Goal: Task Accomplishment & Management: Manage account settings

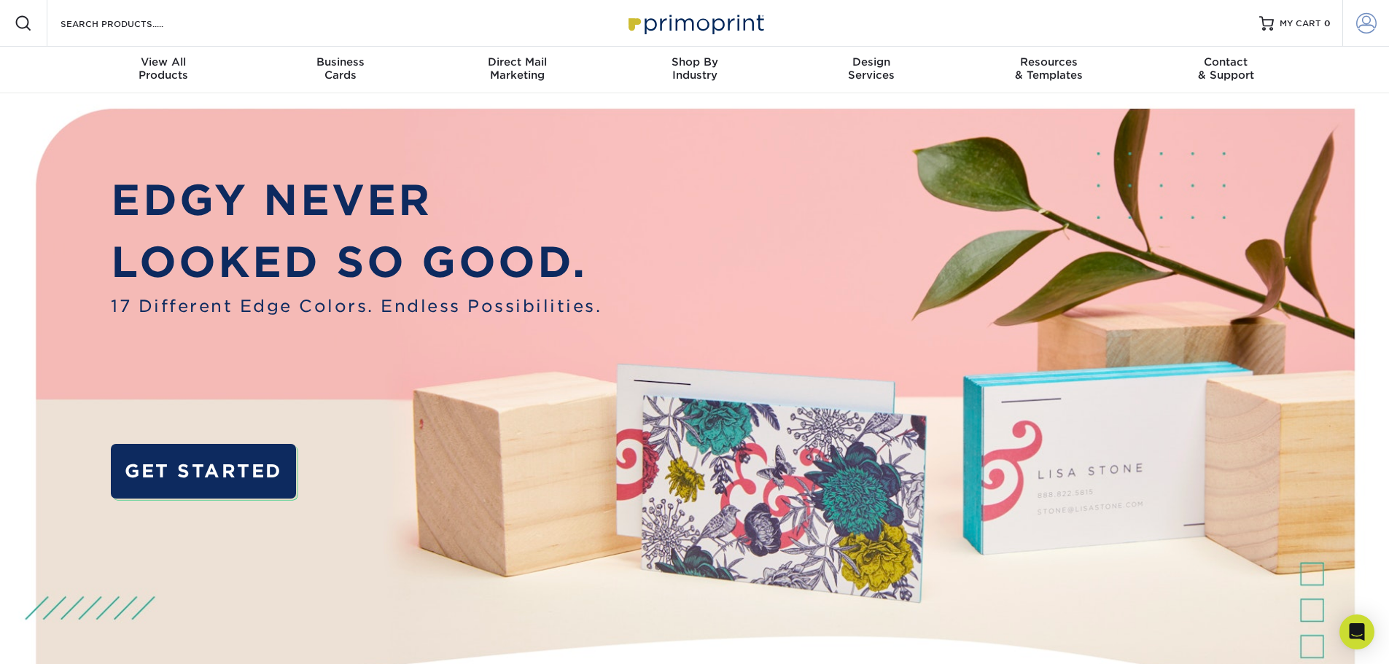
click at [1360, 20] on span at bounding box center [1366, 23] width 20 height 20
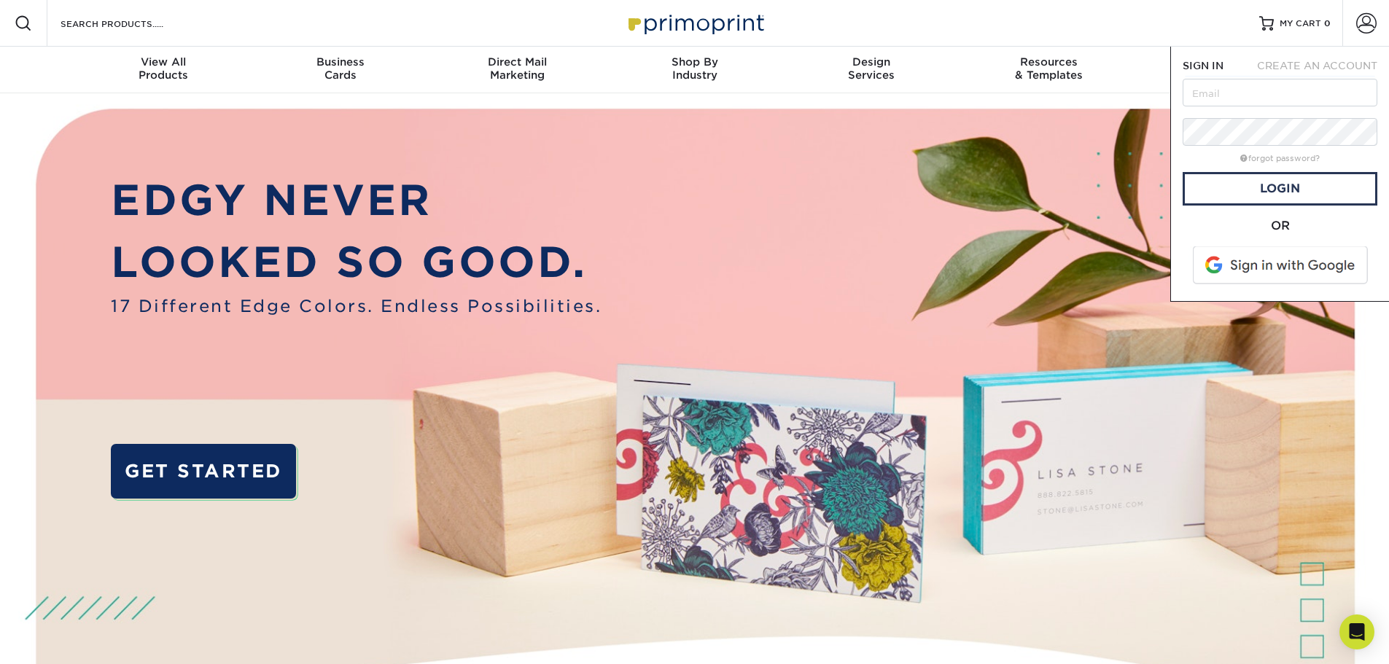
click at [307, 28] on div "Resources Menu Search Products Account SIGN IN CREATE AN ACCOUNT forgot passwor…" at bounding box center [694, 23] width 1389 height 47
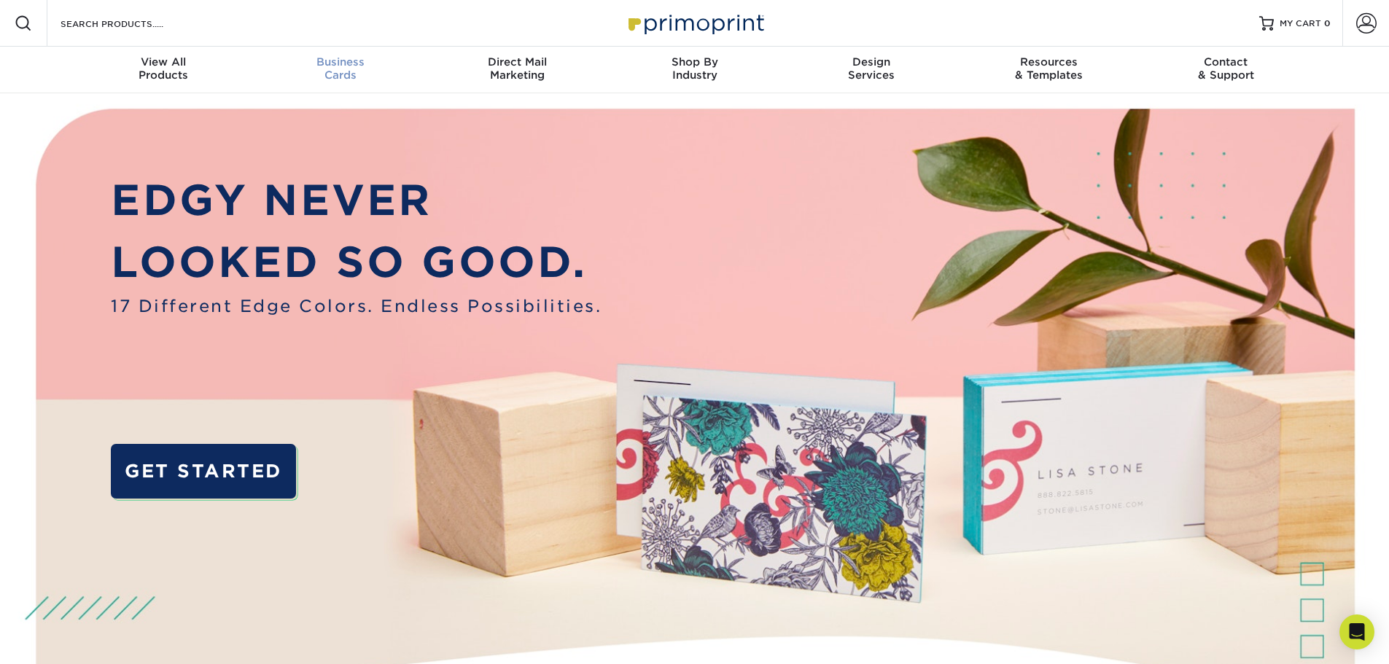
click at [329, 65] on span "Business" at bounding box center [339, 61] width 177 height 13
click at [326, 12] on div "Resources Menu Search Products Account SIGN IN CREATE AN ACCOUNT forgot passwor…" at bounding box center [694, 23] width 1389 height 47
click at [674, 15] on img at bounding box center [695, 22] width 146 height 31
click at [1352, 23] on link "Account" at bounding box center [1365, 23] width 47 height 47
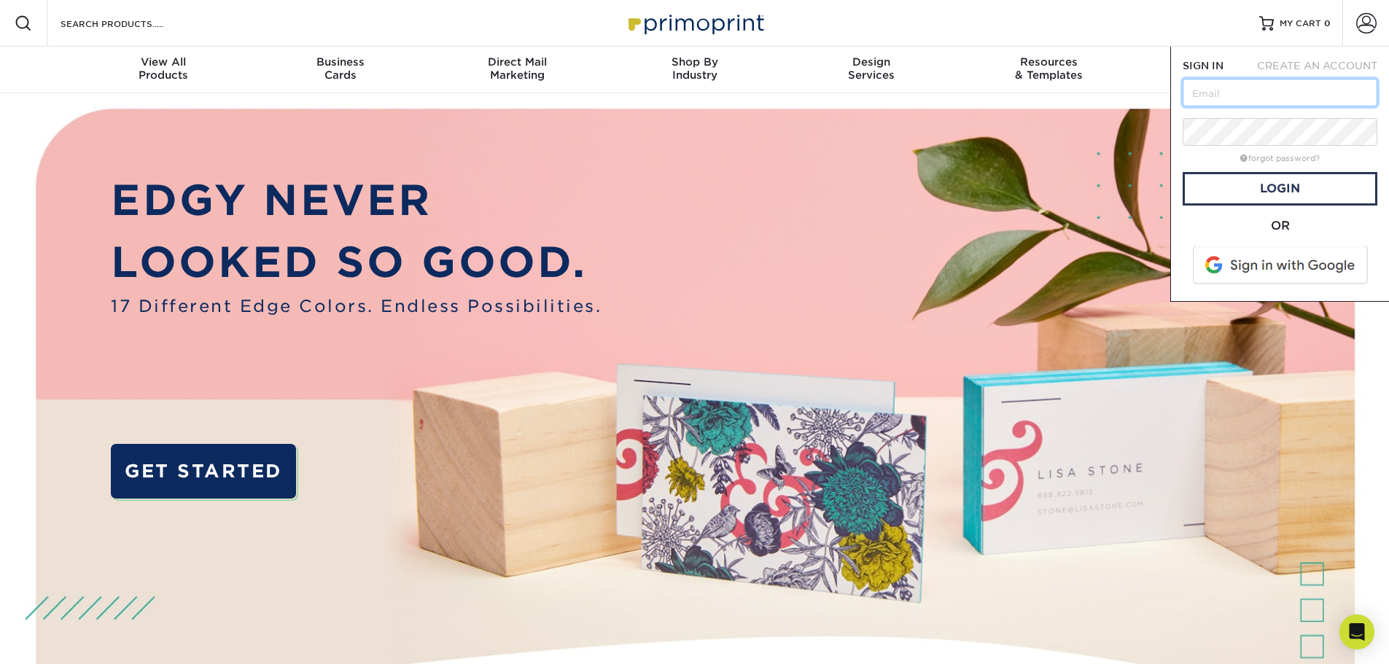
click at [1244, 95] on input "text" at bounding box center [1279, 93] width 195 height 28
paste input "[PERSON_NAME][EMAIL_ADDRESS][DOMAIN_NAME]"
type input "[PERSON_NAME][EMAIL_ADDRESS][DOMAIN_NAME]"
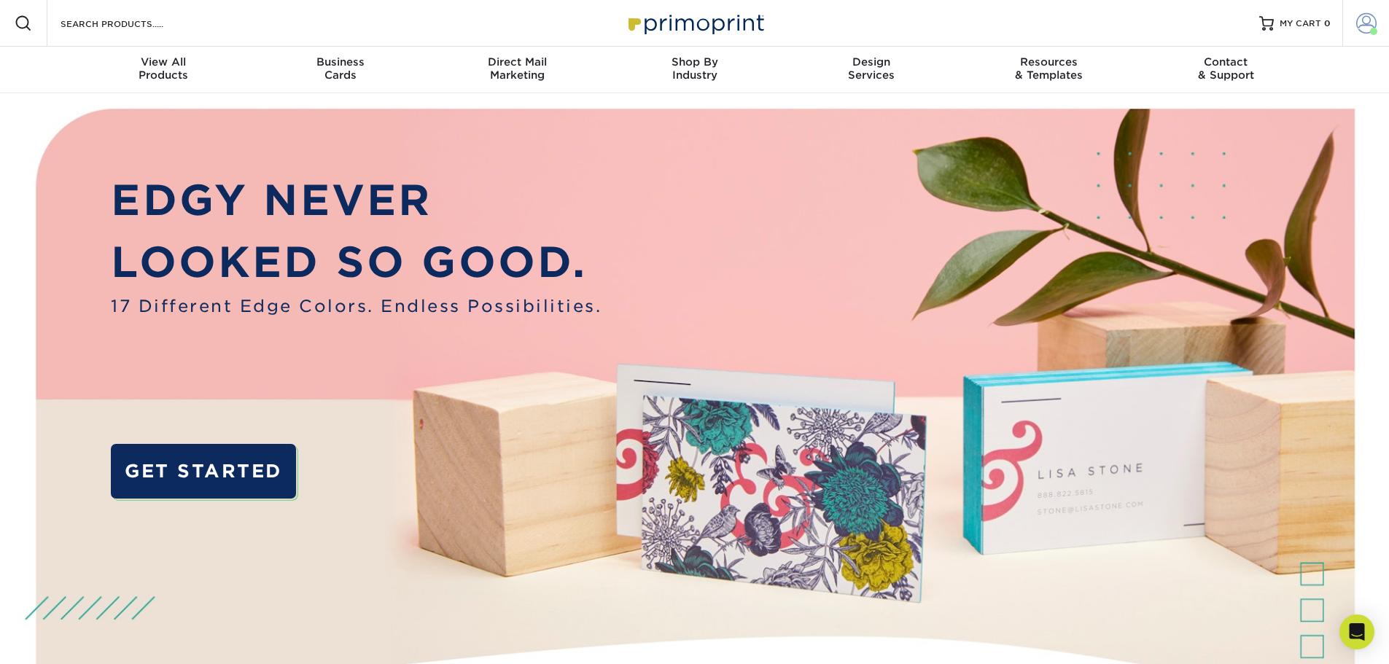
click at [1363, 18] on span at bounding box center [1366, 23] width 20 height 20
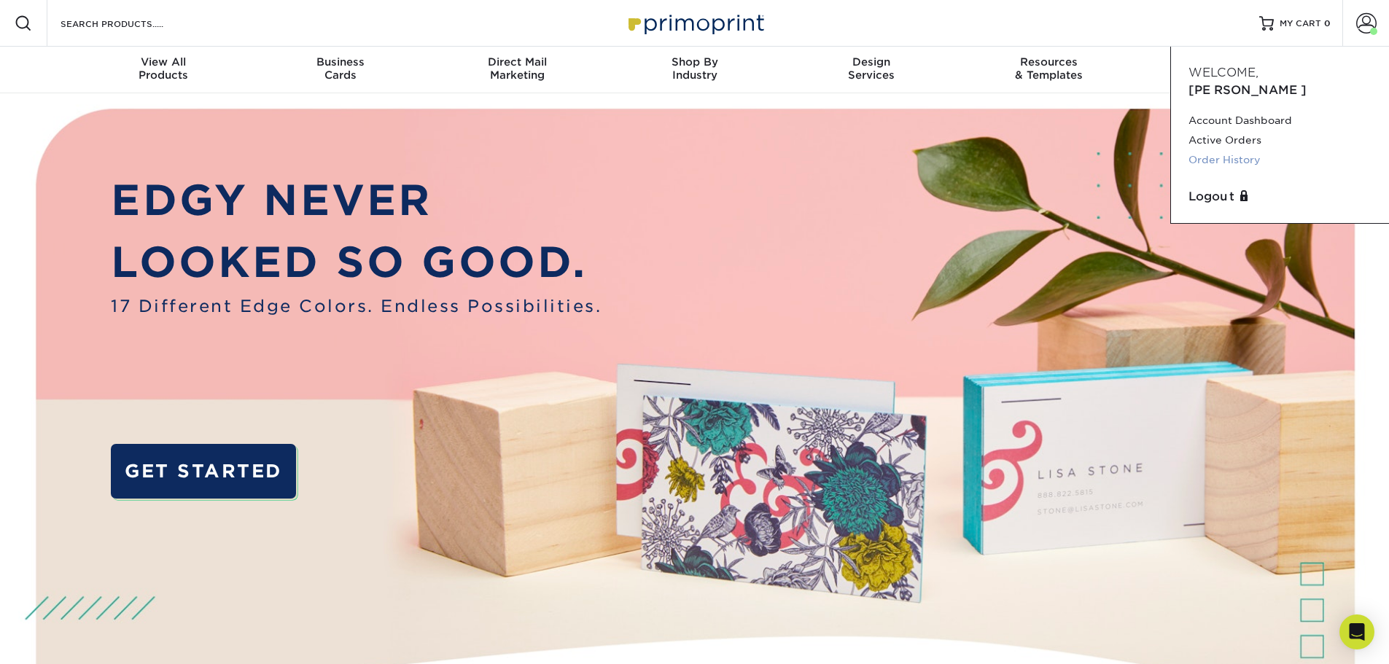
click at [1232, 150] on link "Order History" at bounding box center [1279, 160] width 183 height 20
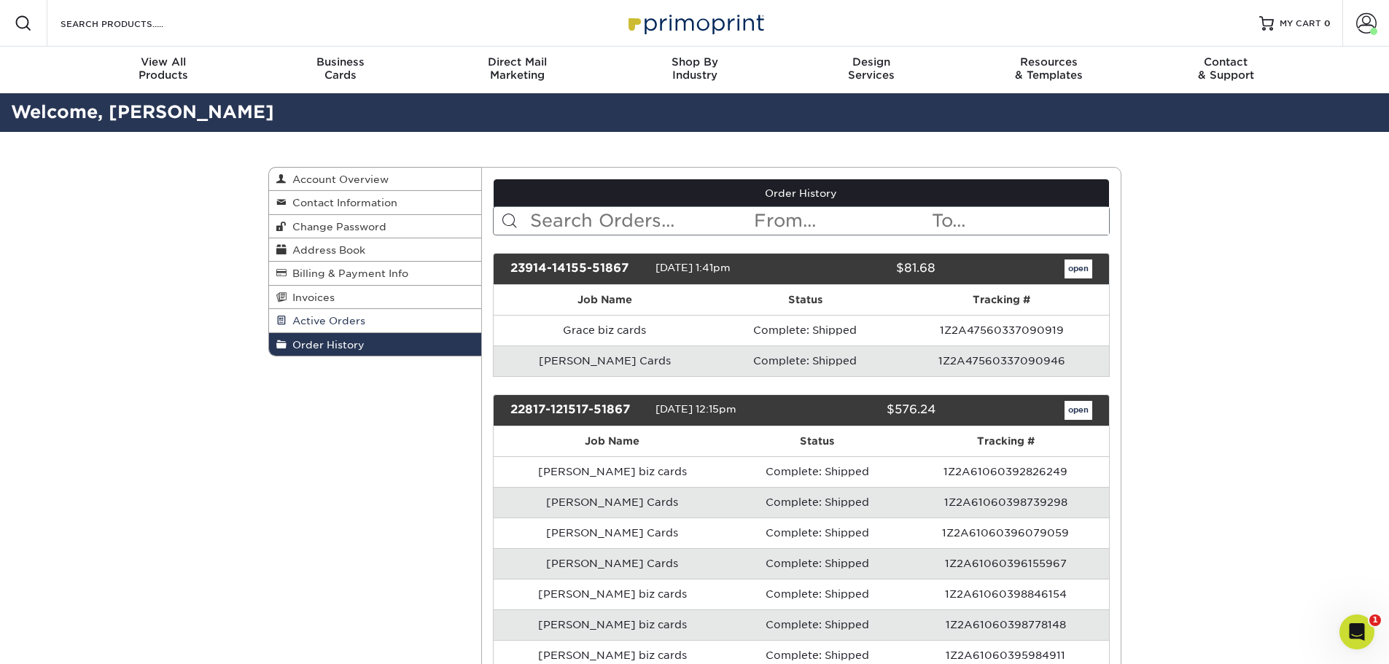
click at [332, 322] on span "Active Orders" at bounding box center [325, 321] width 79 height 12
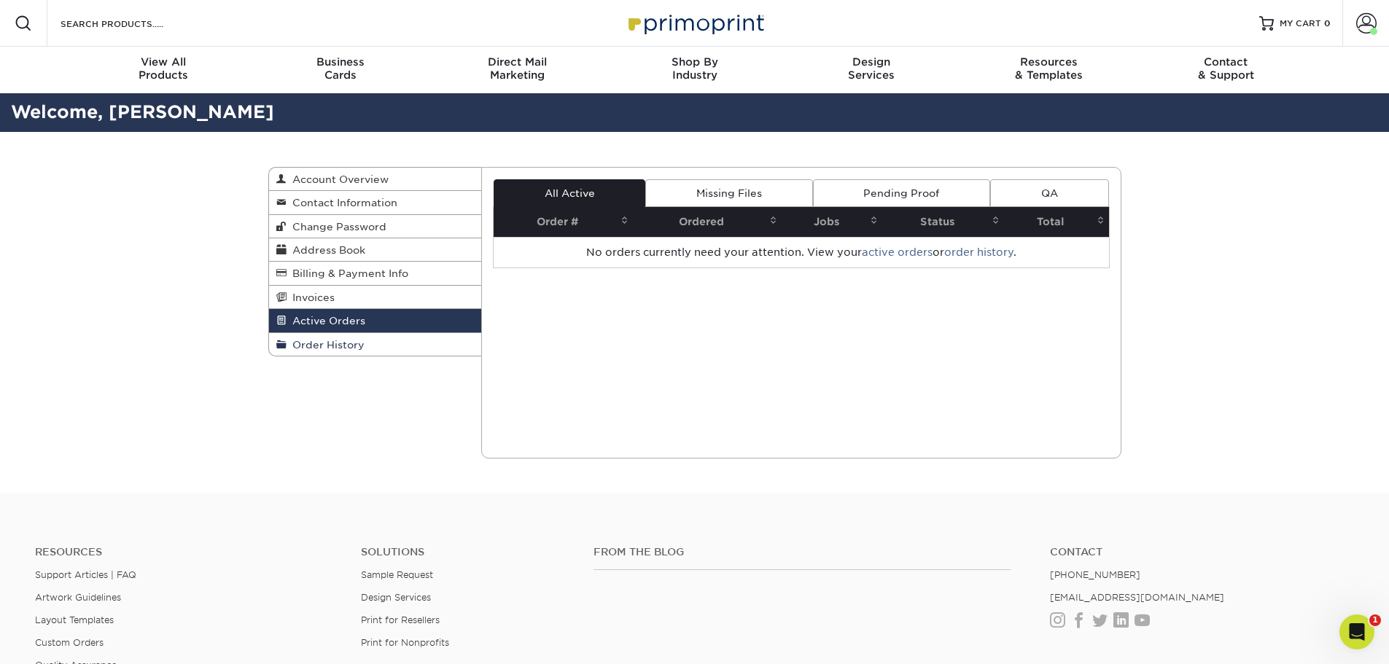
click at [327, 347] on span "Order History" at bounding box center [325, 345] width 78 height 12
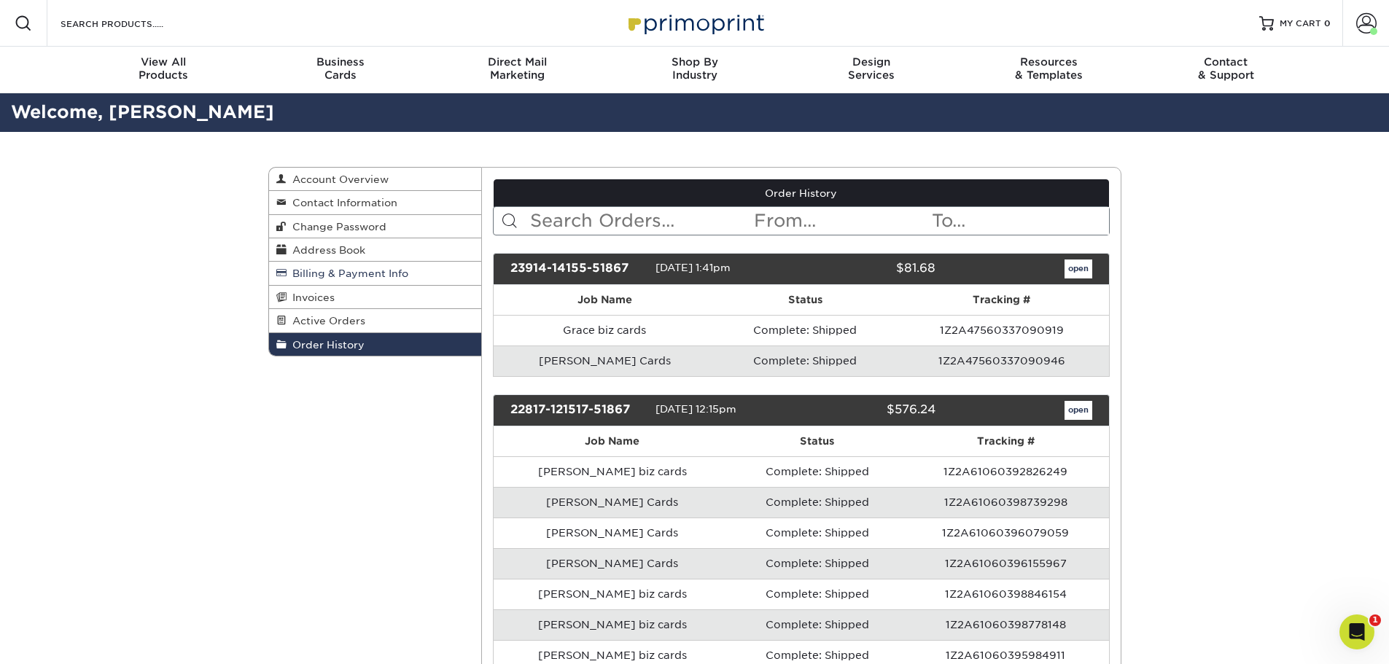
click at [321, 276] on span "Billing & Payment Info" at bounding box center [347, 274] width 122 height 12
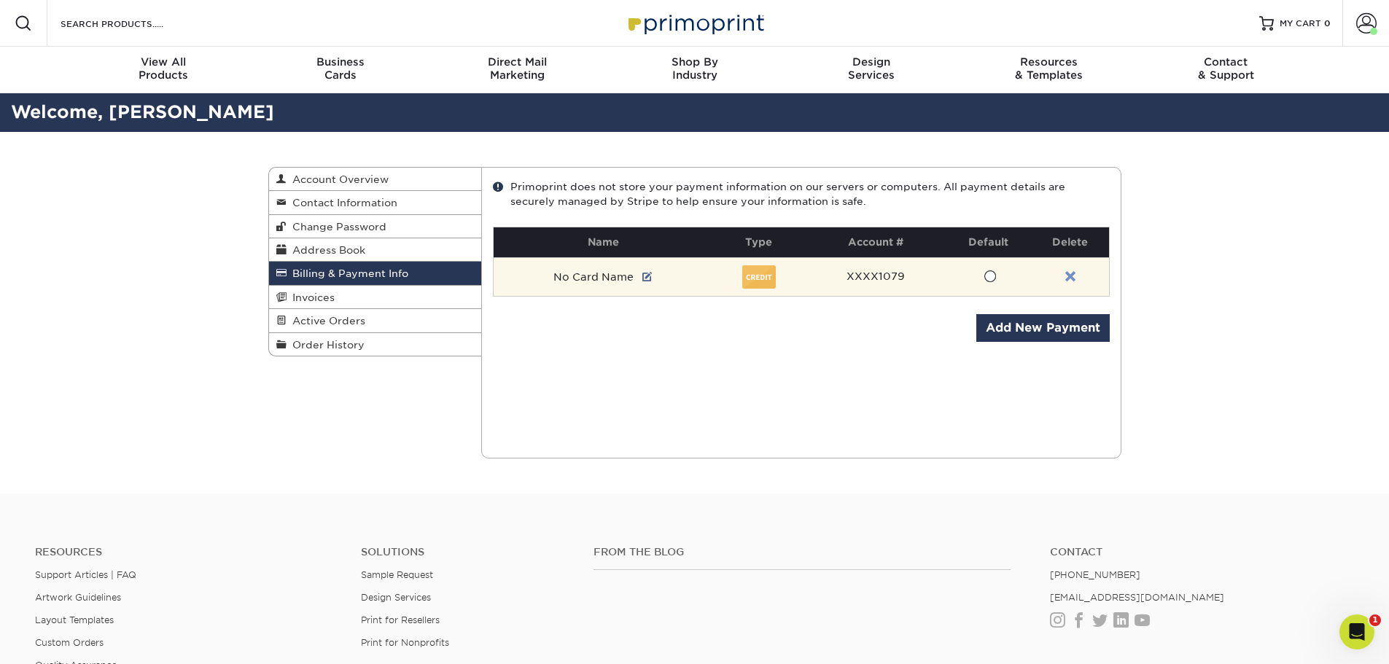
click at [1069, 278] on link at bounding box center [1070, 277] width 10 height 12
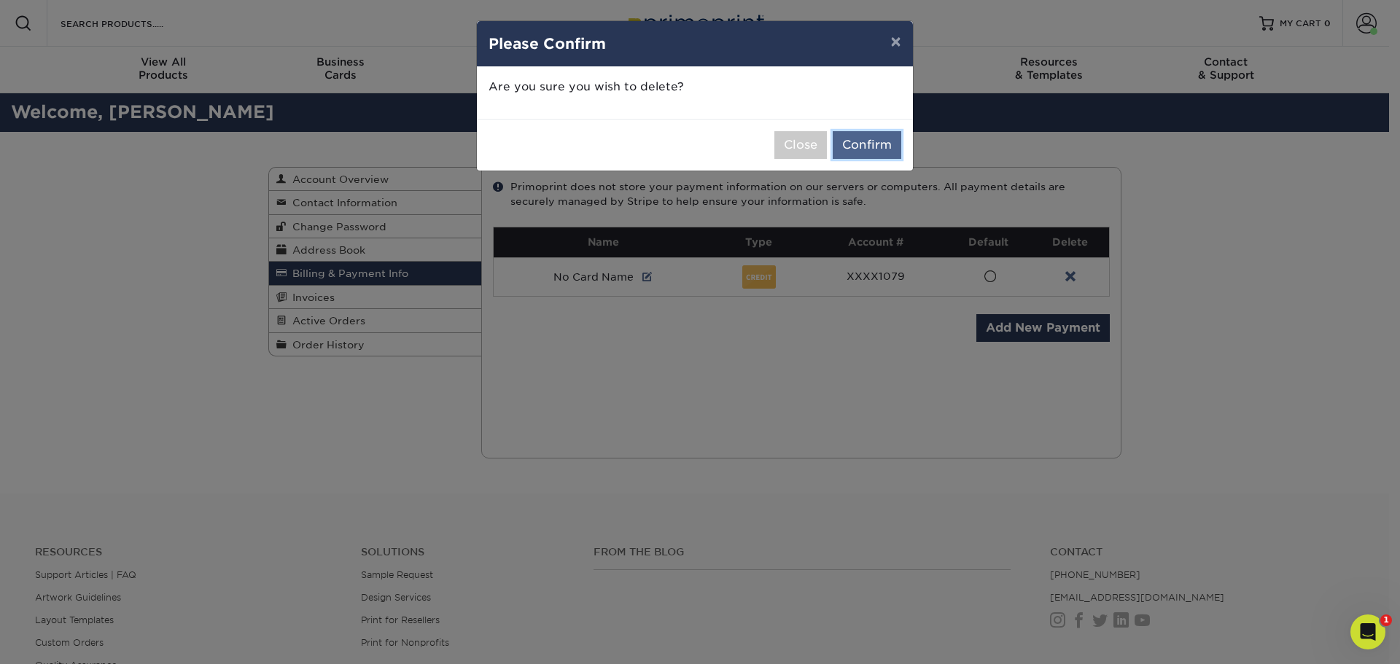
click at [852, 147] on button "Confirm" at bounding box center [866, 145] width 69 height 28
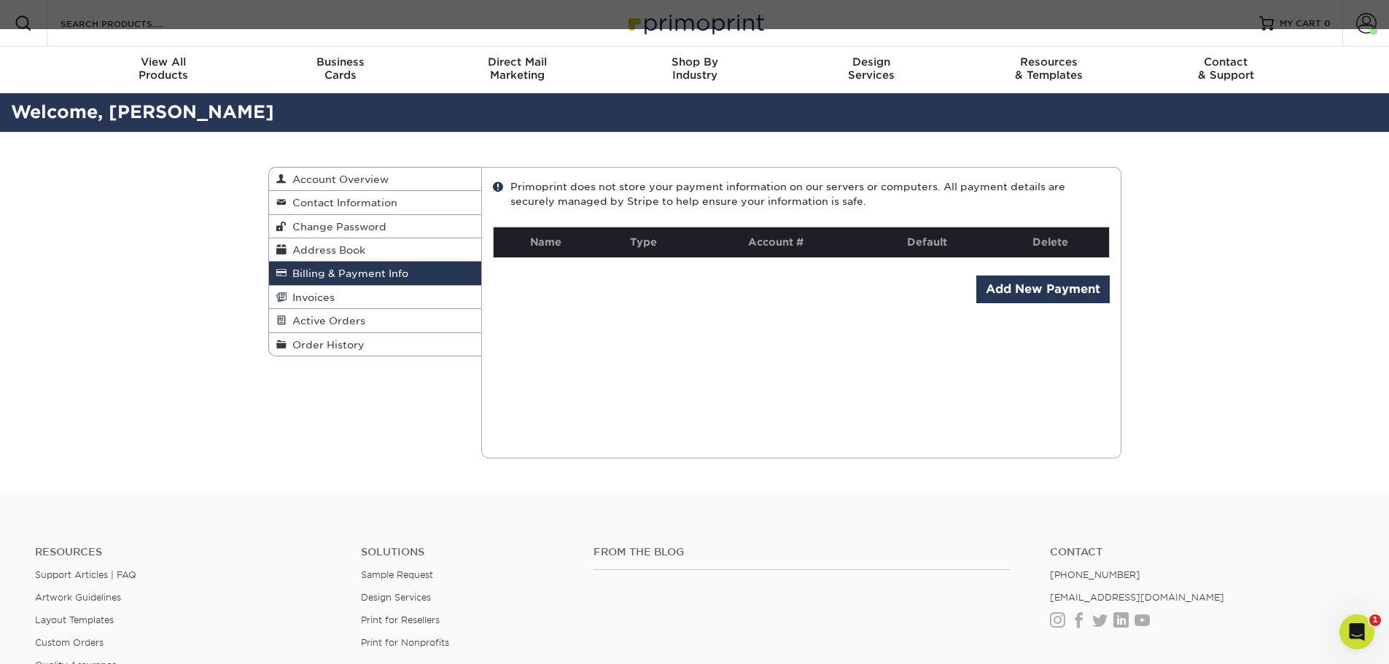
click at [332, 295] on span "Invoices" at bounding box center [310, 298] width 48 height 12
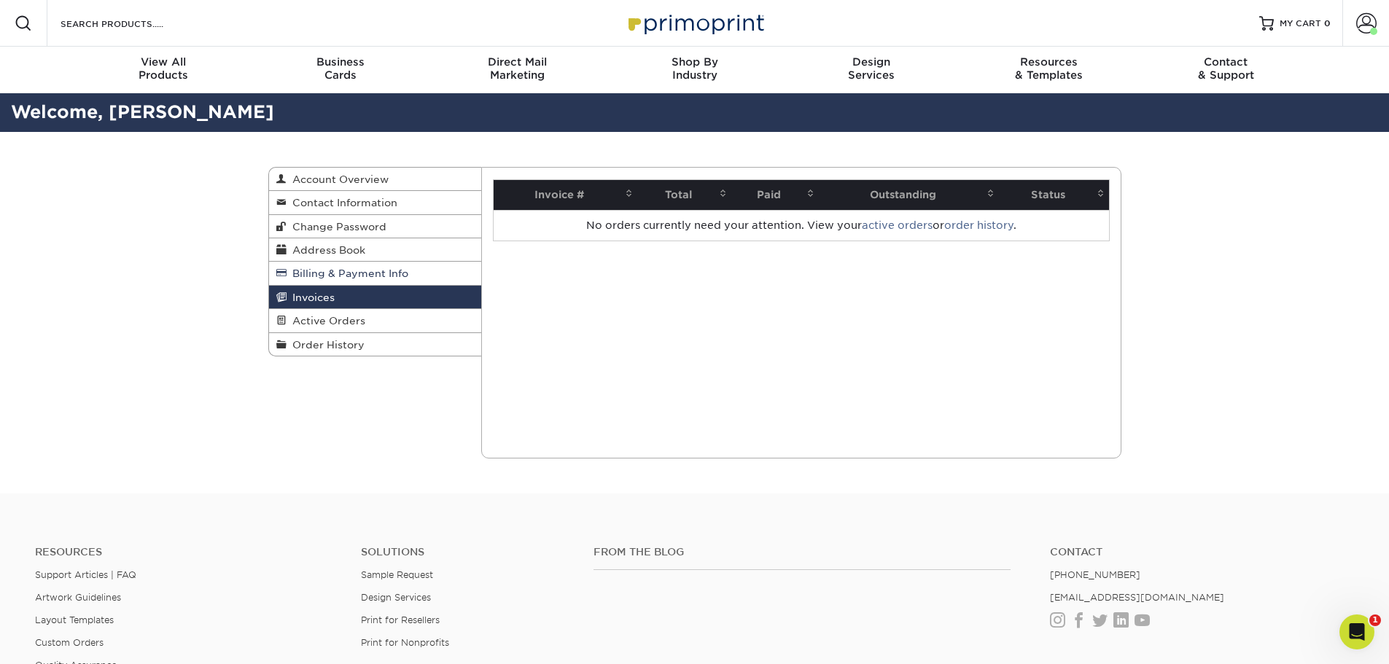
click at [323, 262] on link "Billing & Payment Info" at bounding box center [375, 273] width 213 height 23
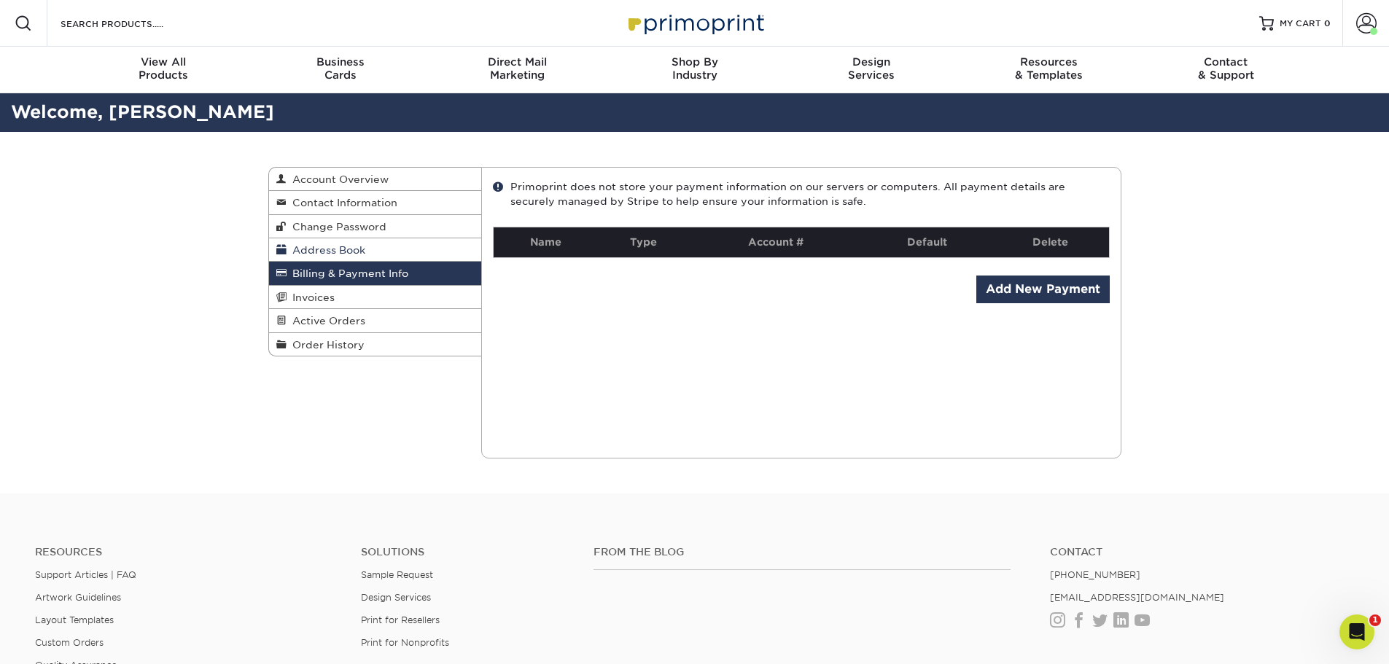
click at [321, 247] on span "Address Book" at bounding box center [325, 250] width 79 height 12
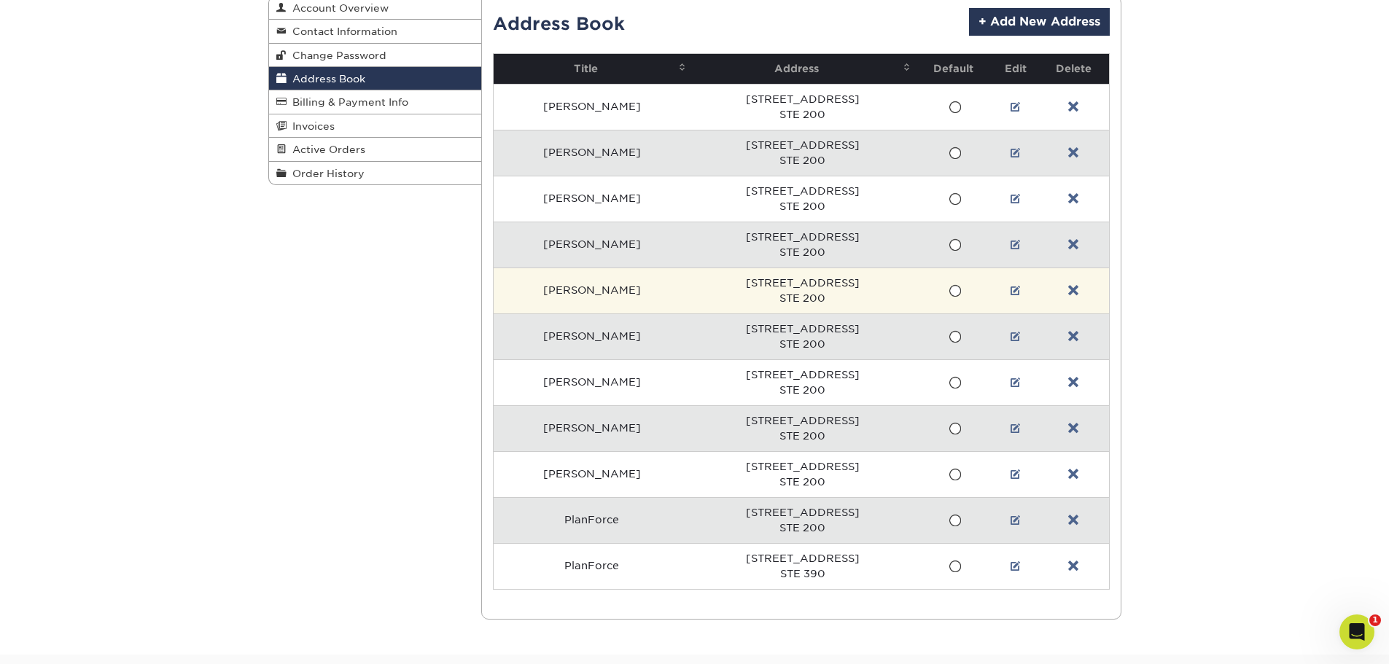
scroll to position [146, 0]
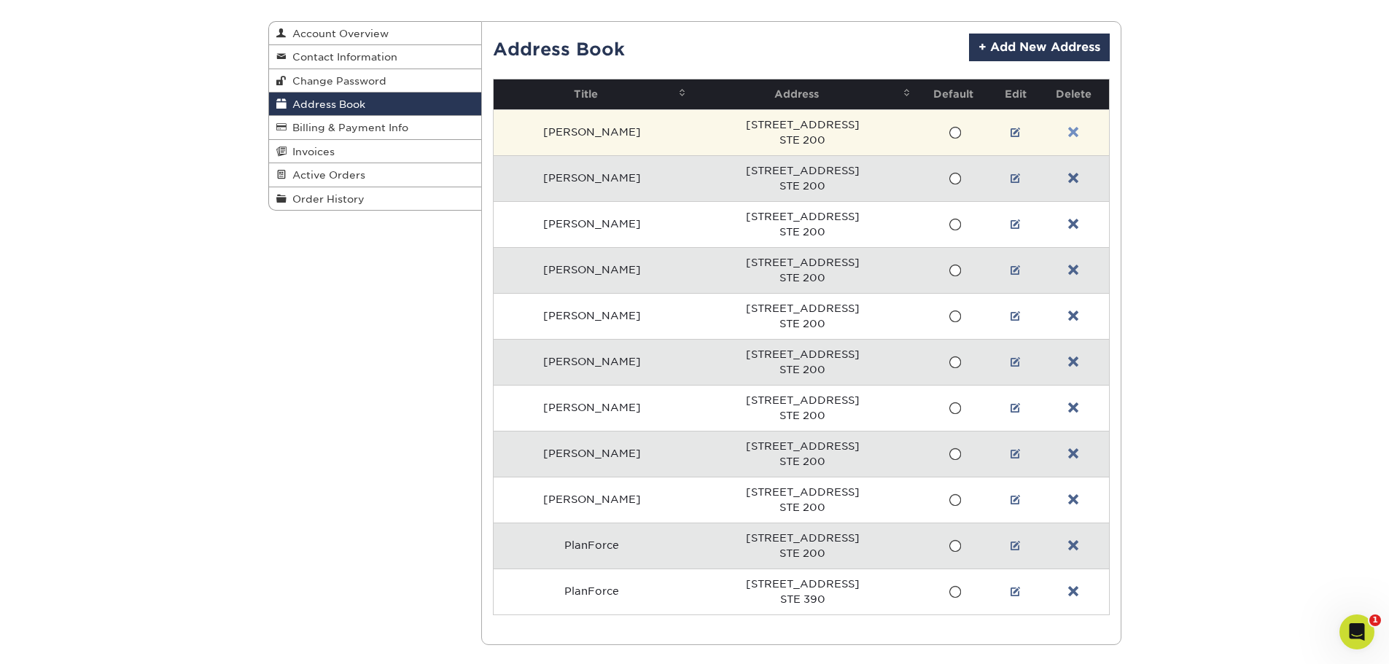
click at [1073, 133] on link at bounding box center [1073, 133] width 10 height 12
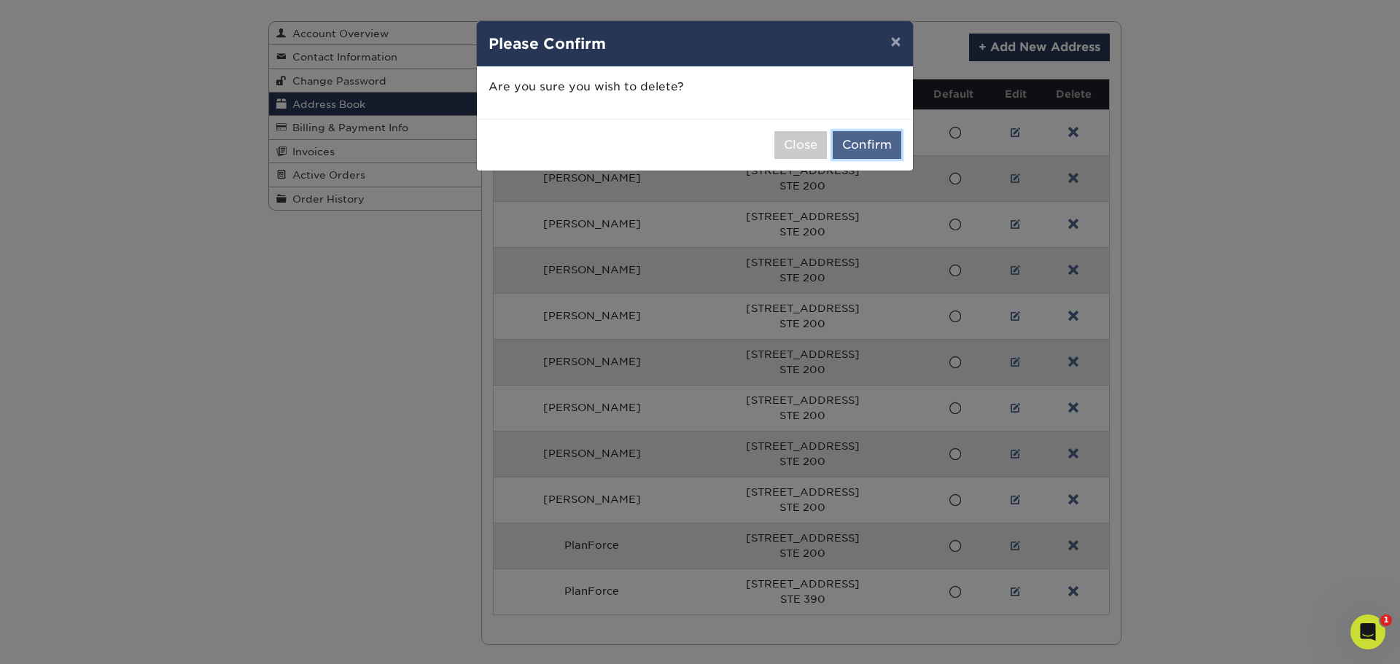
click at [865, 147] on button "Confirm" at bounding box center [866, 145] width 69 height 28
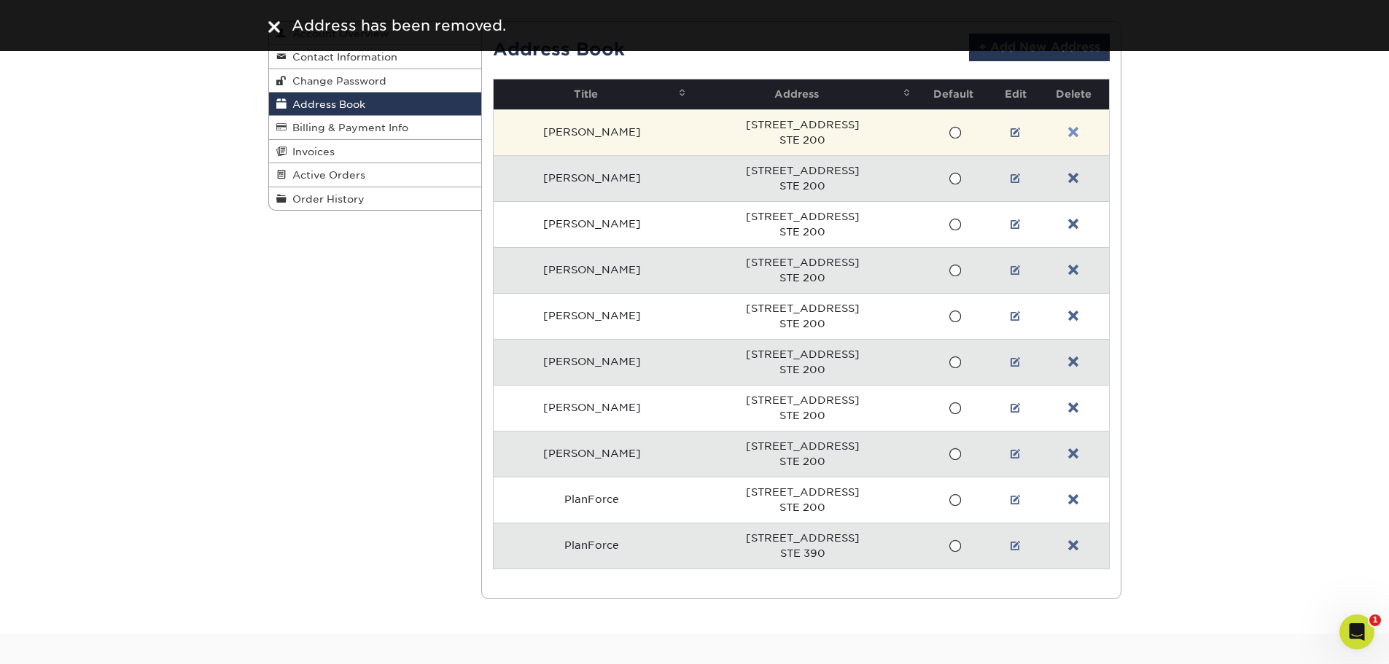
click at [1069, 131] on link at bounding box center [1073, 133] width 10 height 12
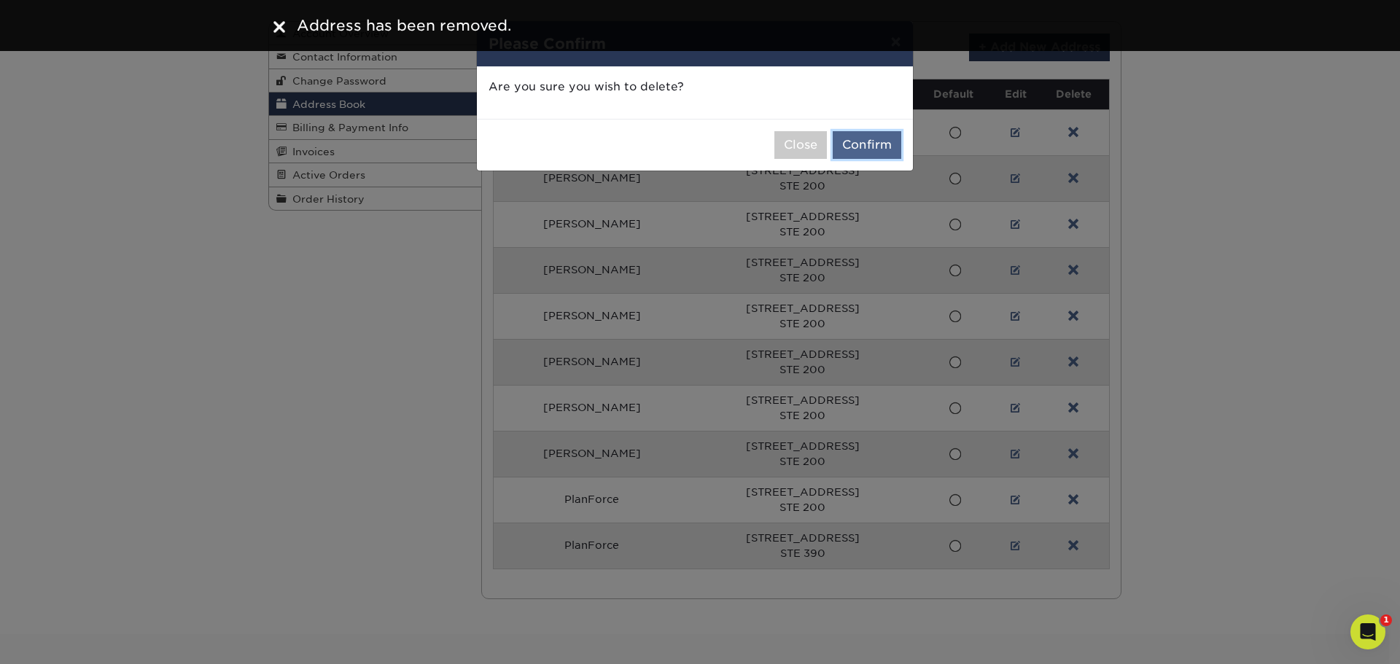
click at [866, 147] on button "Confirm" at bounding box center [866, 145] width 69 height 28
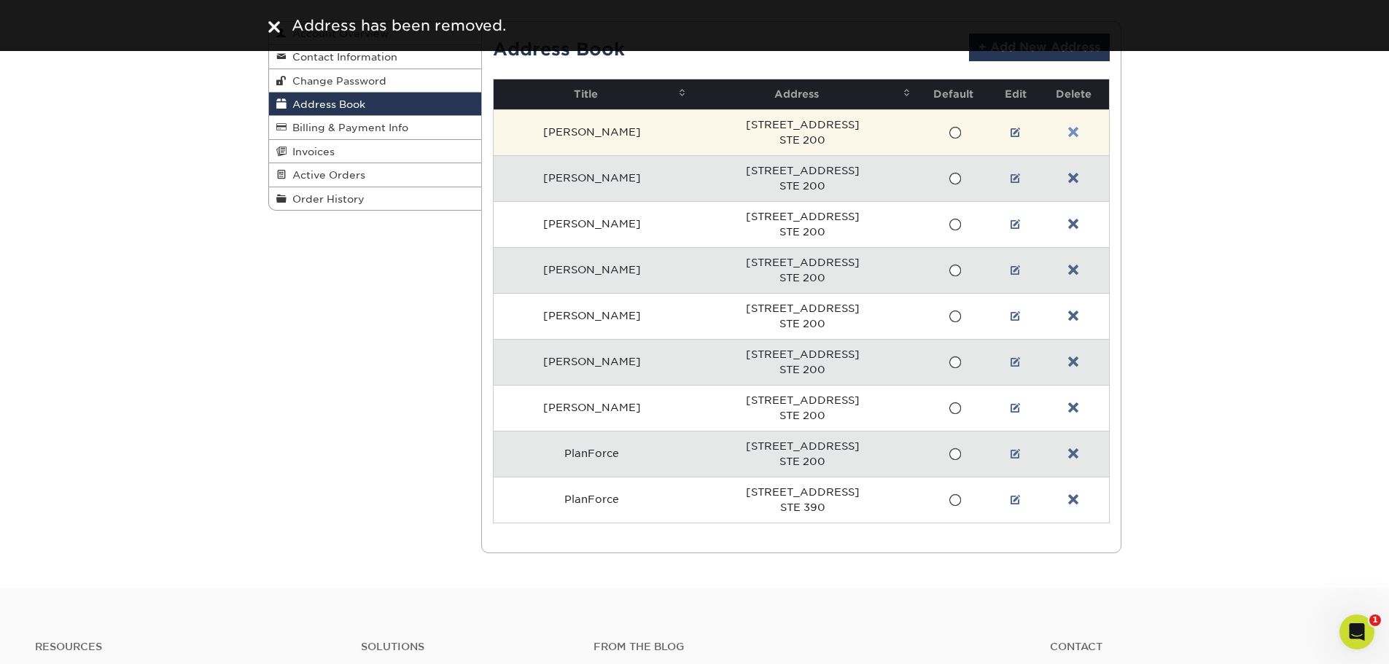
click at [1069, 130] on link at bounding box center [1073, 133] width 10 height 12
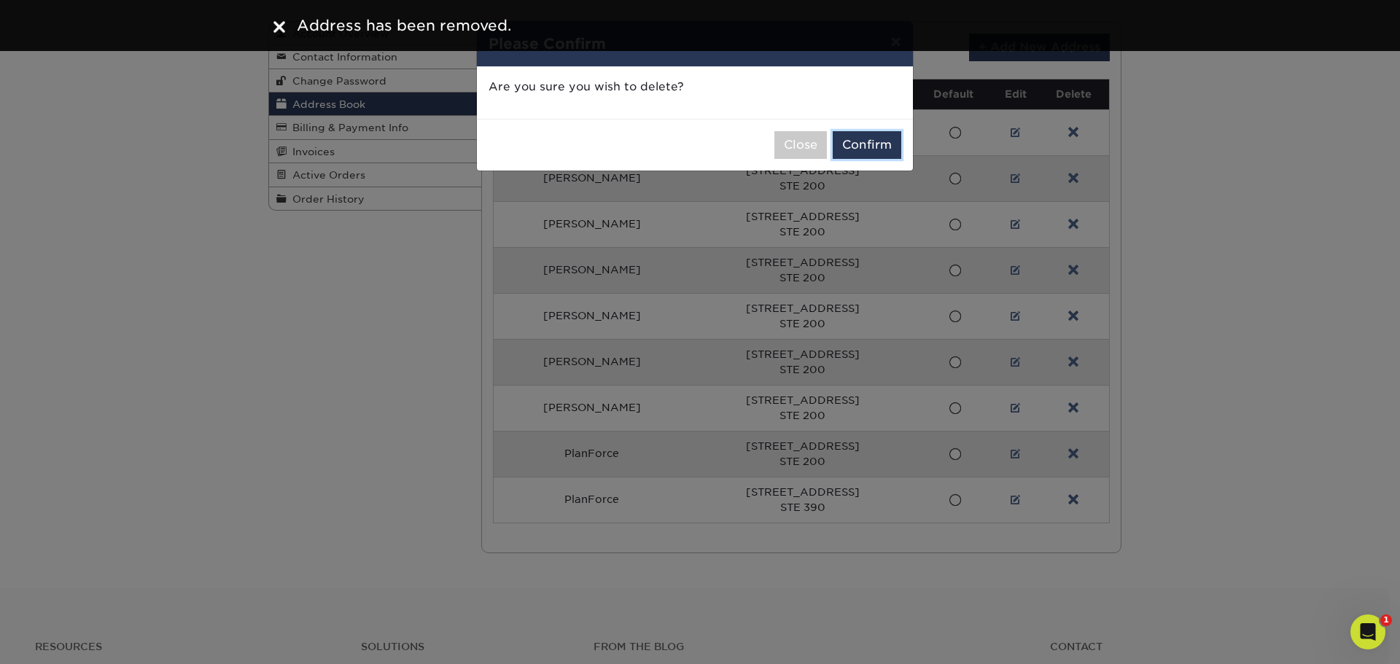
drag, startPoint x: 889, startPoint y: 154, endPoint x: 1024, endPoint y: 154, distance: 134.9
click at [890, 152] on button "Confirm" at bounding box center [866, 145] width 69 height 28
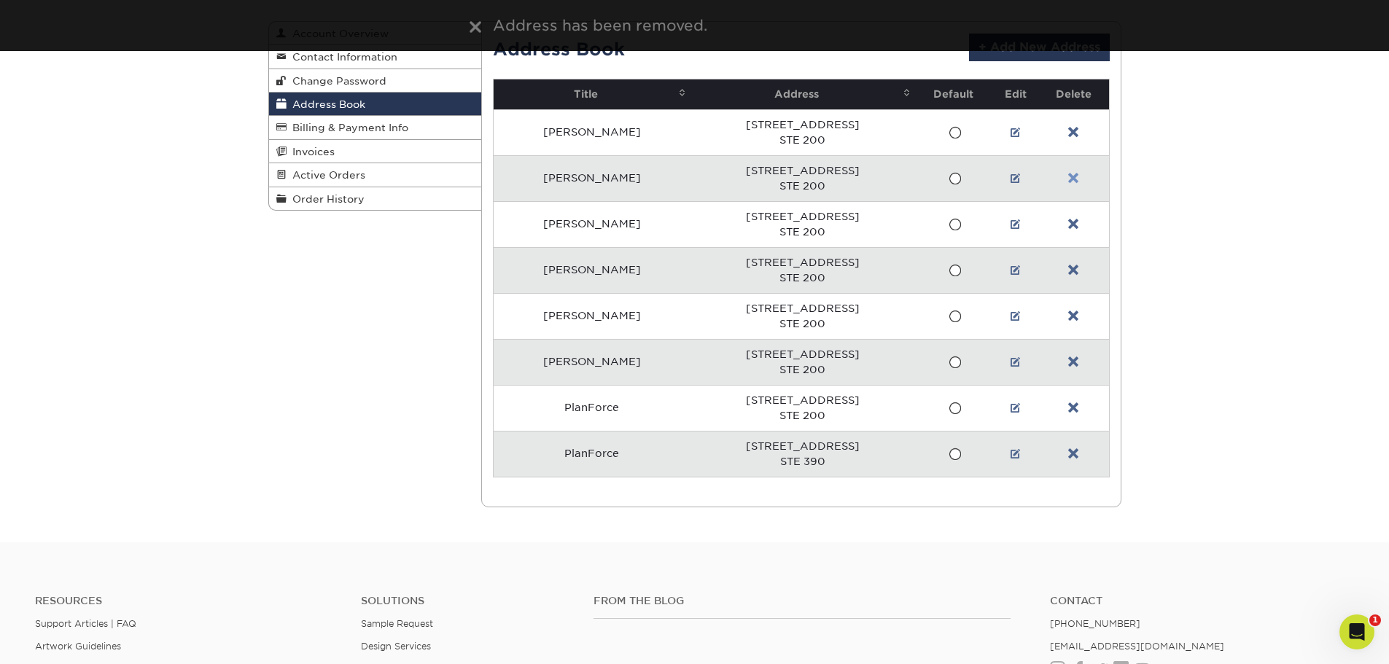
click at [1073, 174] on link at bounding box center [1073, 179] width 10 height 12
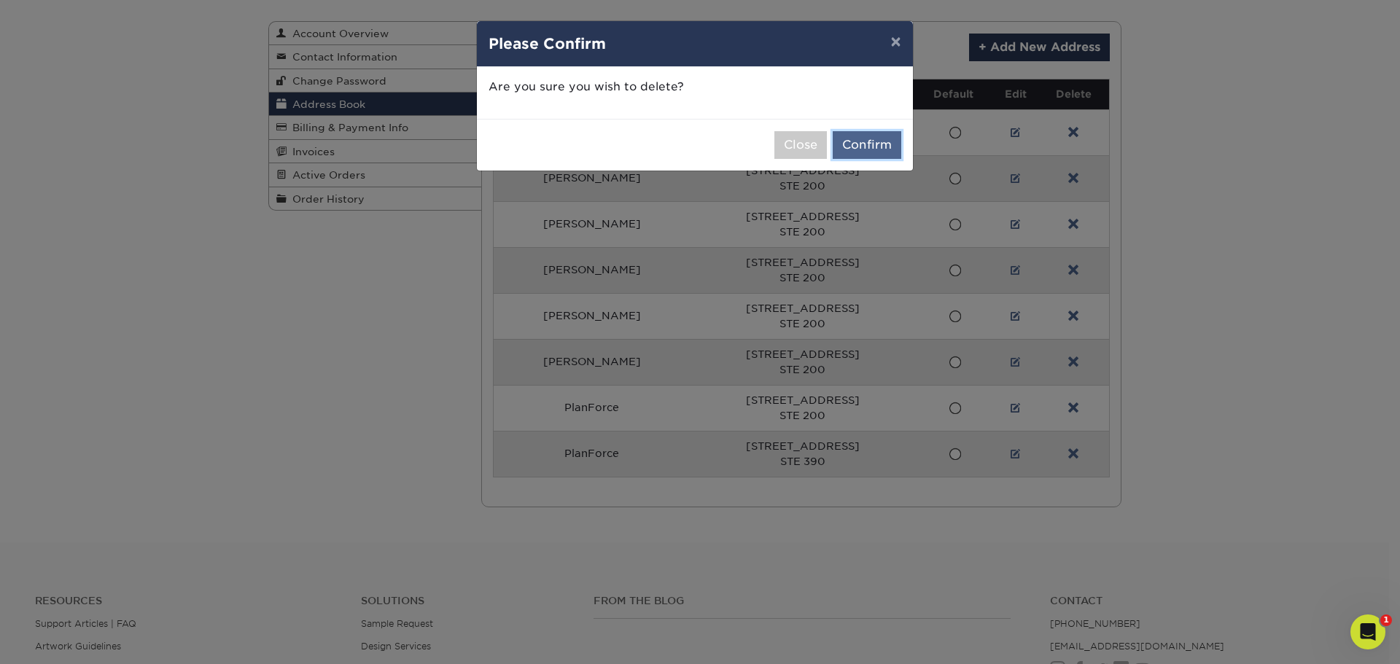
click at [874, 149] on button "Confirm" at bounding box center [866, 145] width 69 height 28
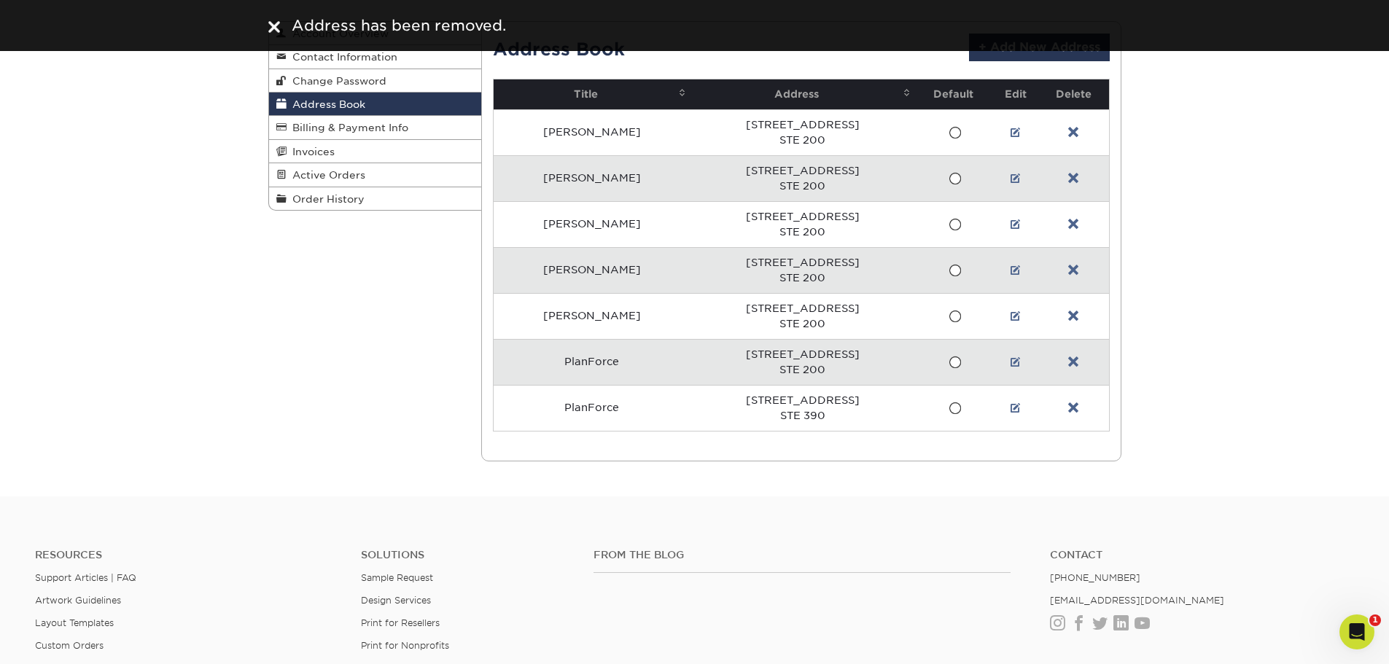
click at [1069, 131] on link at bounding box center [1073, 133] width 10 height 12
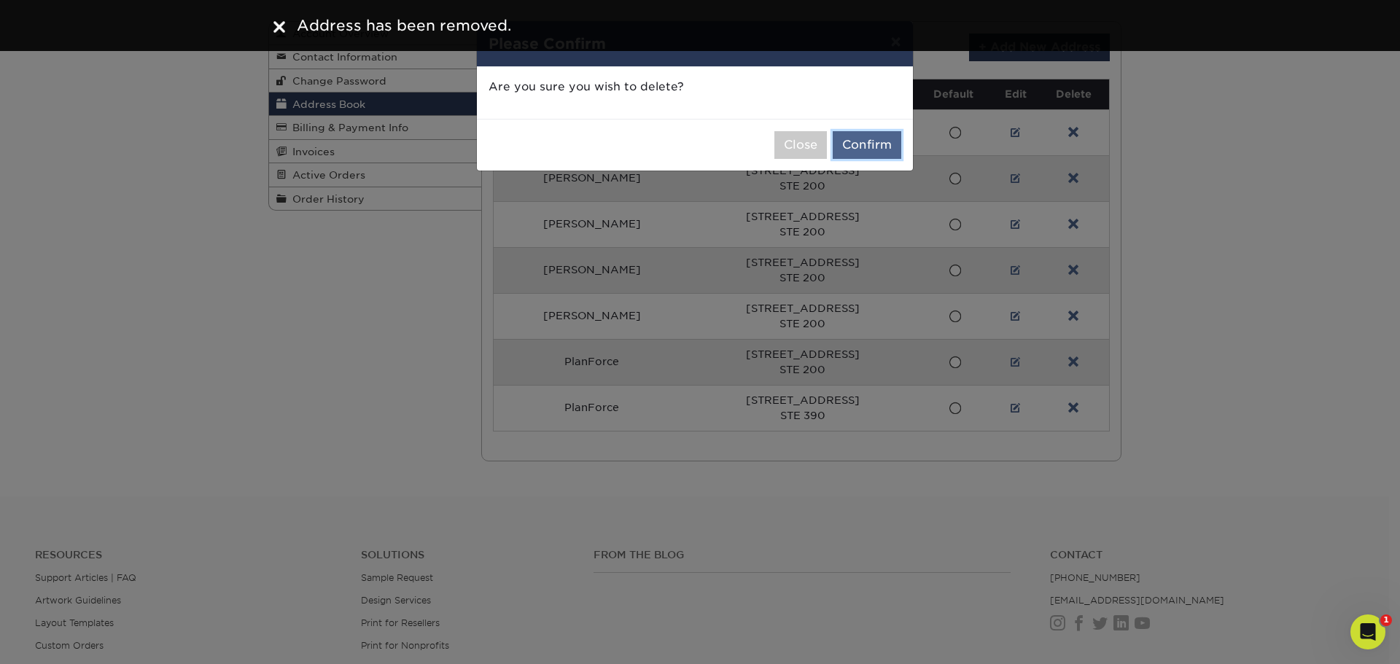
click at [871, 147] on button "Confirm" at bounding box center [866, 145] width 69 height 28
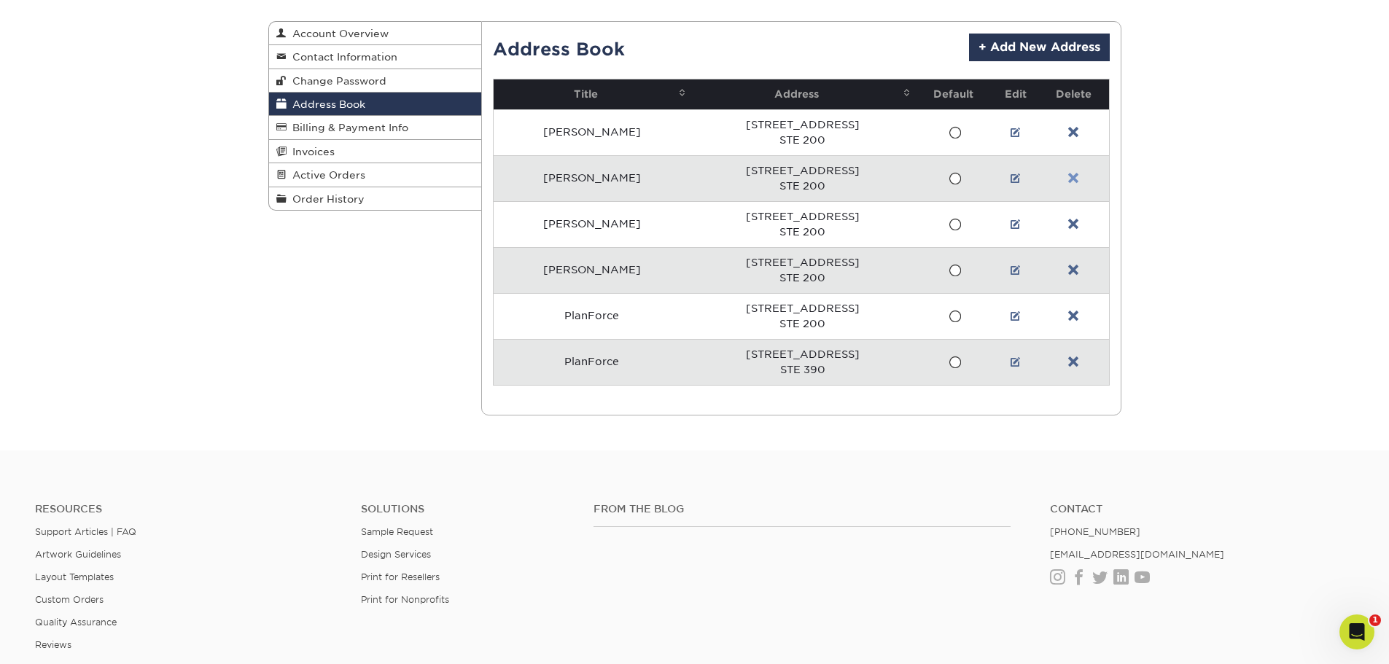
click at [1071, 174] on link at bounding box center [1073, 179] width 10 height 12
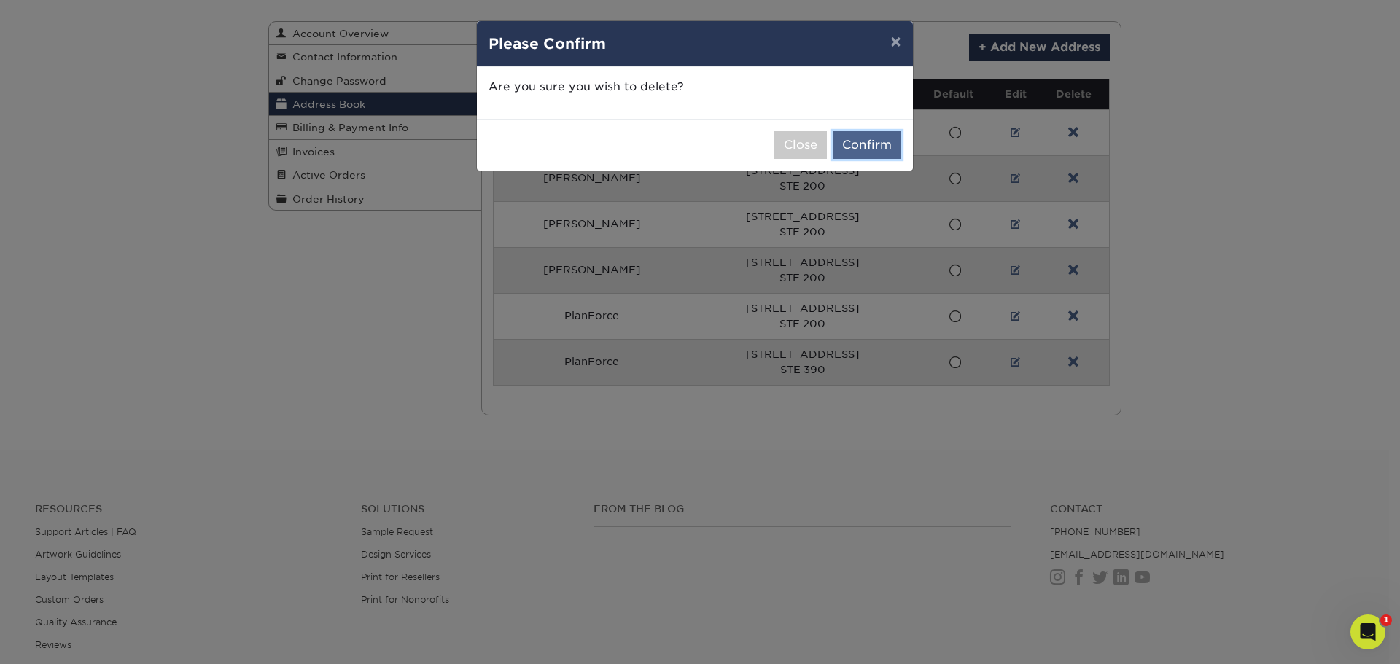
click at [872, 141] on button "Confirm" at bounding box center [866, 145] width 69 height 28
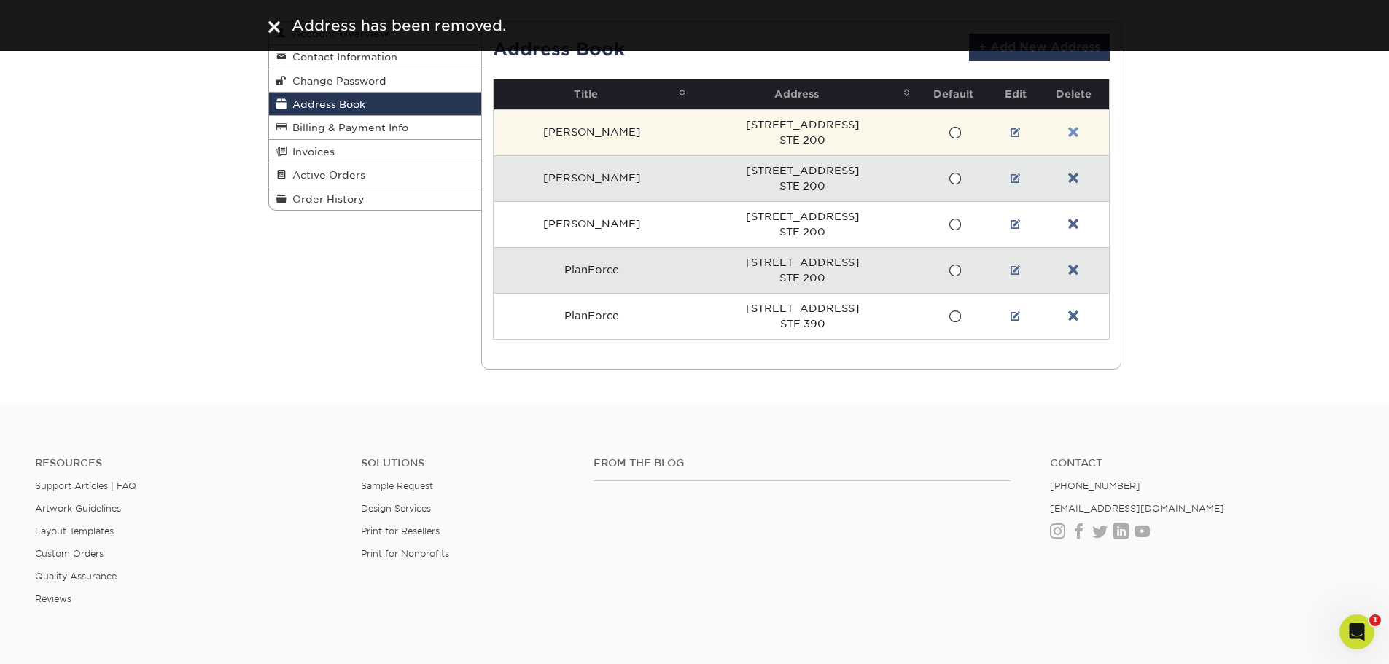
click at [1070, 132] on link at bounding box center [1073, 133] width 10 height 12
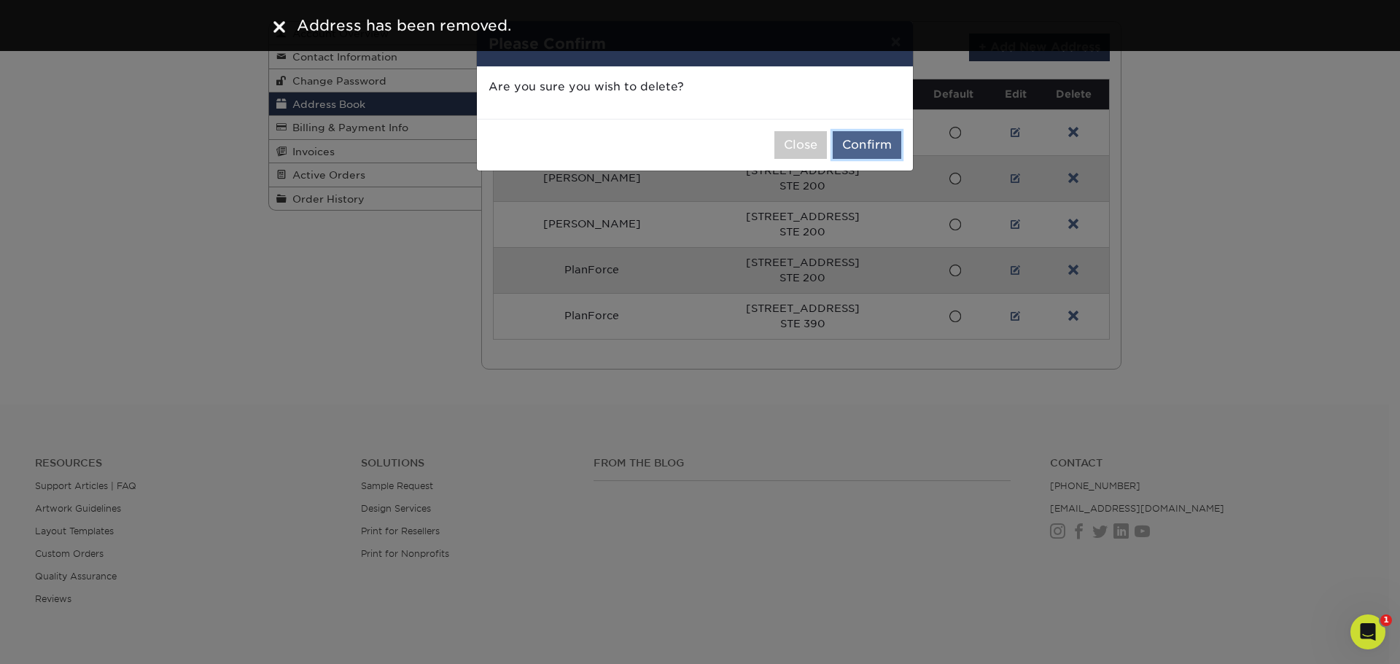
click at [871, 149] on button "Confirm" at bounding box center [866, 145] width 69 height 28
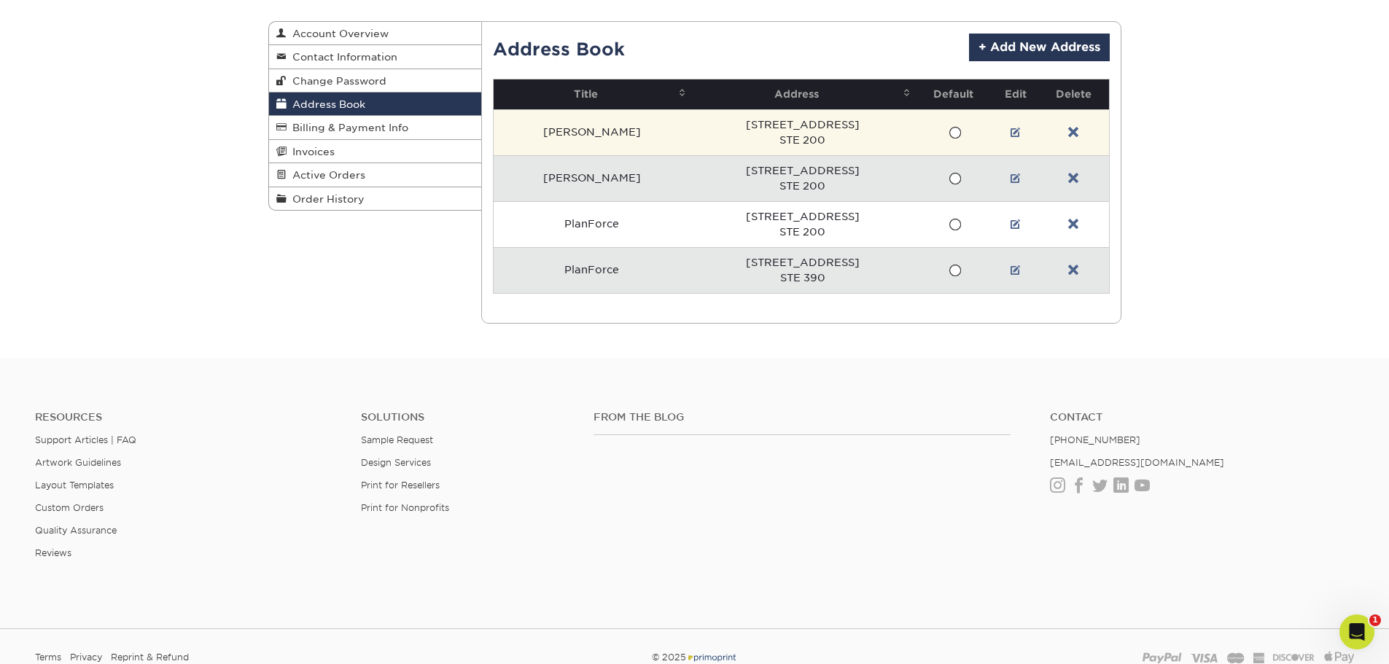
click at [1082, 131] on td at bounding box center [1073, 132] width 70 height 46
click at [1072, 132] on link at bounding box center [1073, 133] width 10 height 12
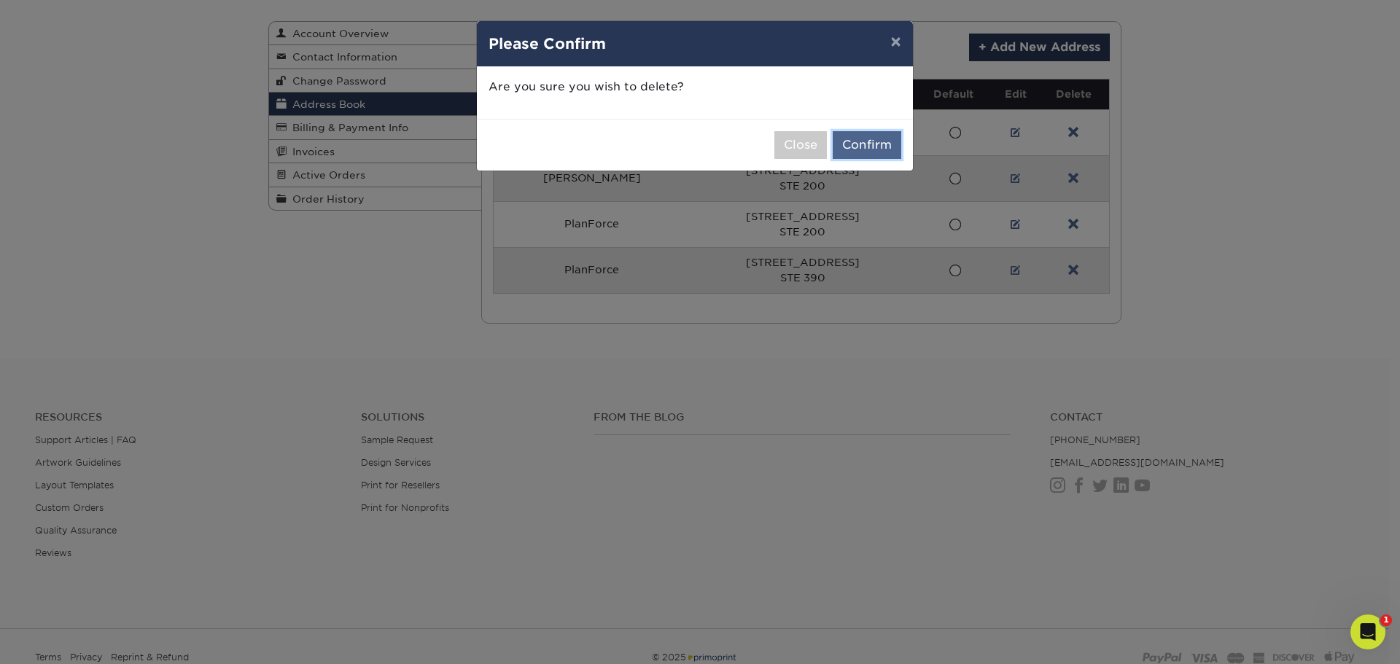
click at [885, 147] on button "Confirm" at bounding box center [866, 145] width 69 height 28
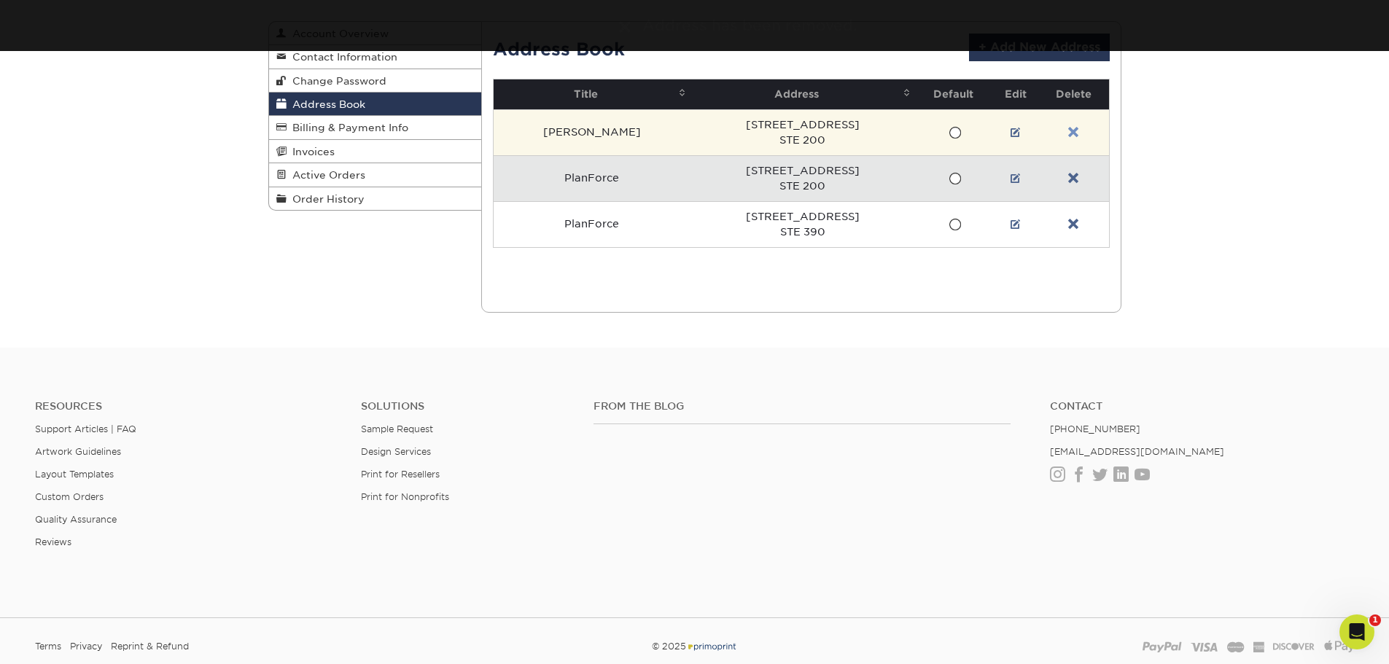
click at [1075, 133] on link at bounding box center [1073, 133] width 10 height 12
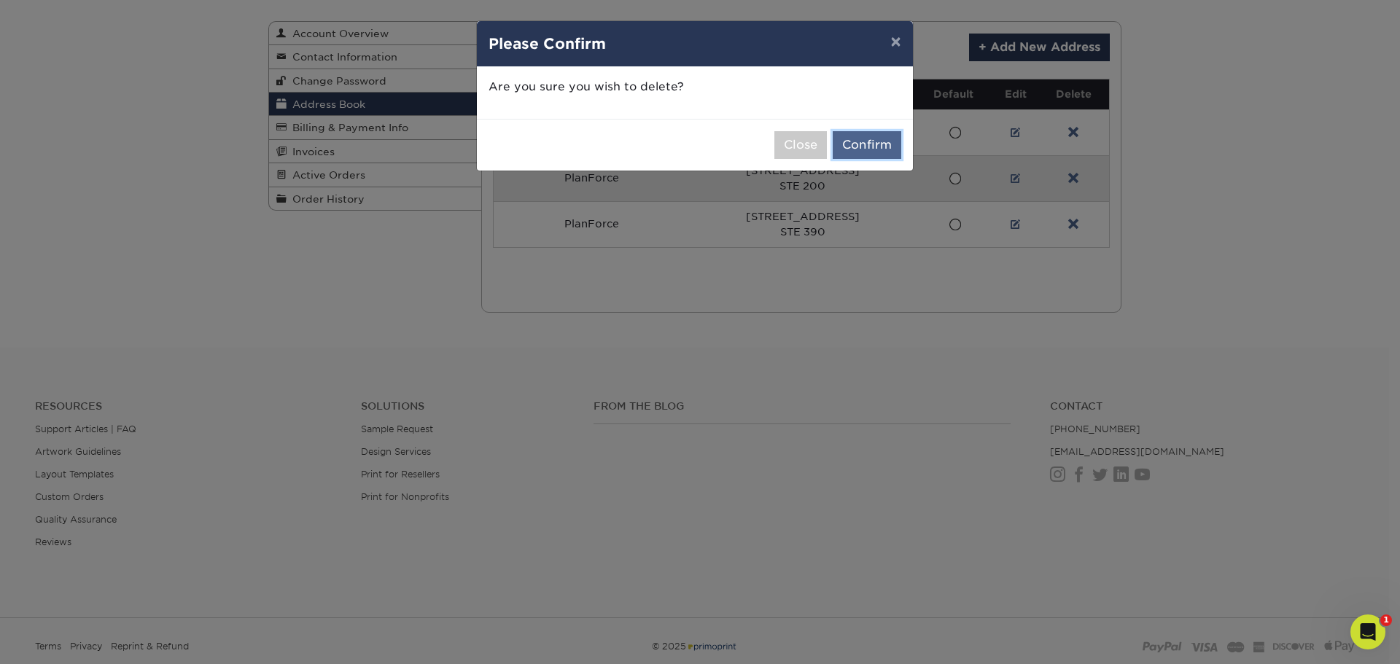
click at [868, 141] on button "Confirm" at bounding box center [866, 145] width 69 height 28
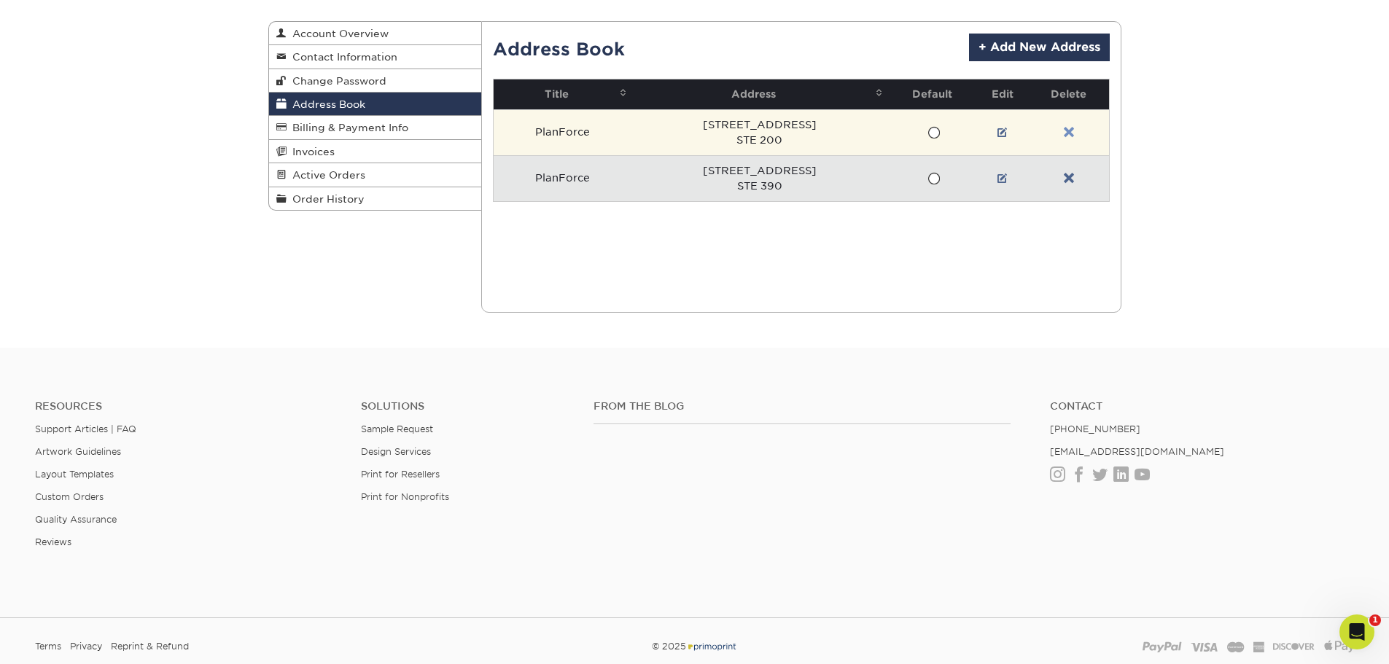
click at [1064, 134] on link at bounding box center [1069, 133] width 10 height 12
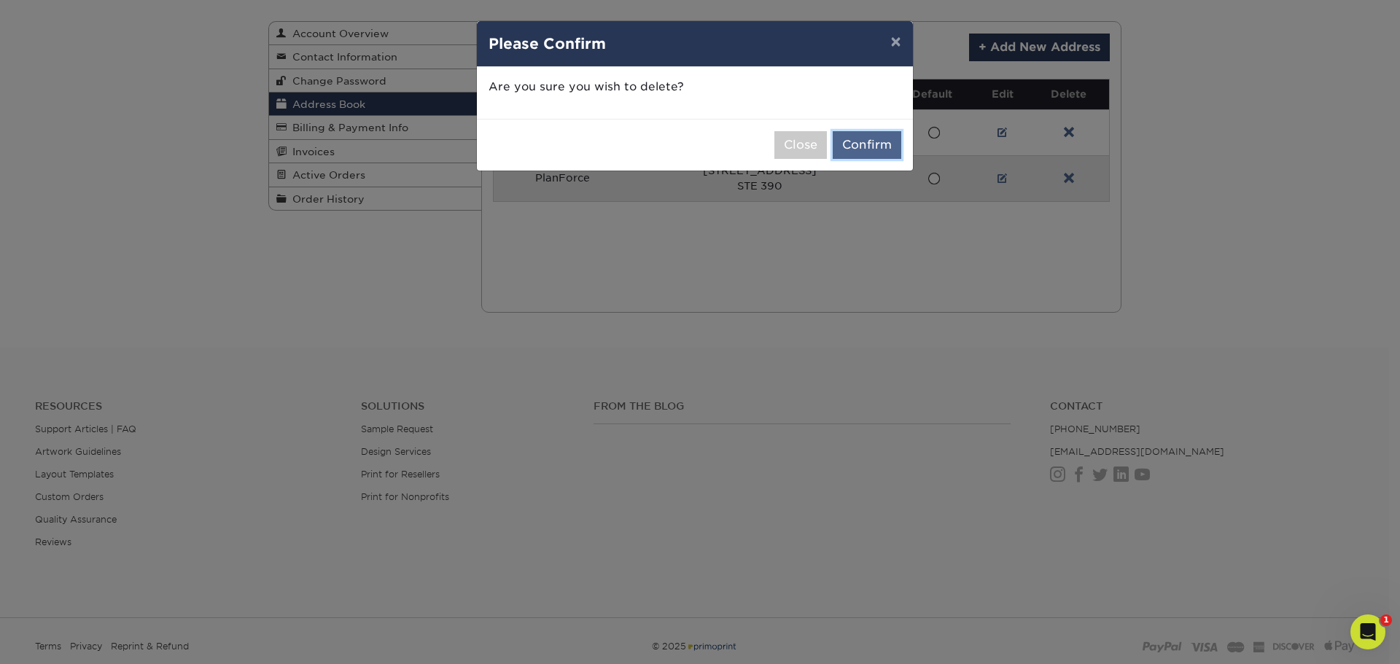
click at [876, 141] on button "Confirm" at bounding box center [866, 145] width 69 height 28
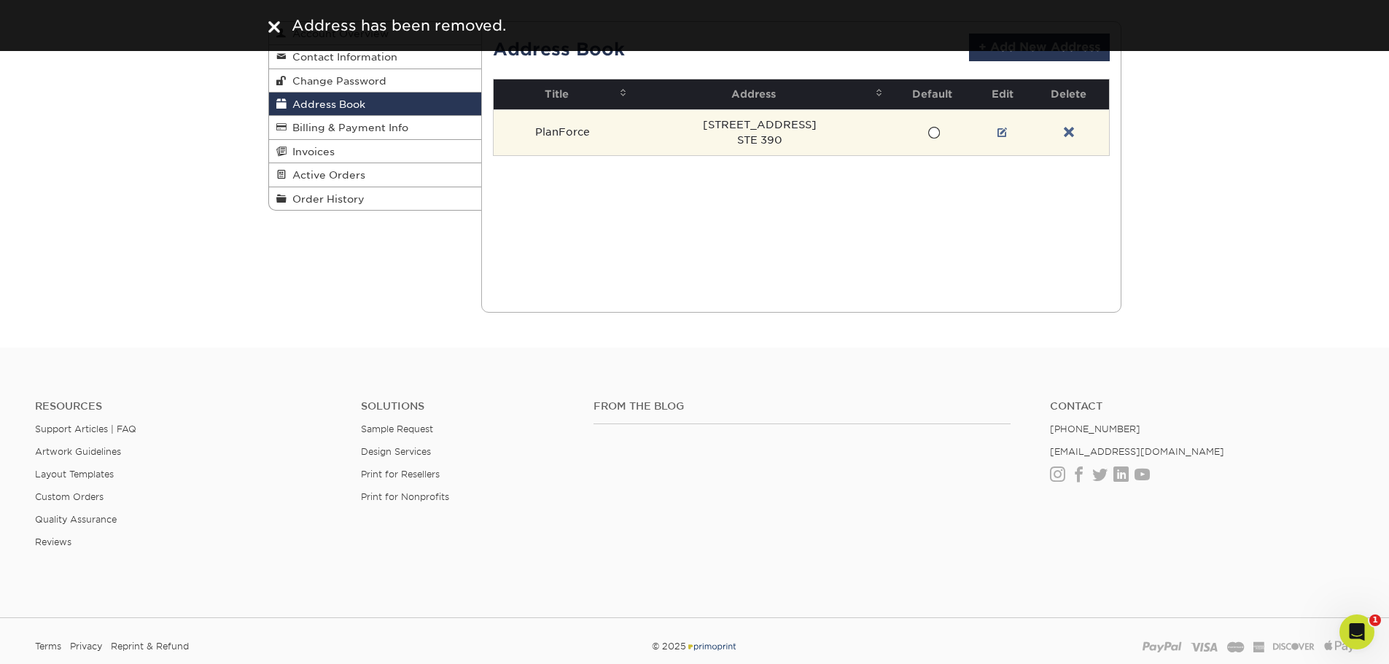
click at [930, 134] on span at bounding box center [933, 133] width 12 height 14
click at [0, 0] on input "radio" at bounding box center [0, 0] width 0 height 0
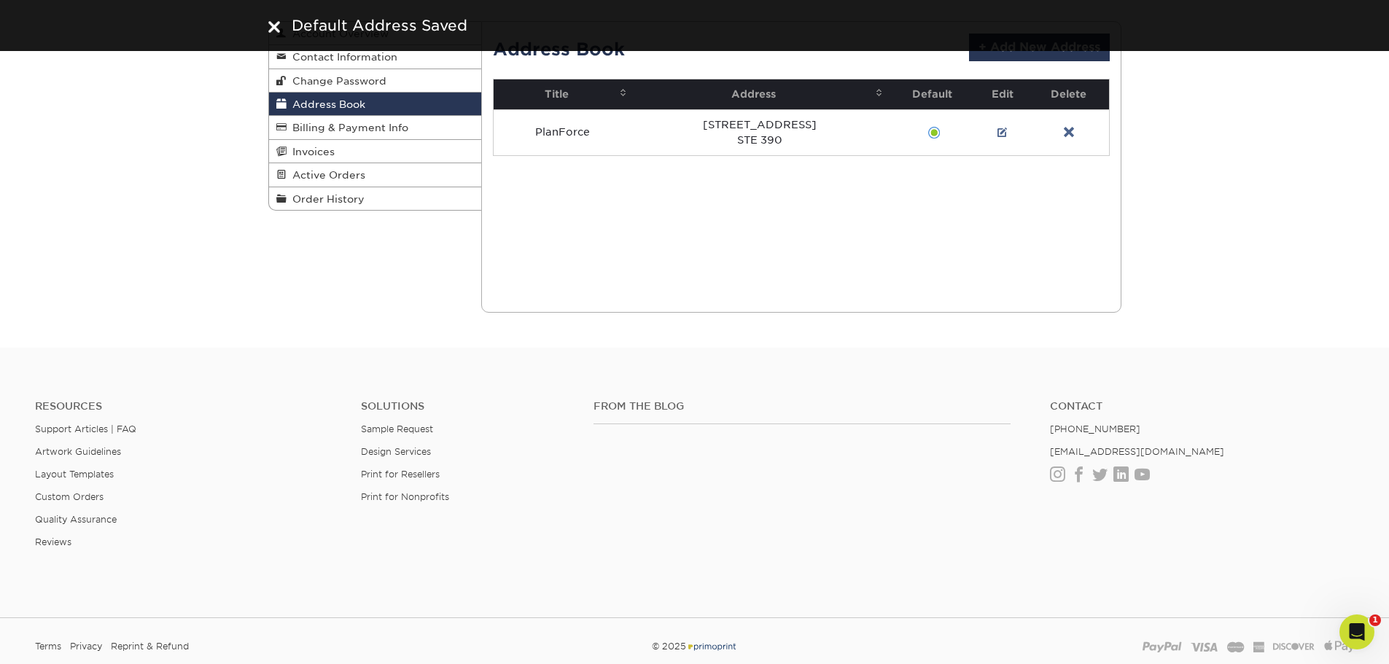
click at [755, 244] on div "Current Orders 0 Active 0 Missing Files" at bounding box center [801, 167] width 640 height 292
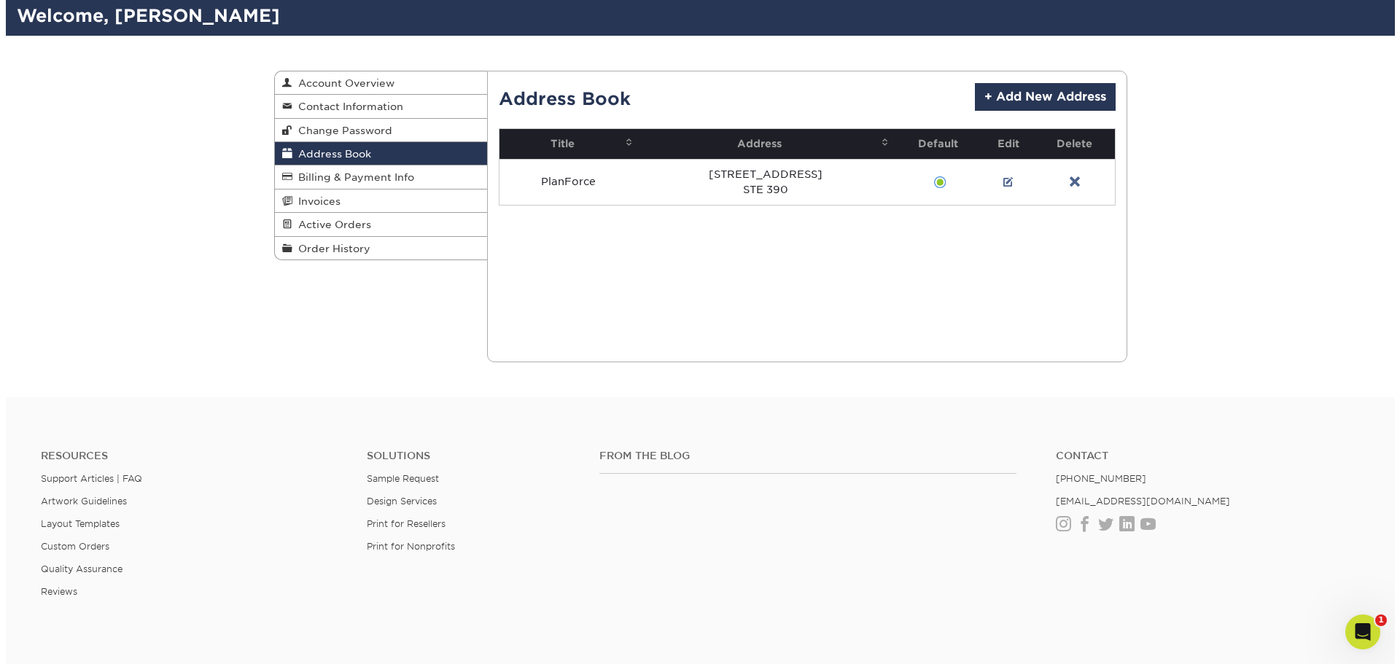
scroll to position [73, 0]
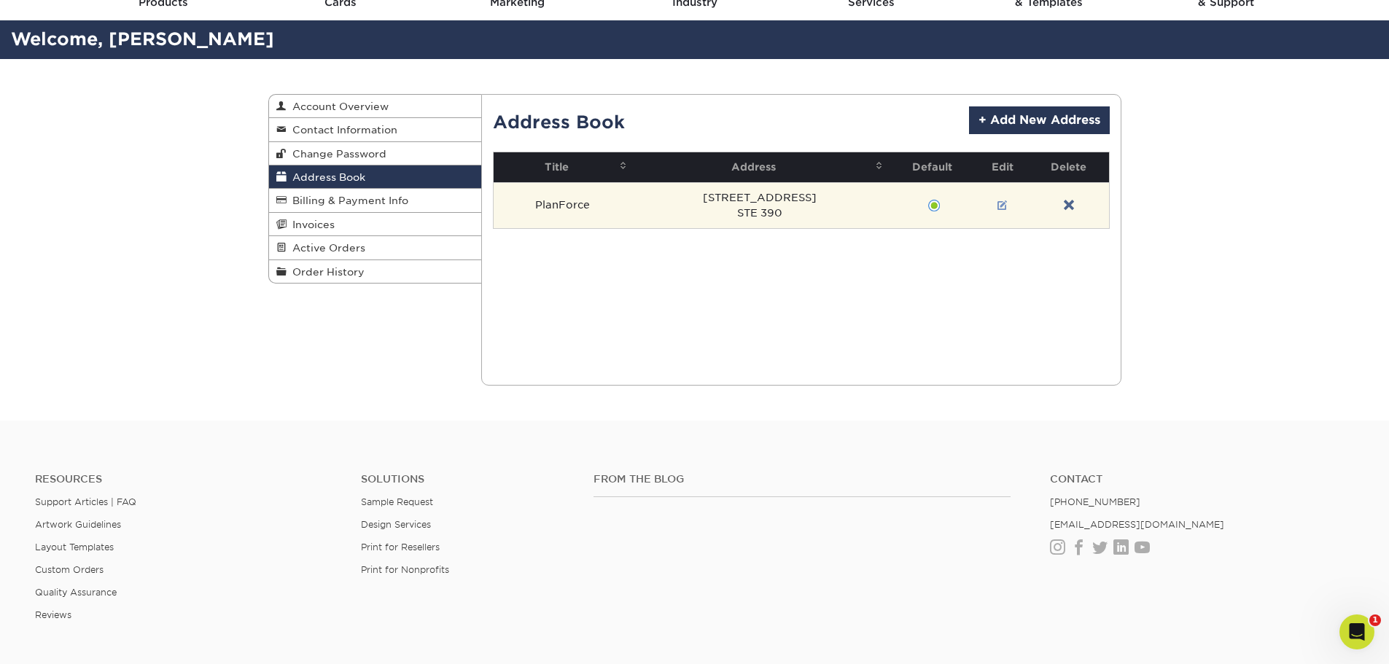
click at [998, 202] on link at bounding box center [1002, 206] width 10 height 12
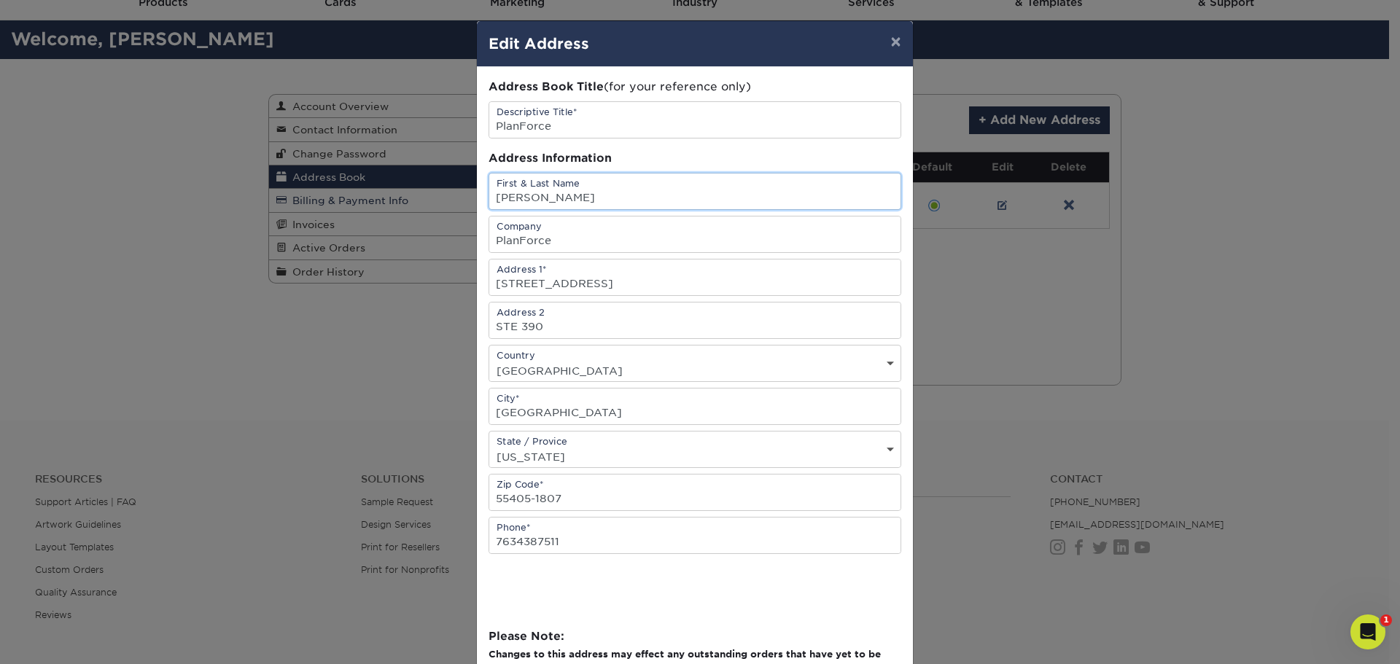
drag, startPoint x: 615, startPoint y: 199, endPoint x: 424, endPoint y: 207, distance: 190.4
click at [408, 203] on div "× Edit Address Address Book Title (for your reference only) Descriptive Title* …" at bounding box center [700, 332] width 1400 height 664
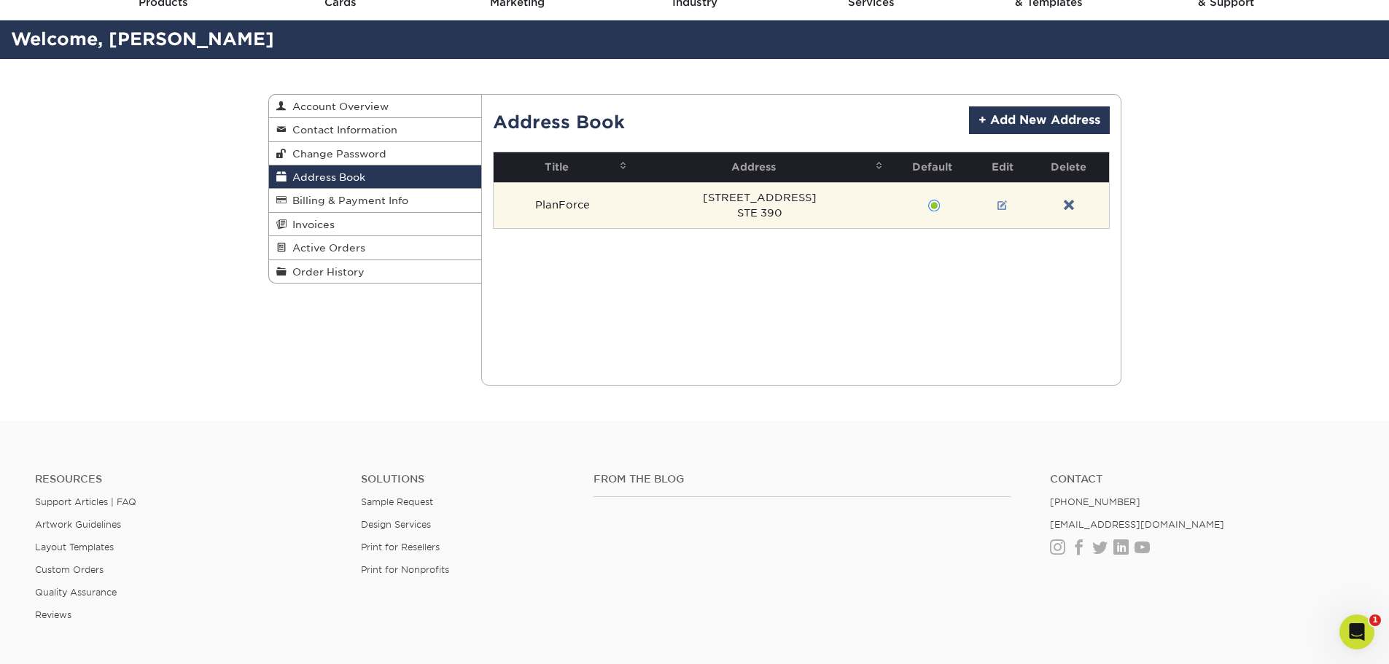
click at [1002, 205] on link at bounding box center [1002, 206] width 10 height 12
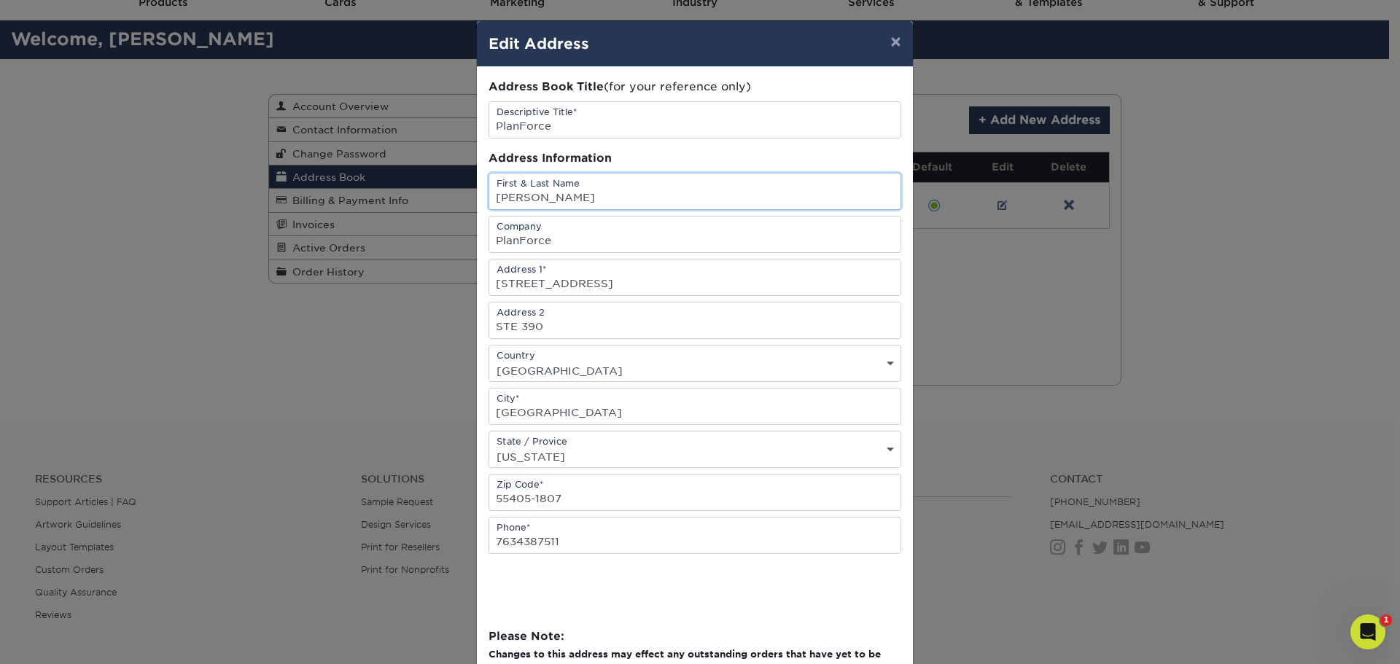
drag, startPoint x: 603, startPoint y: 195, endPoint x: 442, endPoint y: 187, distance: 161.3
click at [442, 187] on div "× Edit Address Address Book Title (for your reference only) Descriptive Title* …" at bounding box center [700, 332] width 1400 height 664
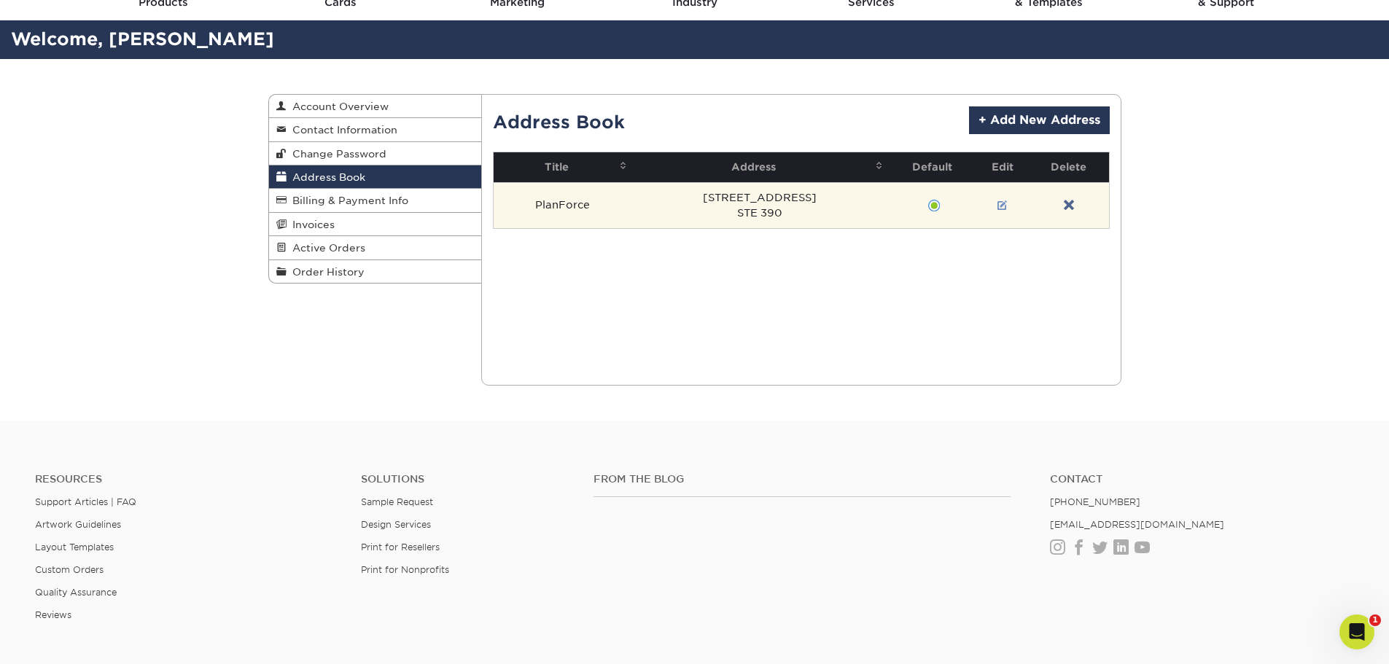
click at [1001, 206] on link at bounding box center [1002, 206] width 10 height 12
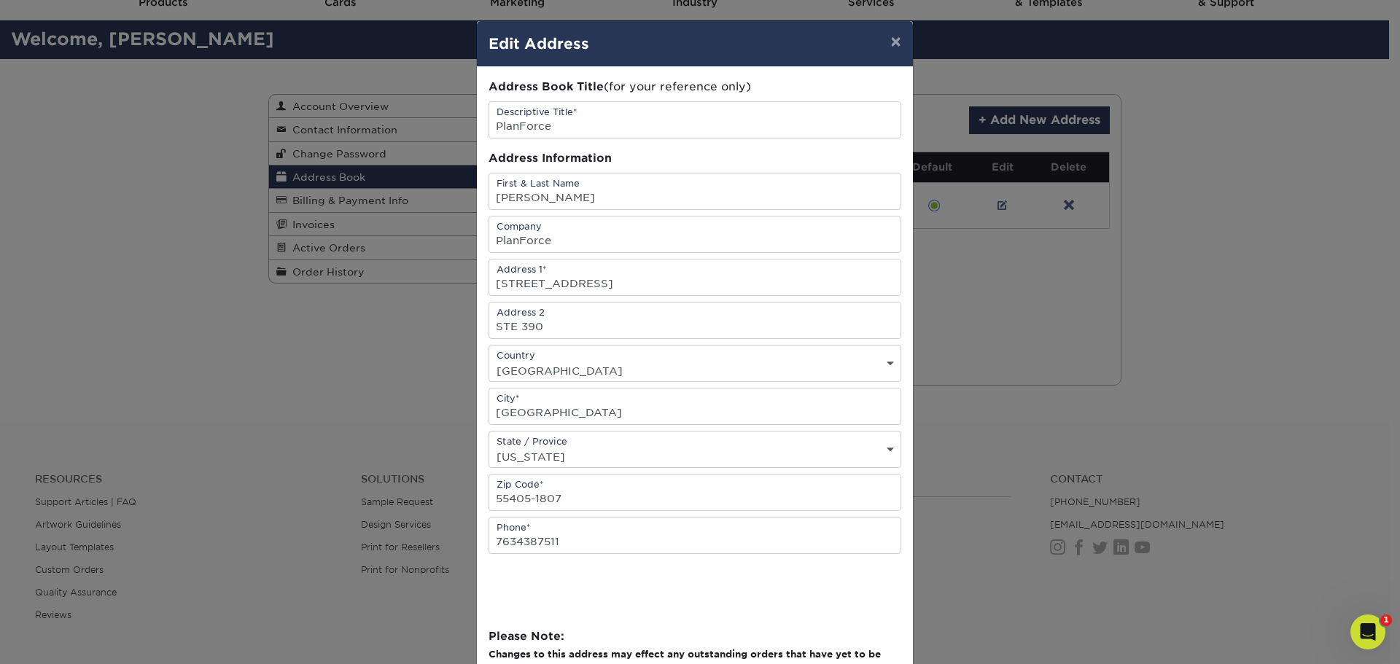
click at [1077, 128] on div "× Edit Address Address Book Title (for your reference only) Descriptive Title* …" at bounding box center [700, 332] width 1400 height 664
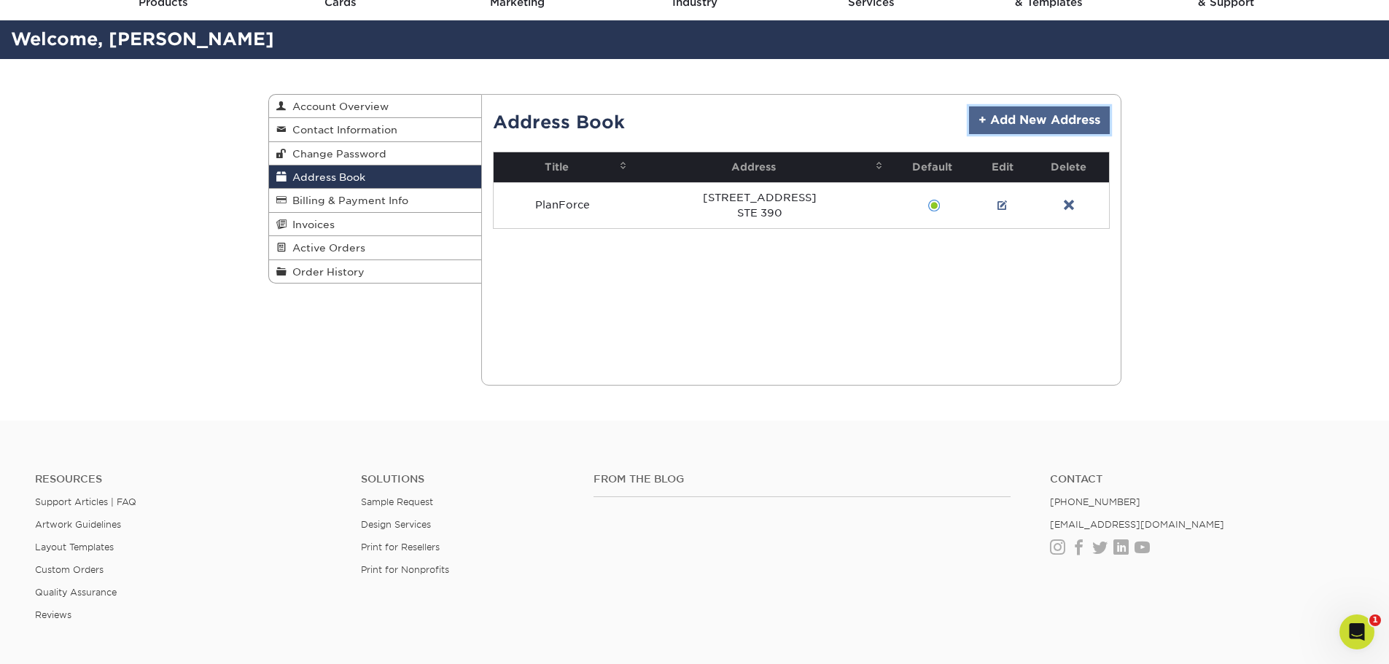
click at [1076, 124] on link "+ Add New Address" at bounding box center [1039, 120] width 141 height 28
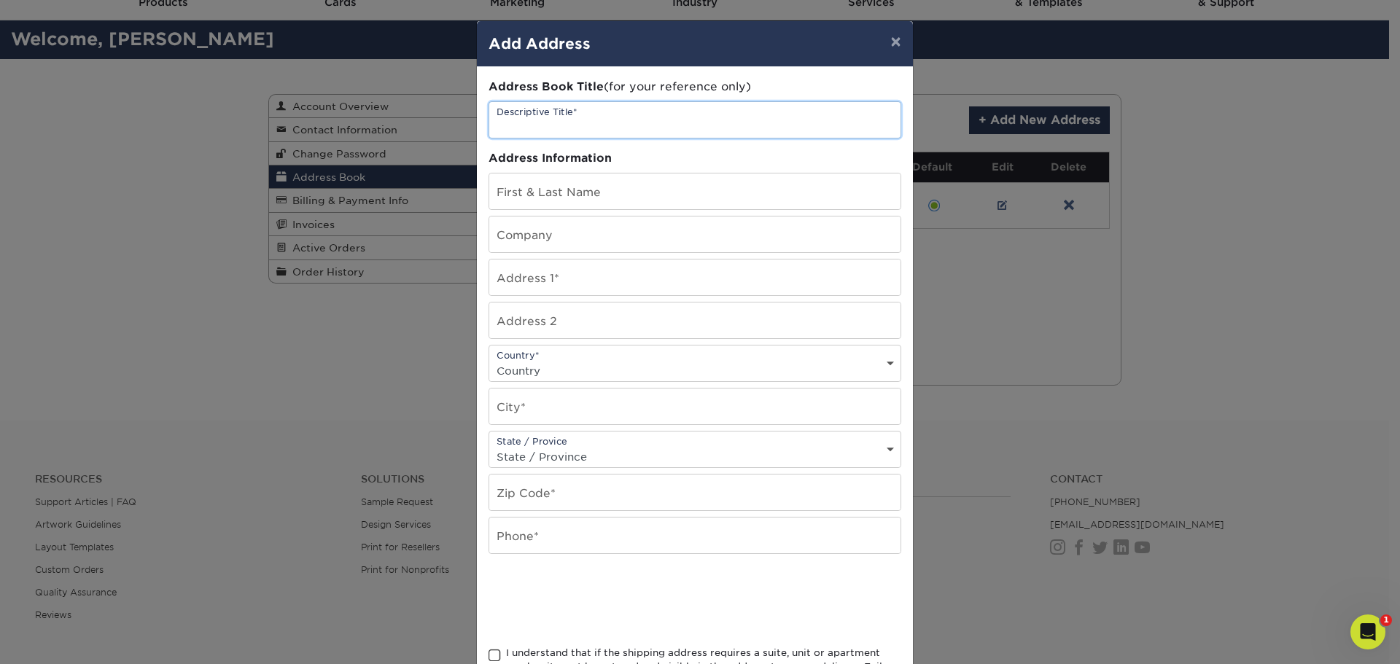
click at [606, 122] on input "text" at bounding box center [694, 120] width 411 height 36
type input "PlanForce Inc"
type input "Ryan Schroeder"
type input "PlanForce Inc"
type input "811 Glenwood Ave"
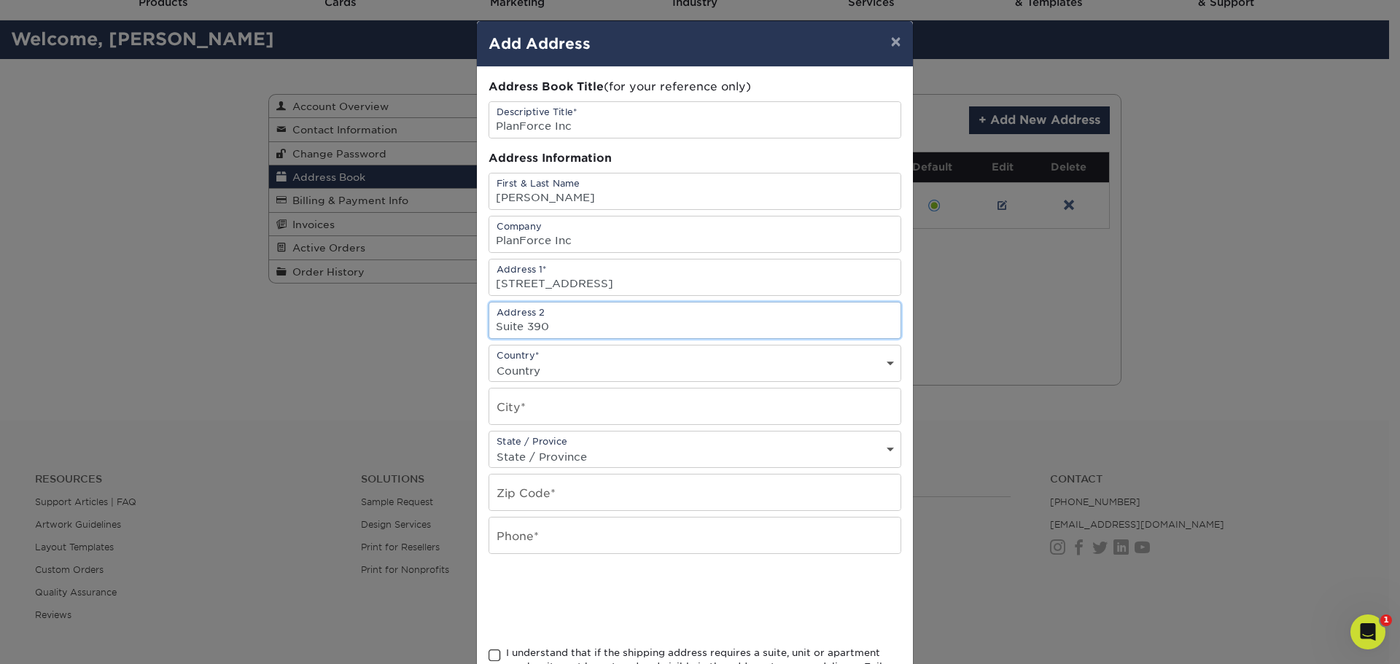
type input "Suite 390"
click at [598, 359] on div "Country* Country United States Canada ----------------------------- Afghanistan…" at bounding box center [694, 363] width 413 height 37
click at [576, 373] on select "Country United States Canada ----------------------------- Afghanistan Albania …" at bounding box center [694, 370] width 411 height 21
select select "US"
click at [489, 360] on select "Country United States Canada ----------------------------- Afghanistan Albania …" at bounding box center [694, 370] width 411 height 21
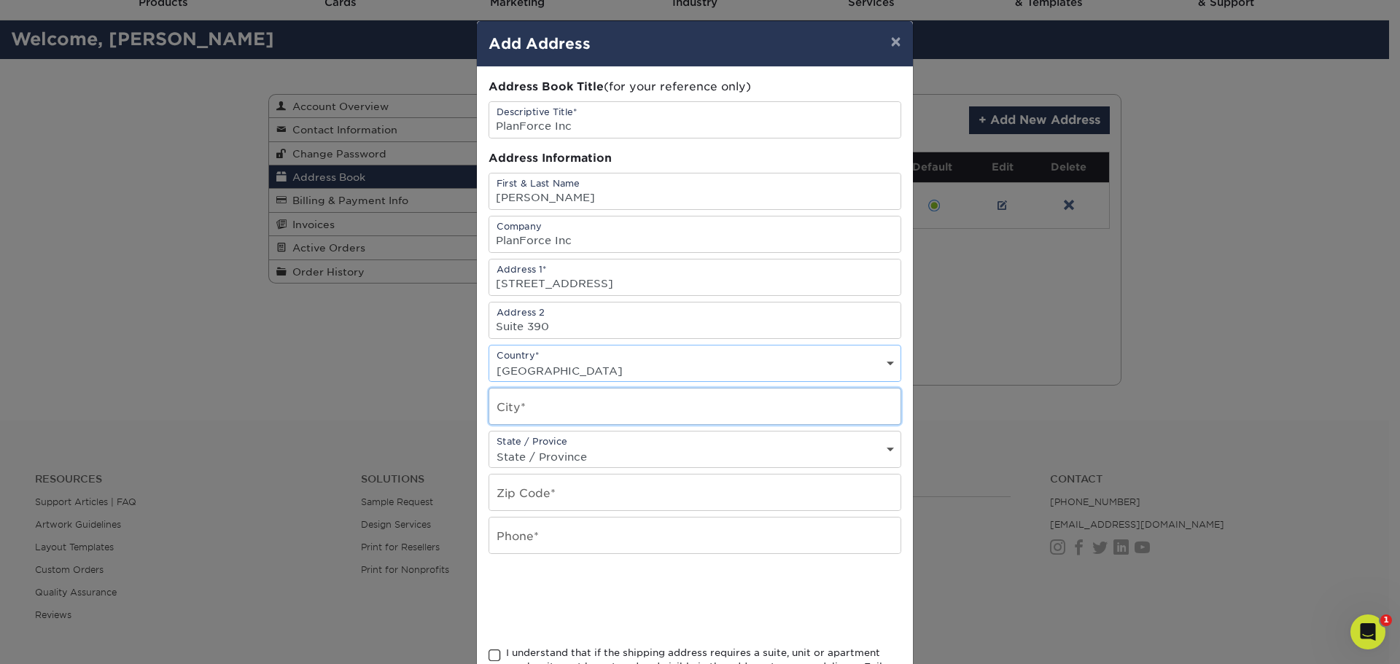
click at [597, 410] on input "text" at bounding box center [694, 407] width 411 height 36
type input "Minneapolis"
select select "MN"
type input "55405"
type input "6123084551"
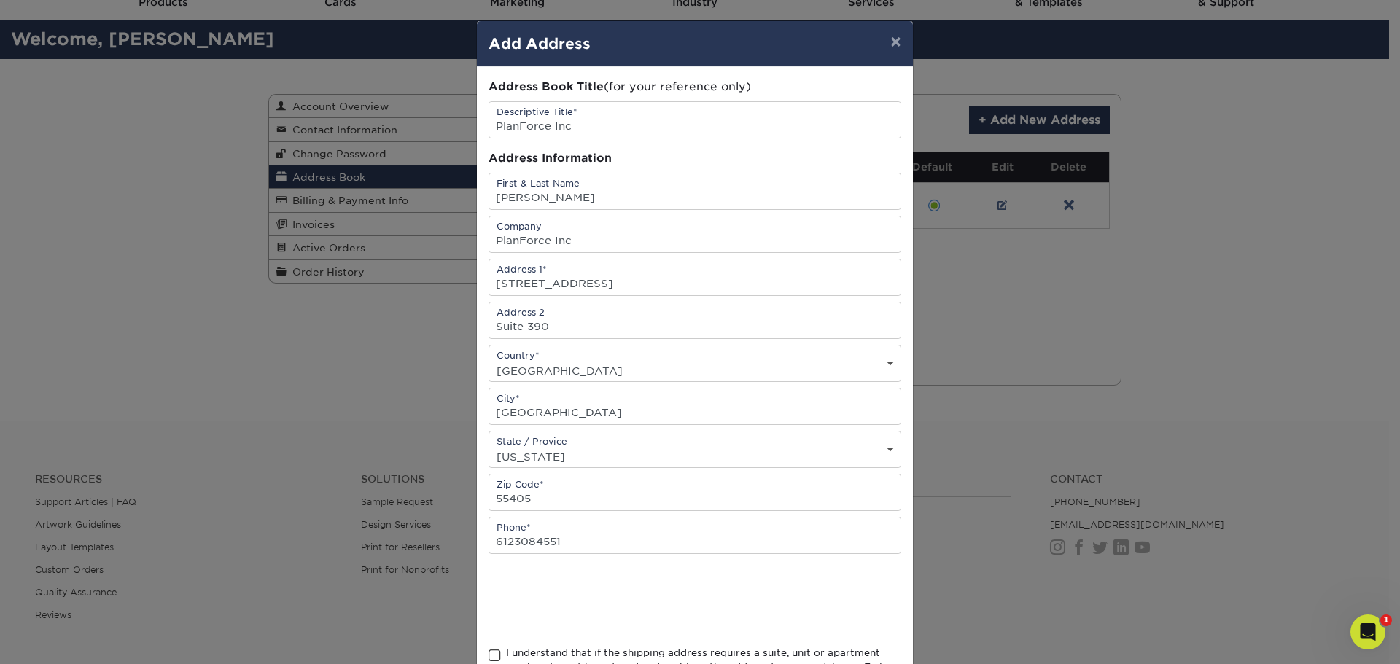
click at [749, 566] on div "Address Book Title (for your reference only) Descriptive Title* PlanForce Inc A…" at bounding box center [694, 393] width 413 height 629
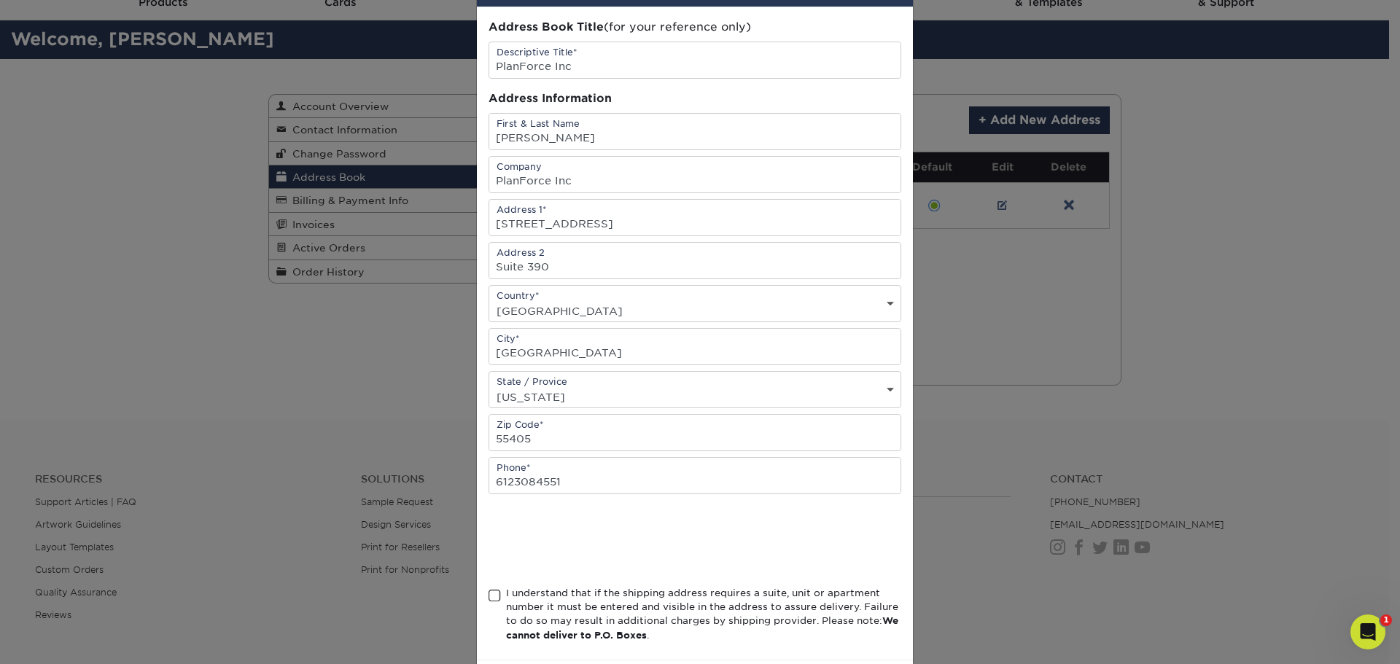
scroll to position [128, 0]
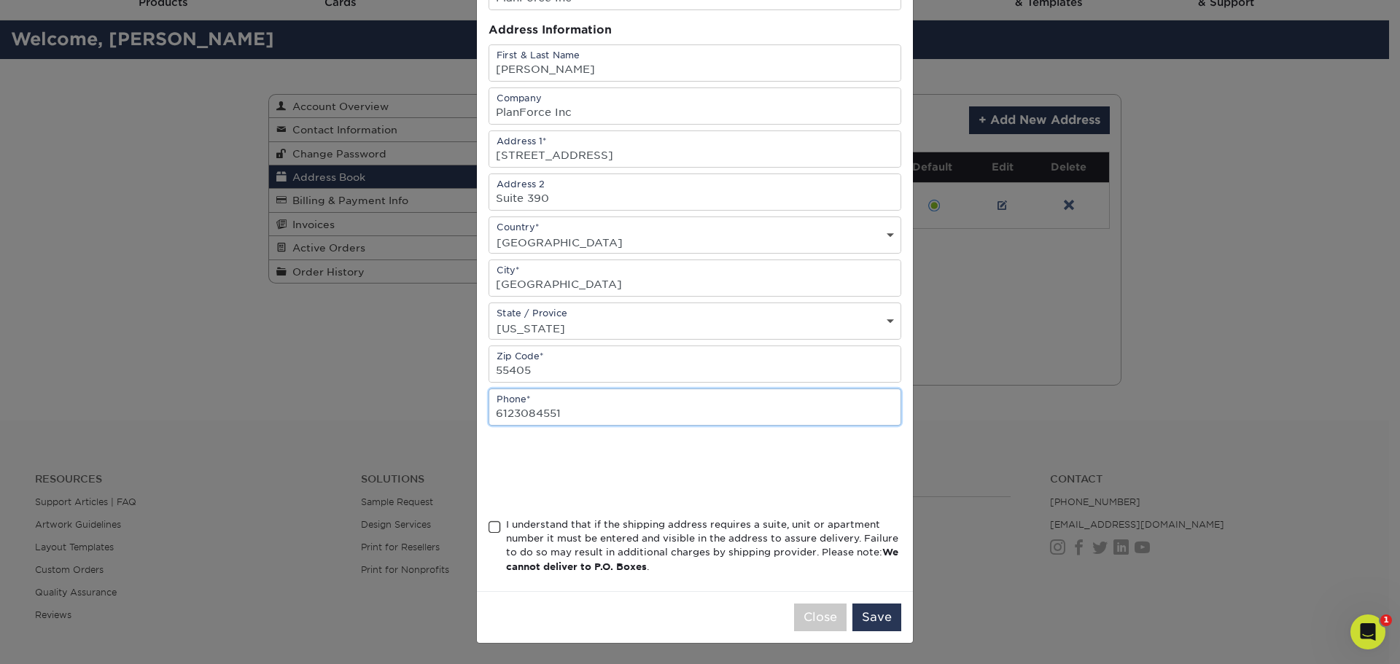
drag, startPoint x: 574, startPoint y: 415, endPoint x: 425, endPoint y: 416, distance: 148.7
click at [425, 416] on div "× Add Address Address Book Title (for your reference only) Descriptive Title* P…" at bounding box center [700, 332] width 1400 height 664
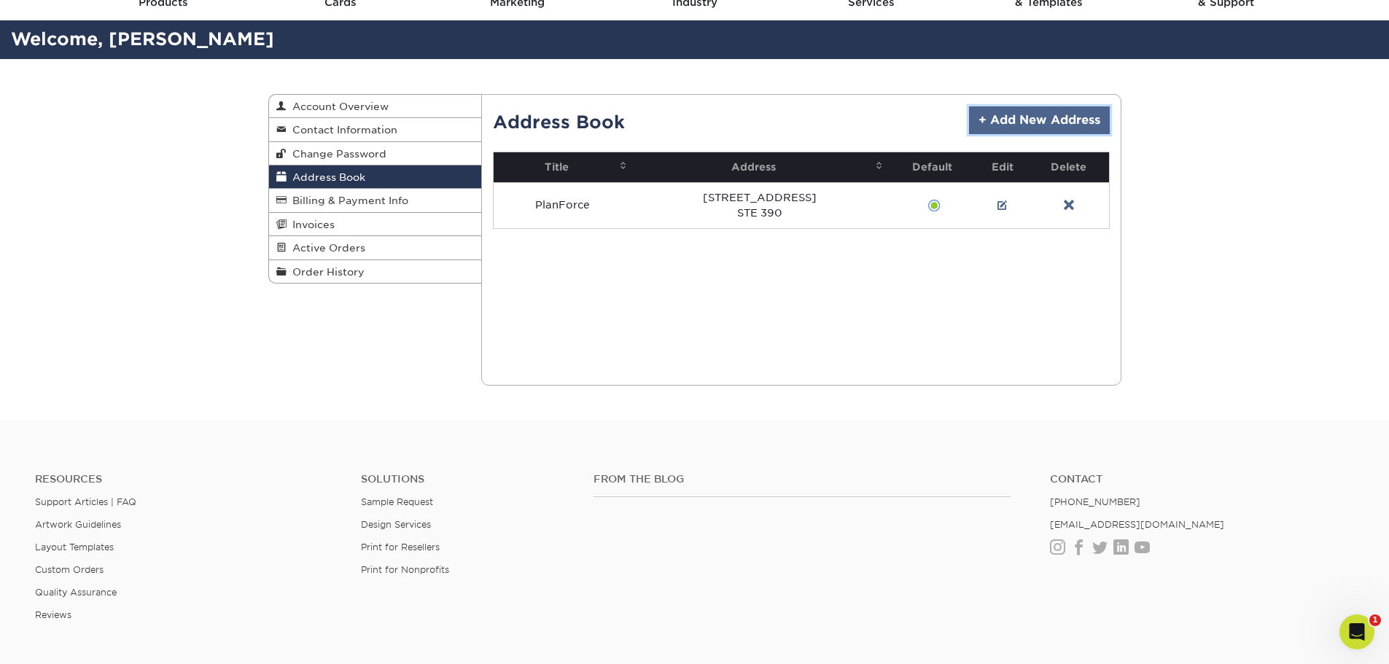
click at [1045, 114] on link "+ Add New Address" at bounding box center [1039, 120] width 141 height 28
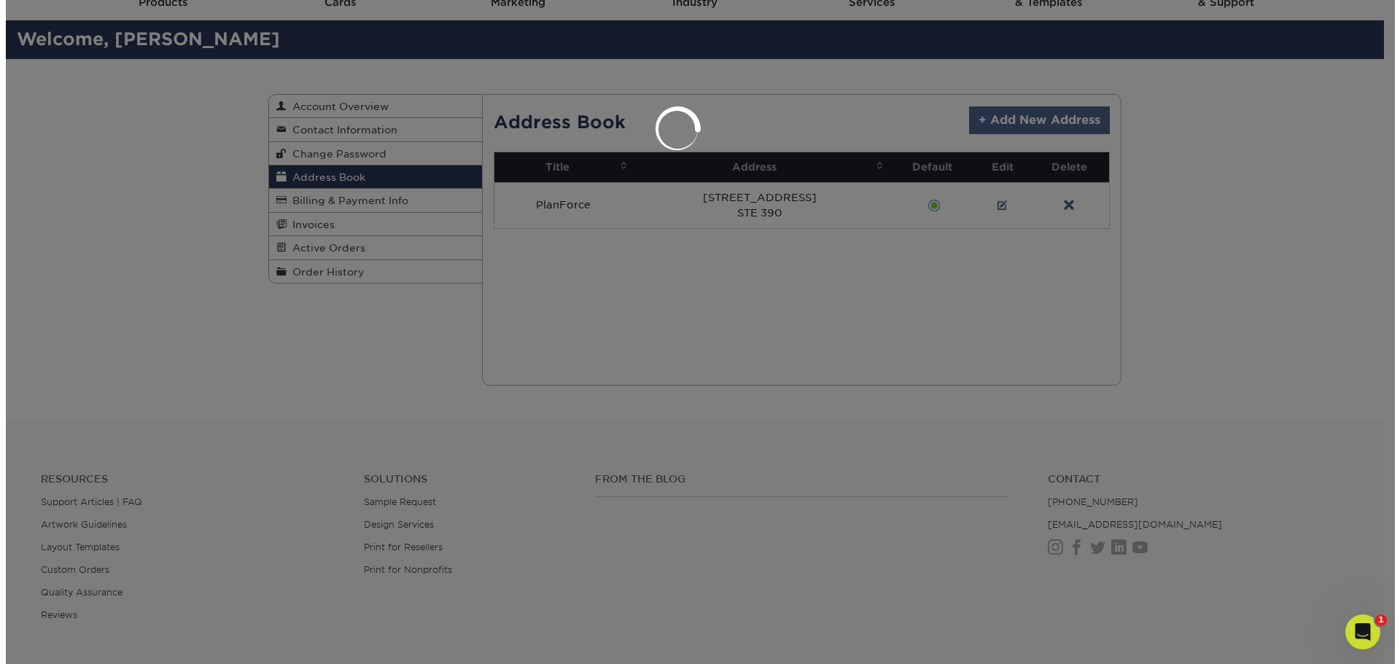
scroll to position [0, 0]
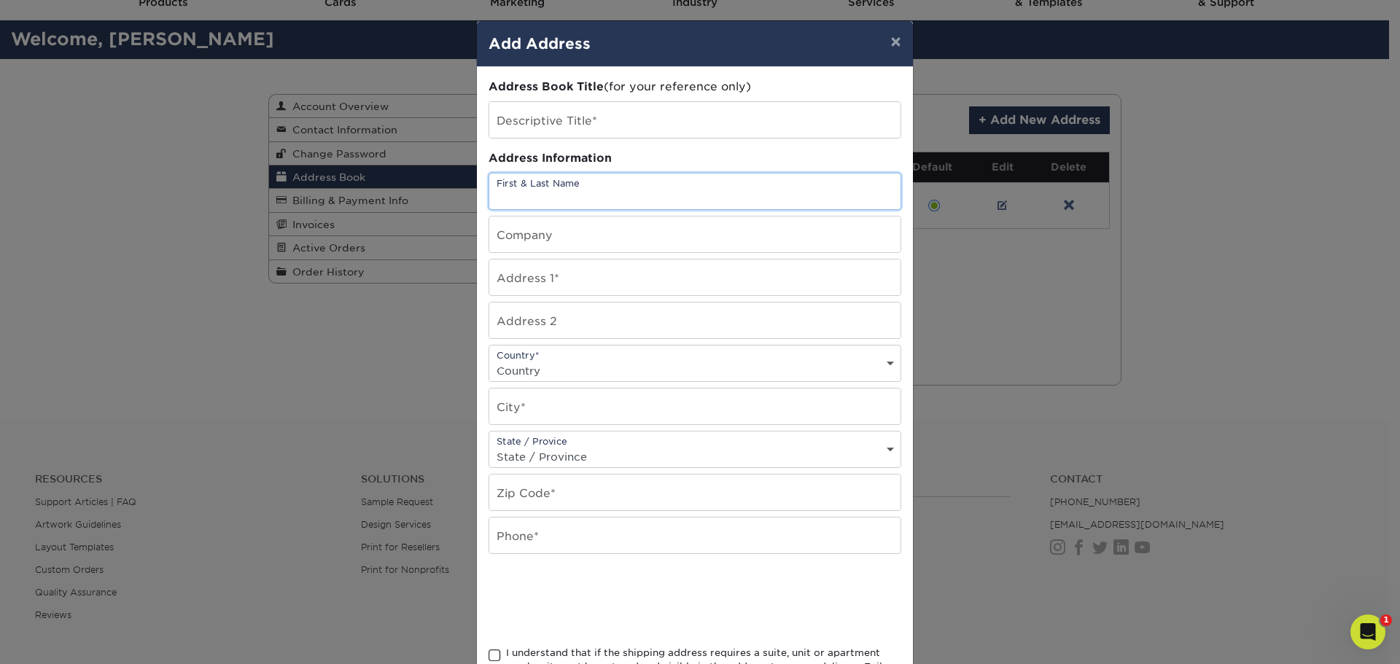
click at [556, 191] on input "text" at bounding box center [694, 191] width 411 height 36
click at [528, 106] on input "text" at bounding box center [694, 120] width 411 height 36
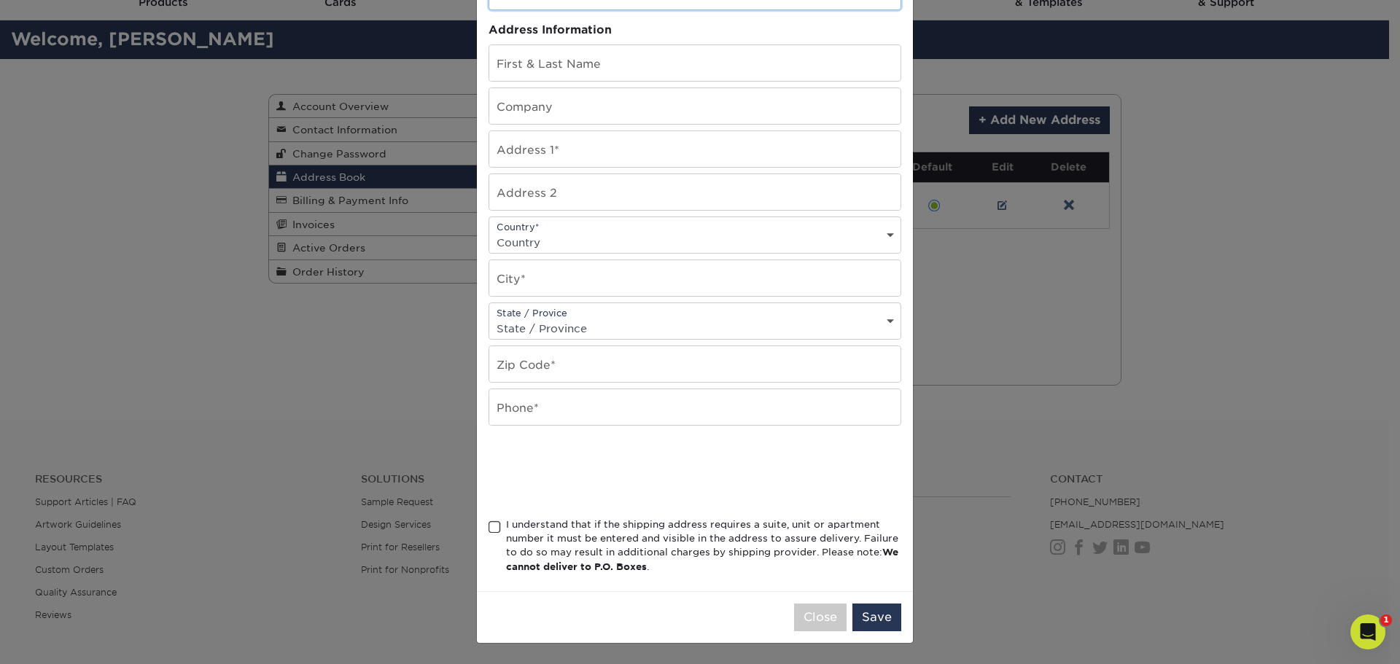
scroll to position [55, 0]
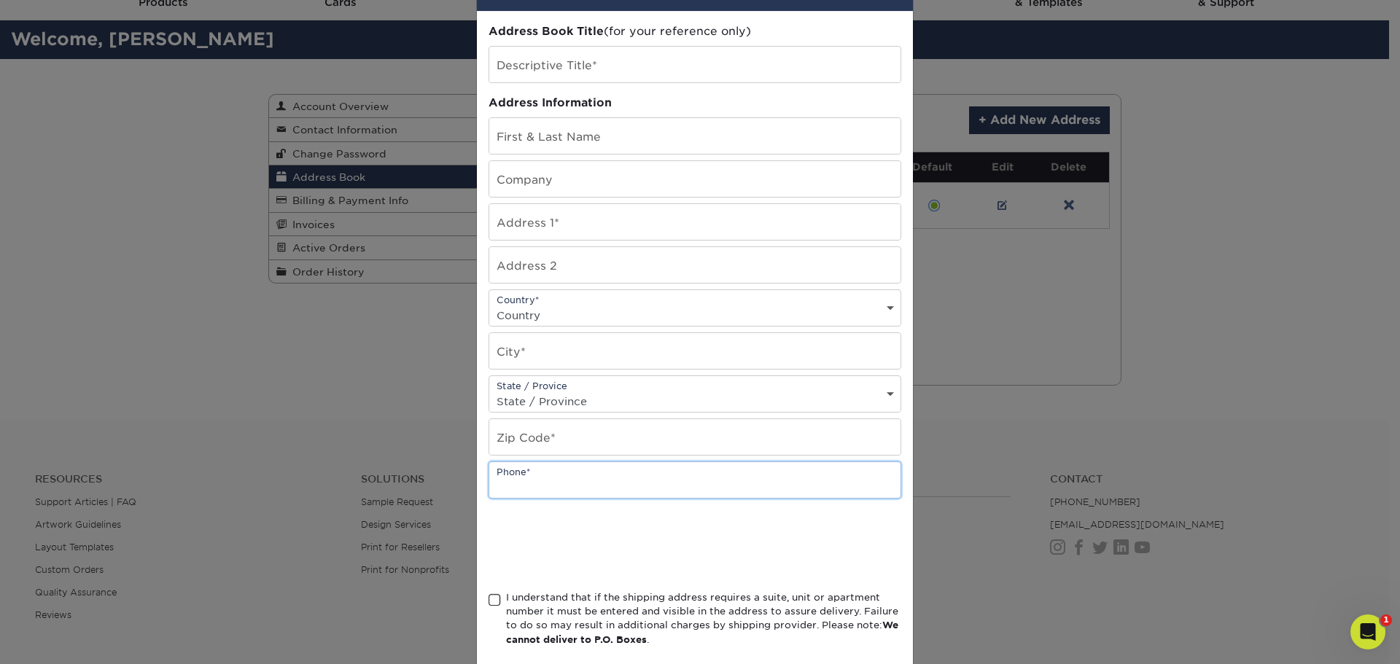
click at [516, 488] on input "text" at bounding box center [694, 480] width 411 height 36
click at [511, 71] on input "text" at bounding box center [694, 65] width 411 height 36
type input "PlanForce Inc"
click at [542, 132] on input "text" at bounding box center [694, 136] width 411 height 36
type input "Ryan Schroeder"
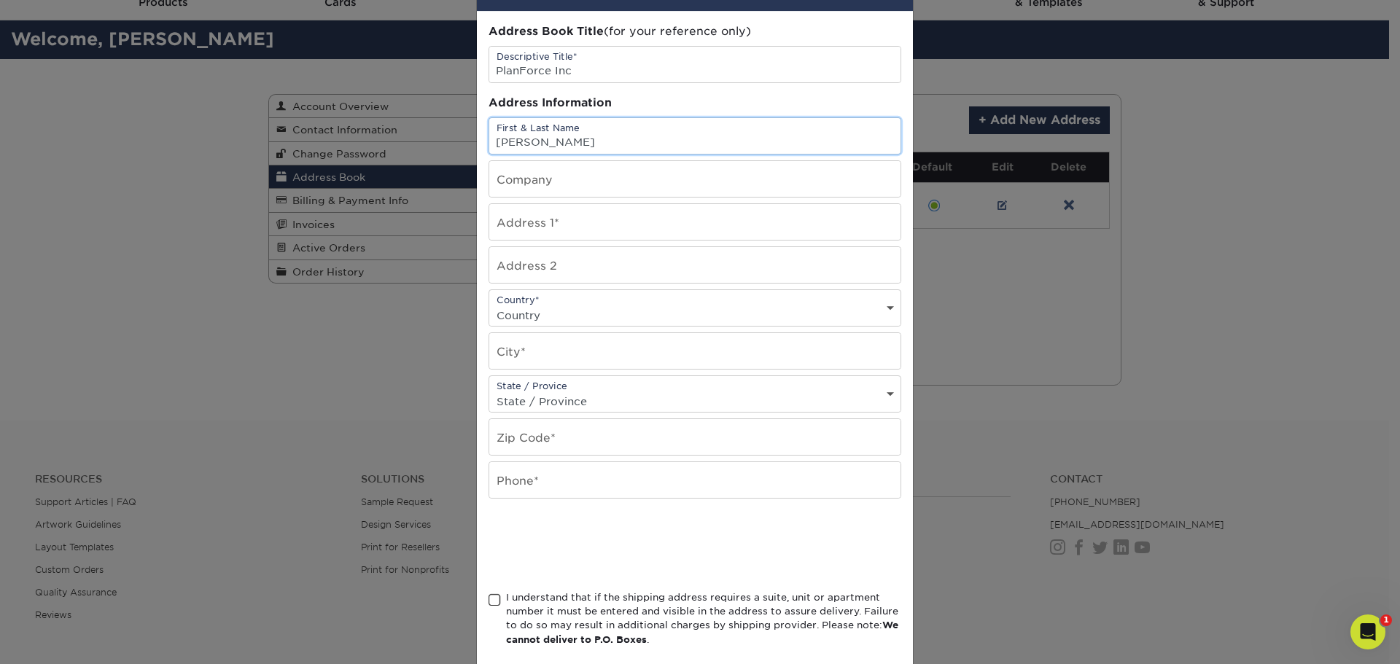
type input "PlanForce Inc"
type input "811 Glenwood Ave"
type input "Suite 390"
select select "US"
type input "Minneapolis"
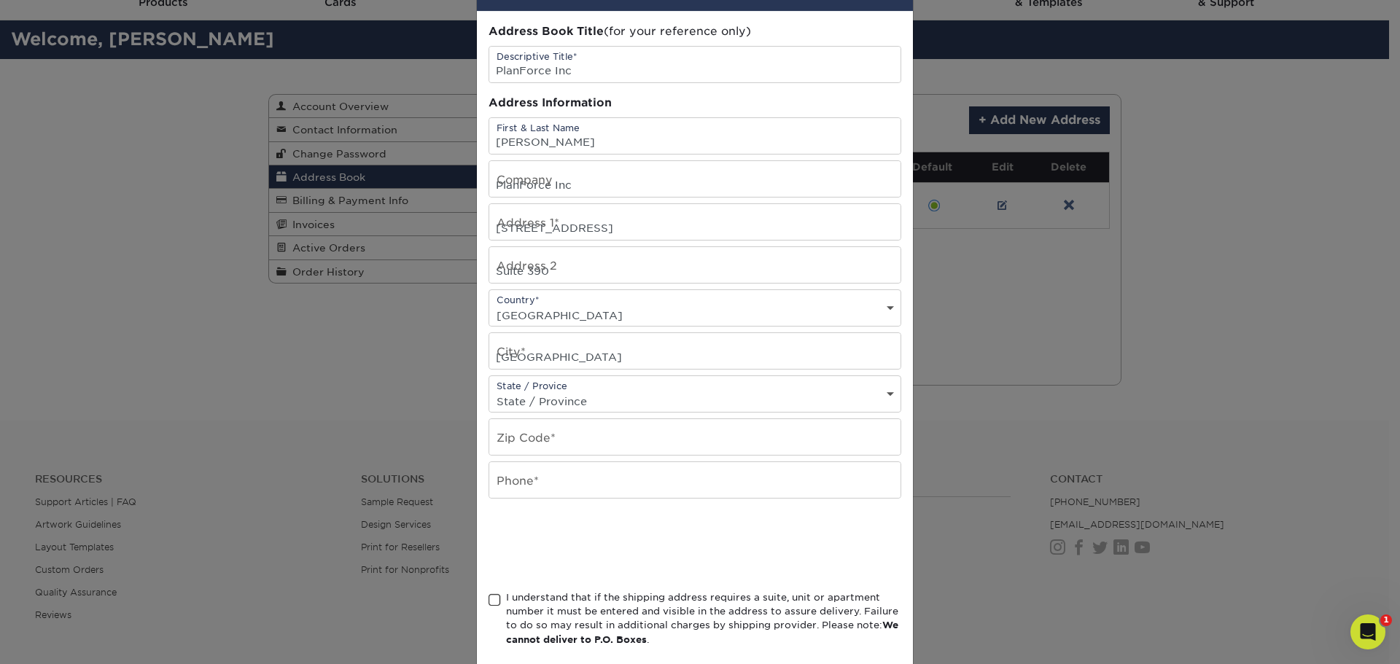
select select "MN"
type input "55405"
click at [556, 486] on input "6123084551" at bounding box center [694, 480] width 411 height 36
click at [489, 486] on input "6123084551" at bounding box center [694, 480] width 411 height 36
type input "9525419969"
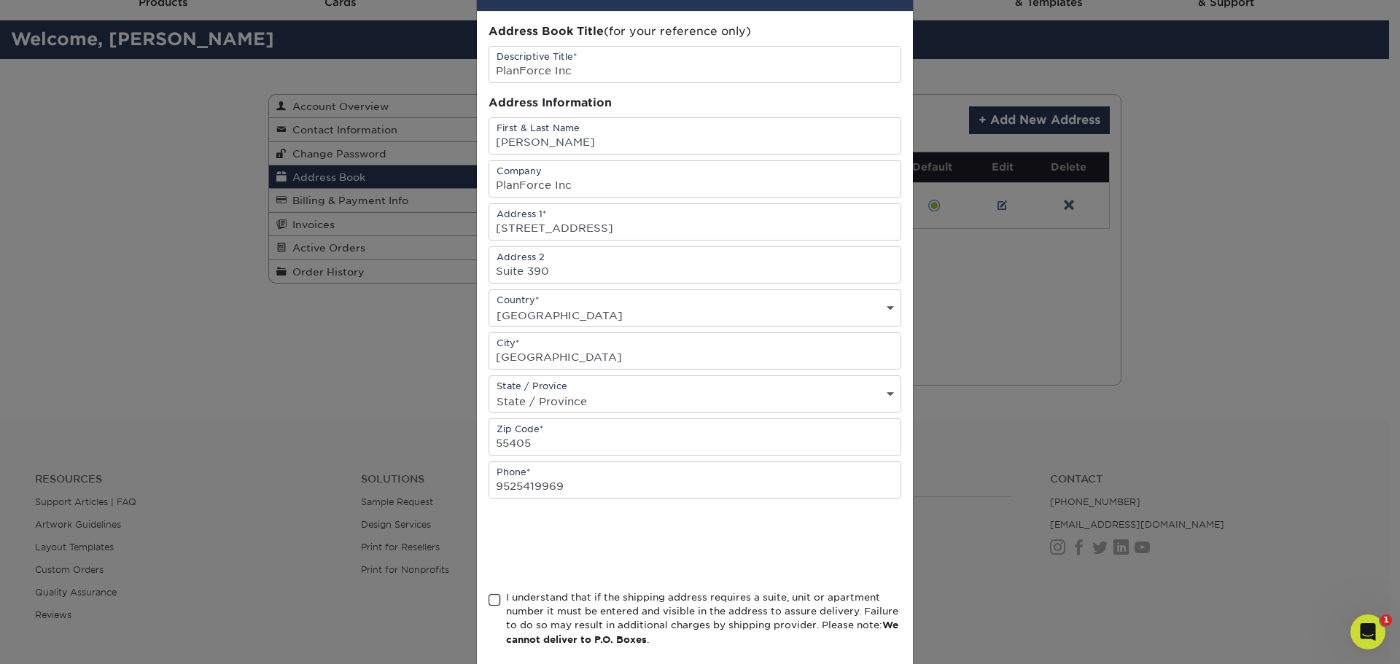
click at [480, 598] on div "Address Book Title (for your reference only) Descriptive Title* PlanForce Inc A…" at bounding box center [695, 338] width 436 height 652
click at [488, 599] on span at bounding box center [494, 600] width 12 height 14
click at [0, 0] on input "I understand that if the shipping address requires a suite, unit or apartment n…" at bounding box center [0, 0] width 0 height 0
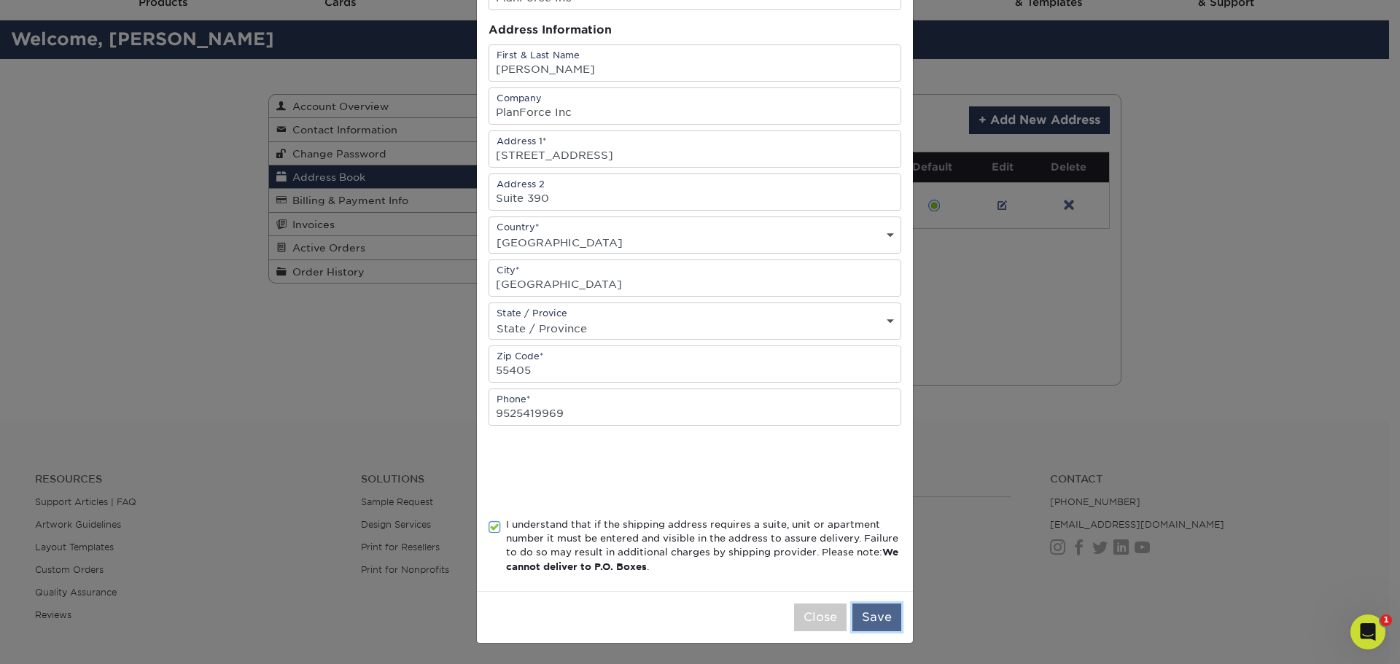
click at [874, 618] on button "Save" at bounding box center [876, 618] width 49 height 28
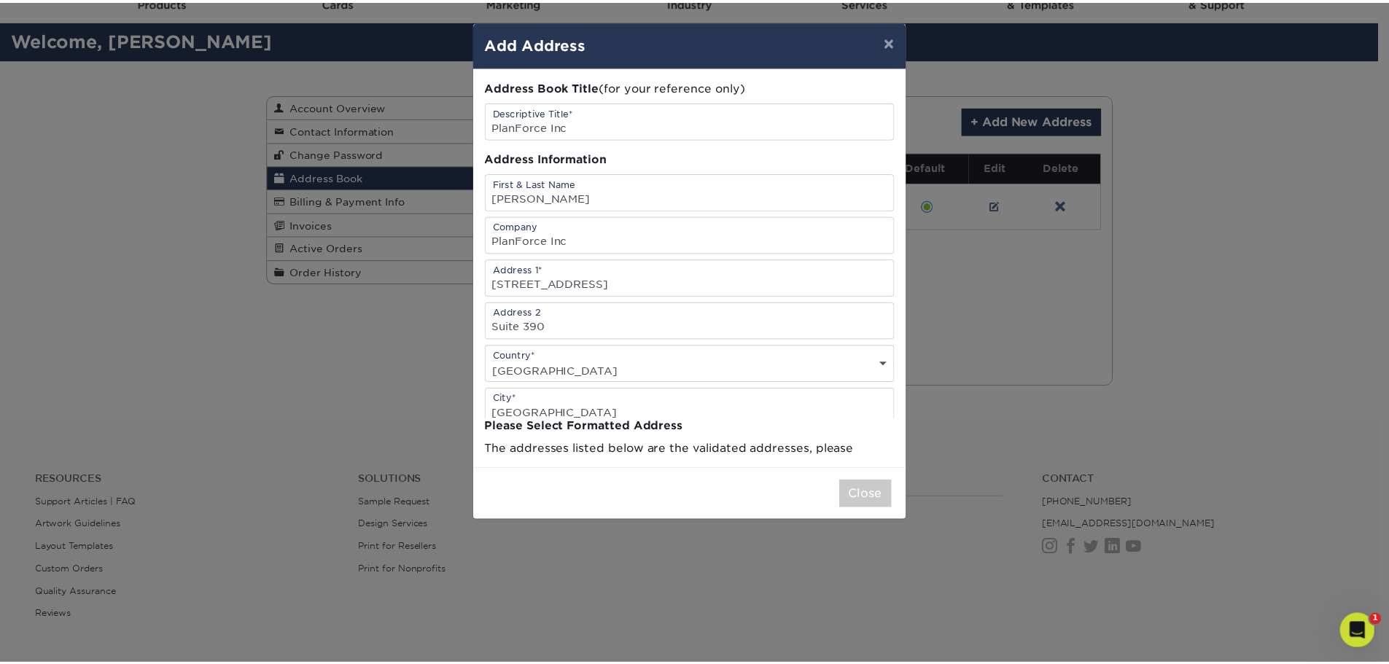
scroll to position [0, 0]
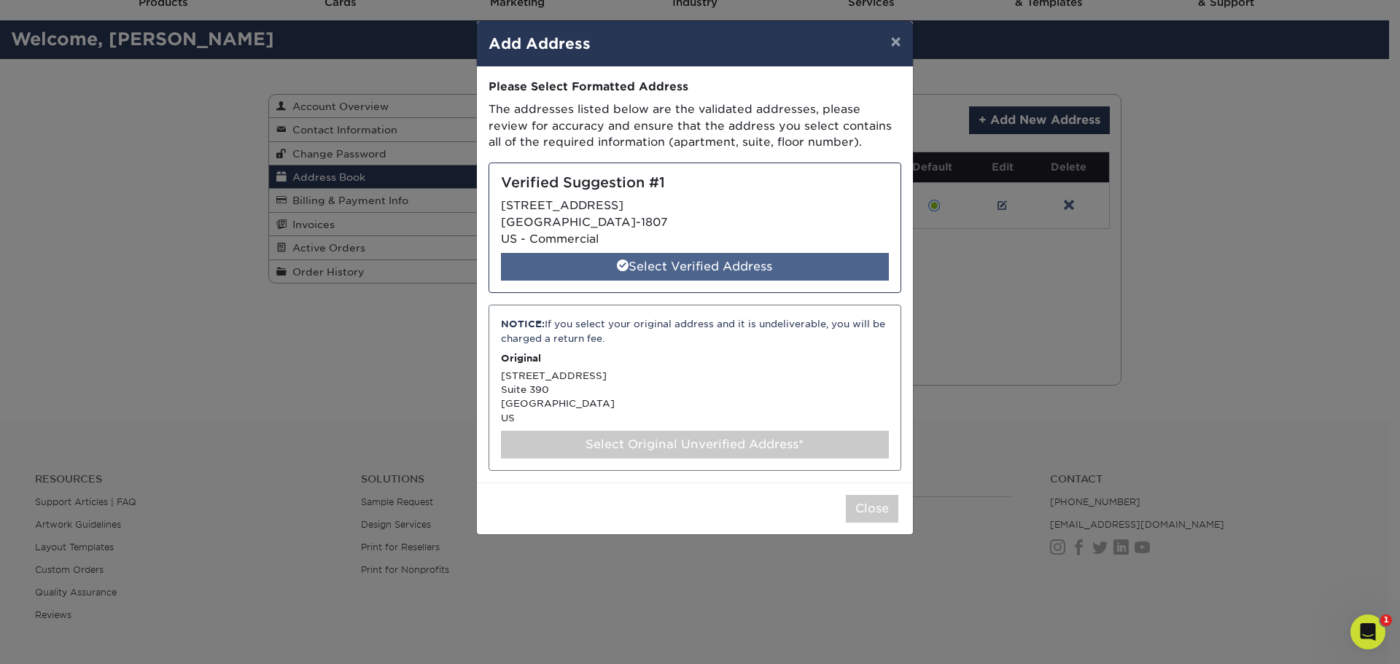
drag, startPoint x: 604, startPoint y: 448, endPoint x: 665, endPoint y: 260, distance: 197.6
click at [665, 260] on div "Please Select Formatted Address The addresses listed below are the validated ad…" at bounding box center [694, 275] width 413 height 392
click at [665, 260] on div "Select Verified Address" at bounding box center [695, 267] width 388 height 28
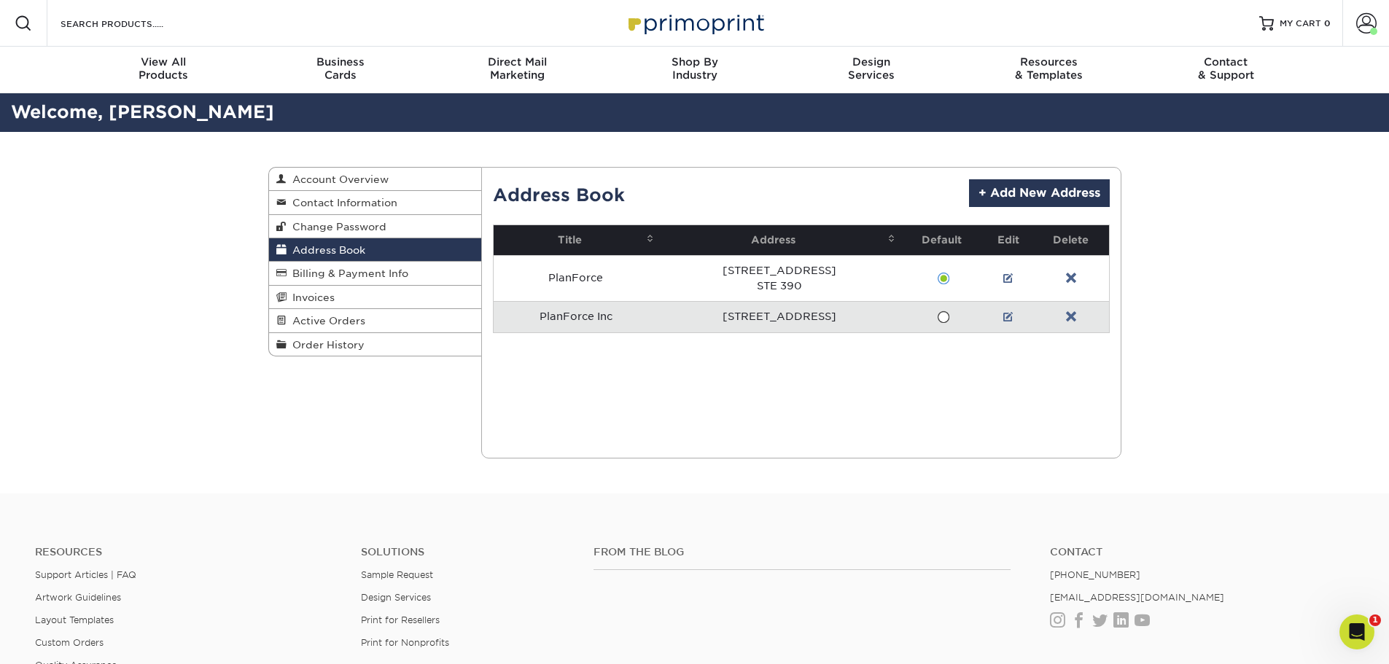
click at [1002, 316] on td at bounding box center [1008, 316] width 50 height 31
click at [1002, 315] on td at bounding box center [1008, 316] width 50 height 31
click at [1007, 318] on link at bounding box center [1008, 317] width 10 height 12
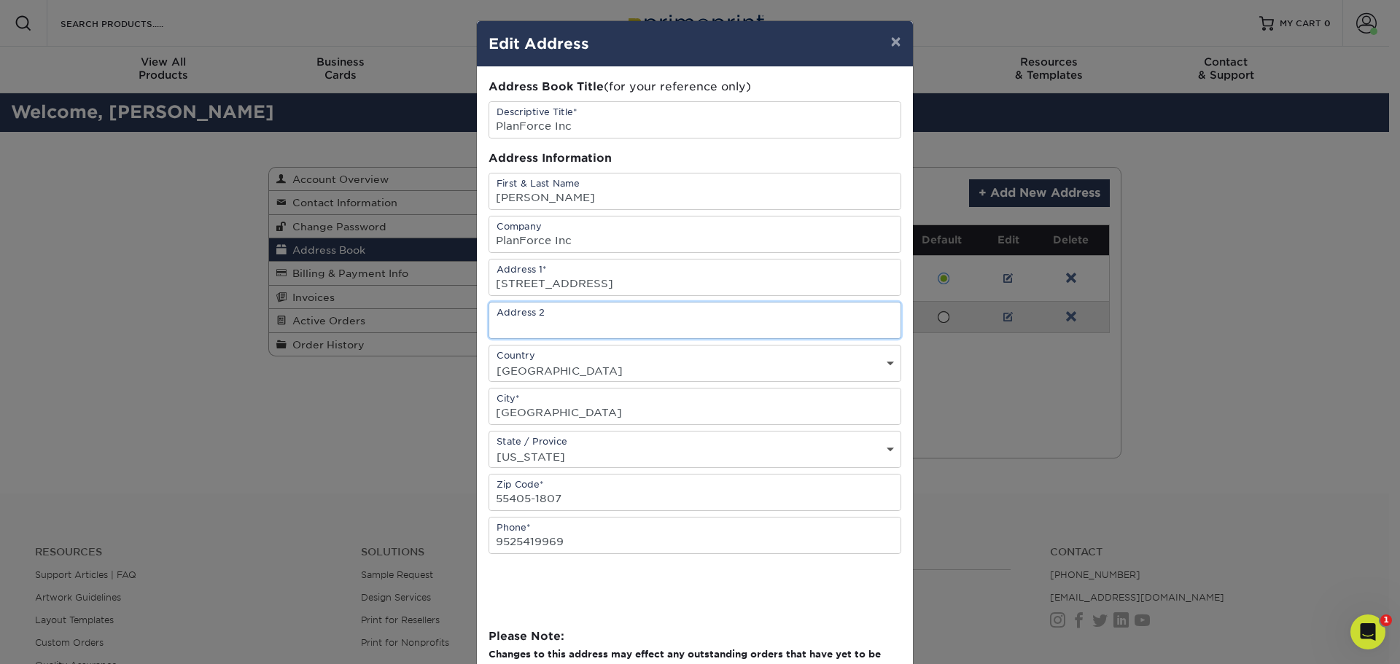
click at [555, 321] on input "text" at bounding box center [694, 321] width 411 height 36
type input "Suite 390"
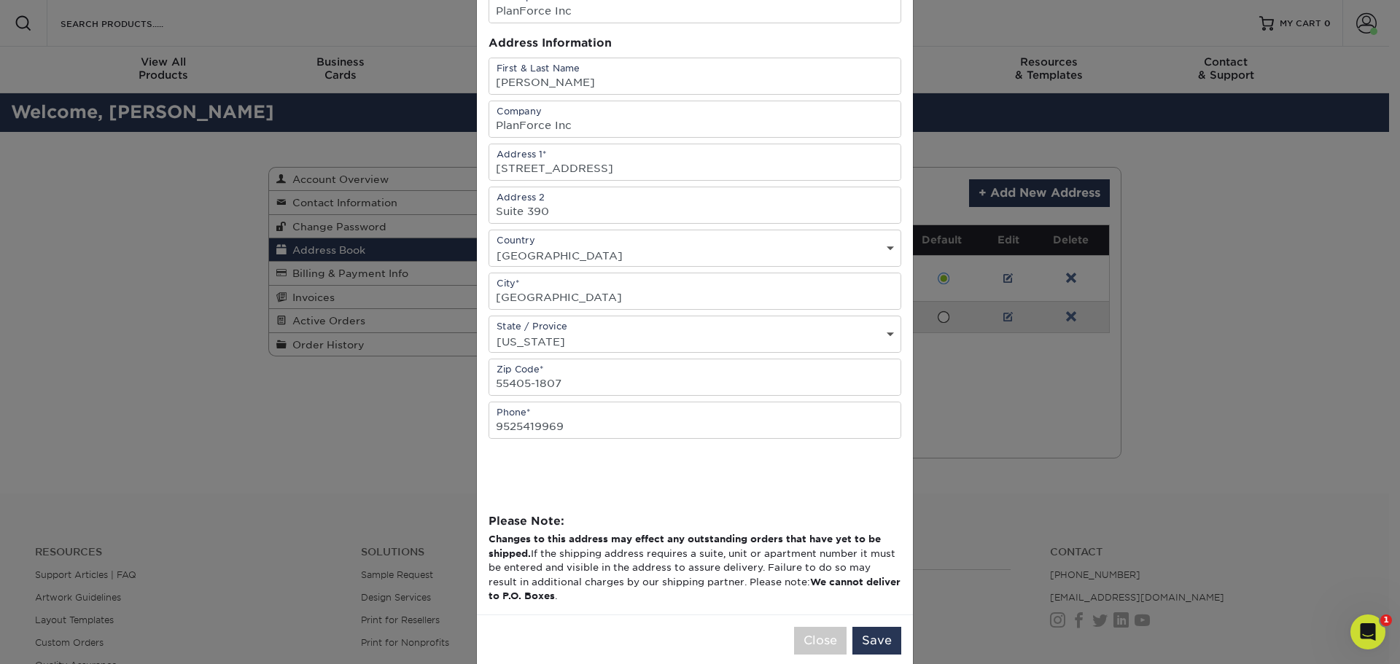
scroll to position [139, 0]
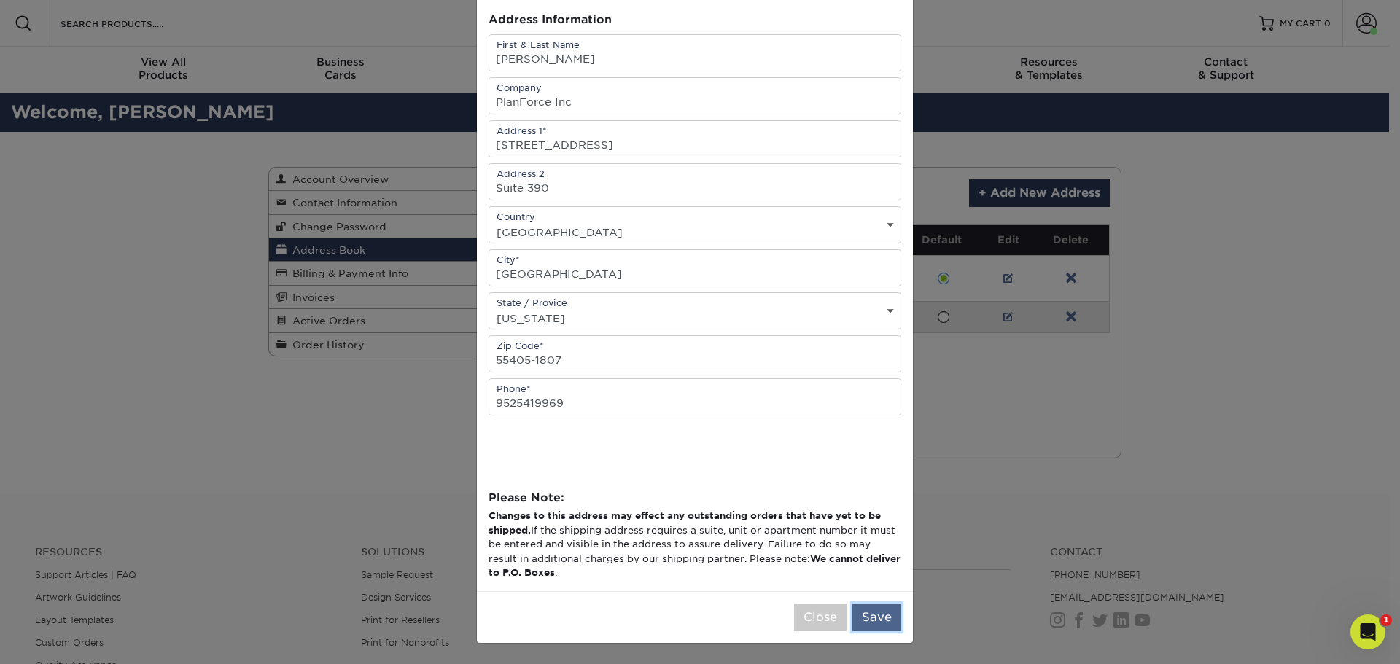
click at [859, 618] on button "Save" at bounding box center [876, 618] width 49 height 28
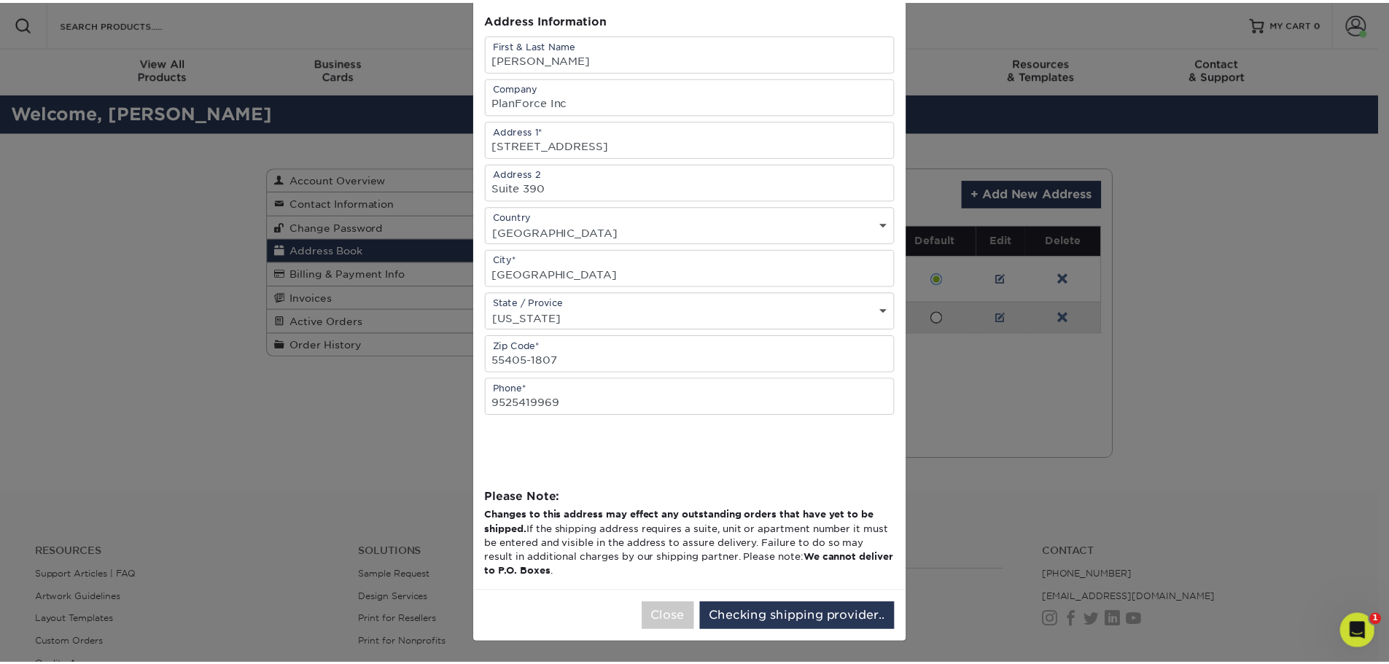
scroll to position [0, 0]
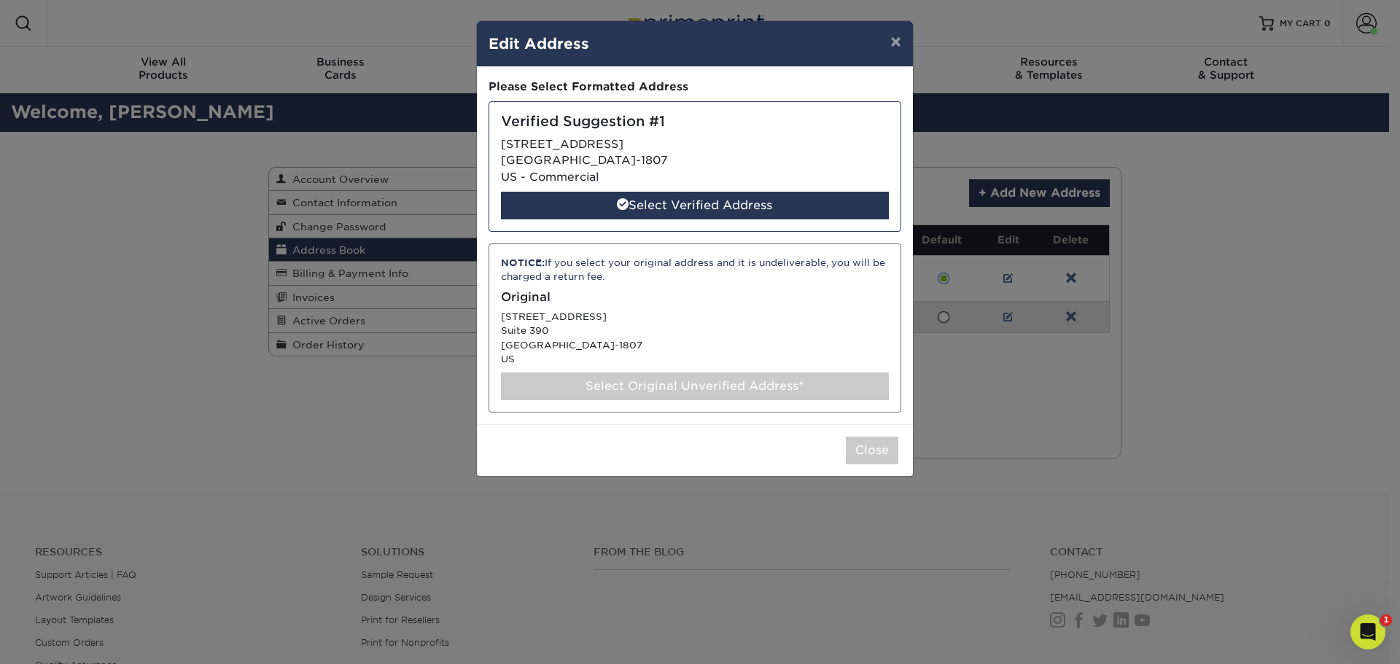
click at [739, 383] on div "Select Original Unverified Address*" at bounding box center [695, 387] width 388 height 28
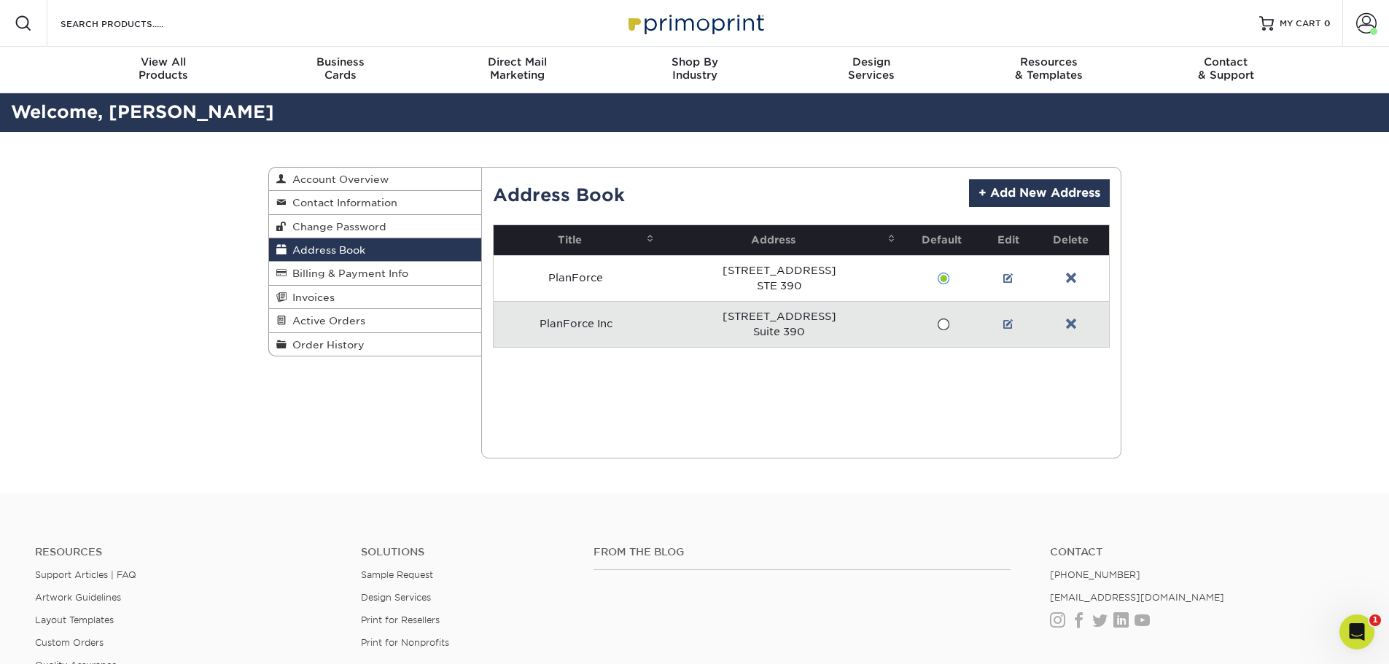
click at [943, 323] on span at bounding box center [943, 325] width 12 height 14
click at [0, 0] on input "radio" at bounding box center [0, 0] width 0 height 0
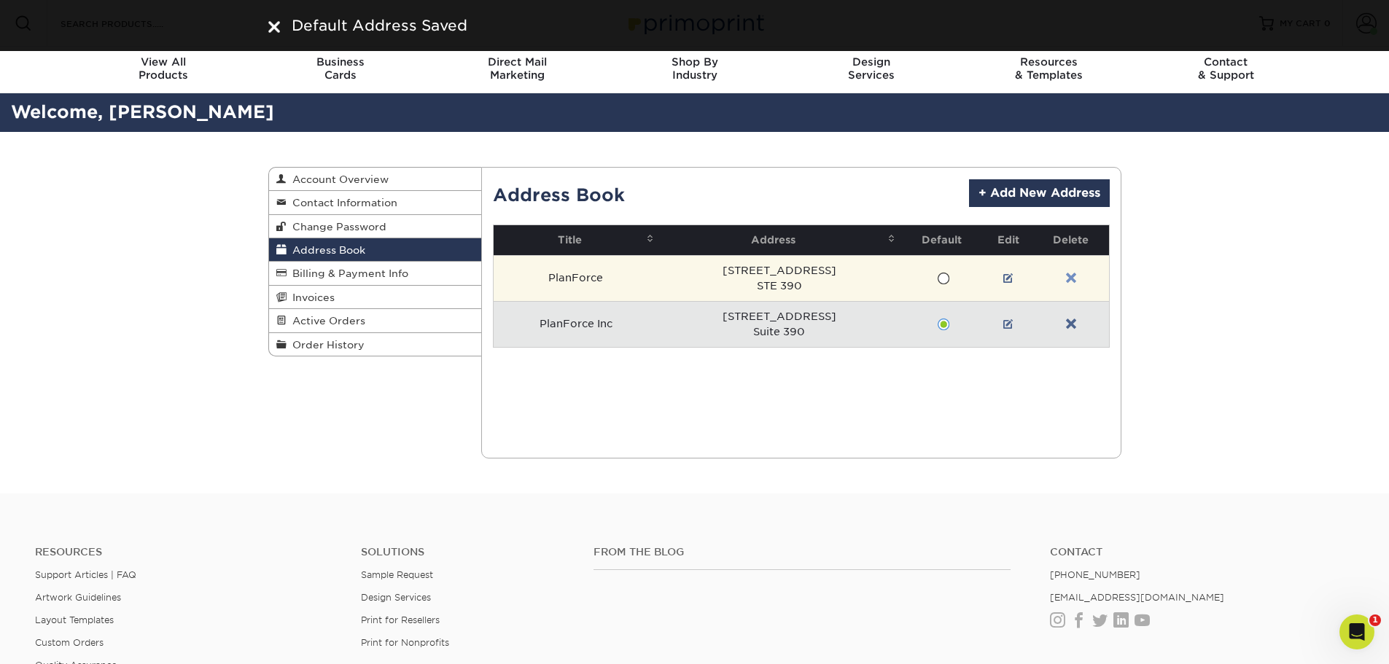
click at [1070, 276] on link at bounding box center [1071, 279] width 10 height 12
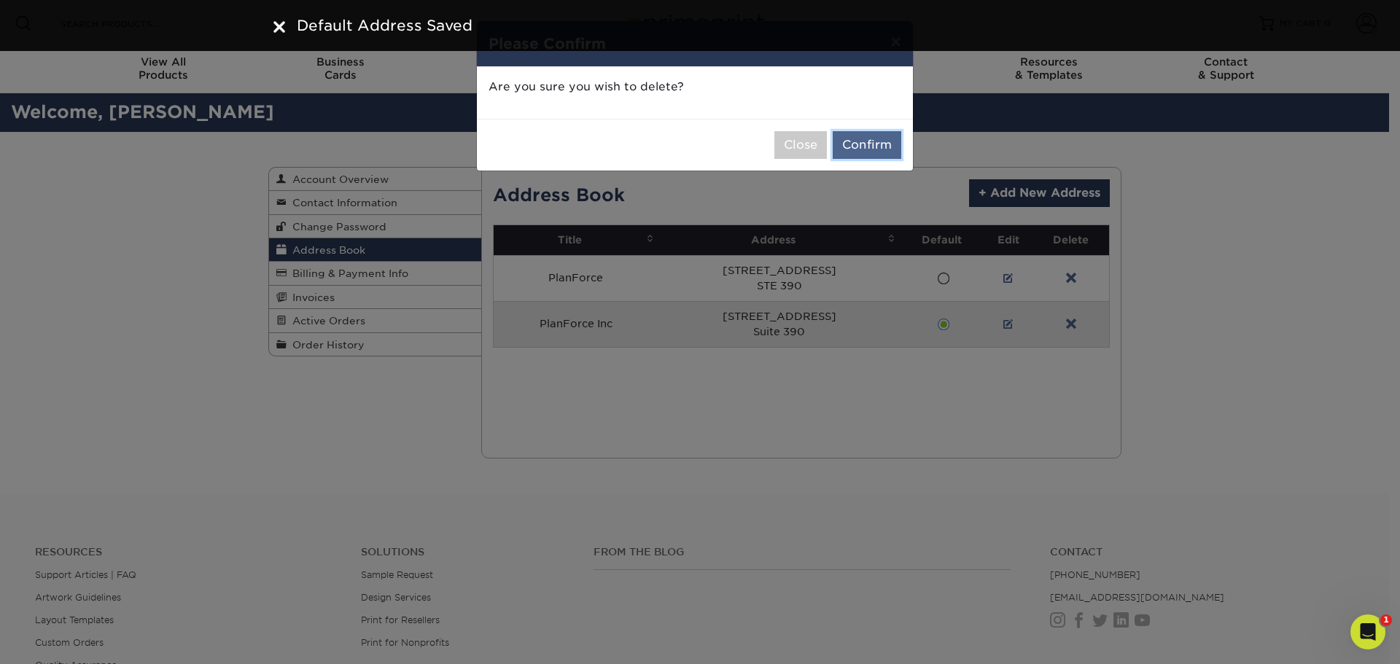
click at [848, 139] on button "Confirm" at bounding box center [866, 145] width 69 height 28
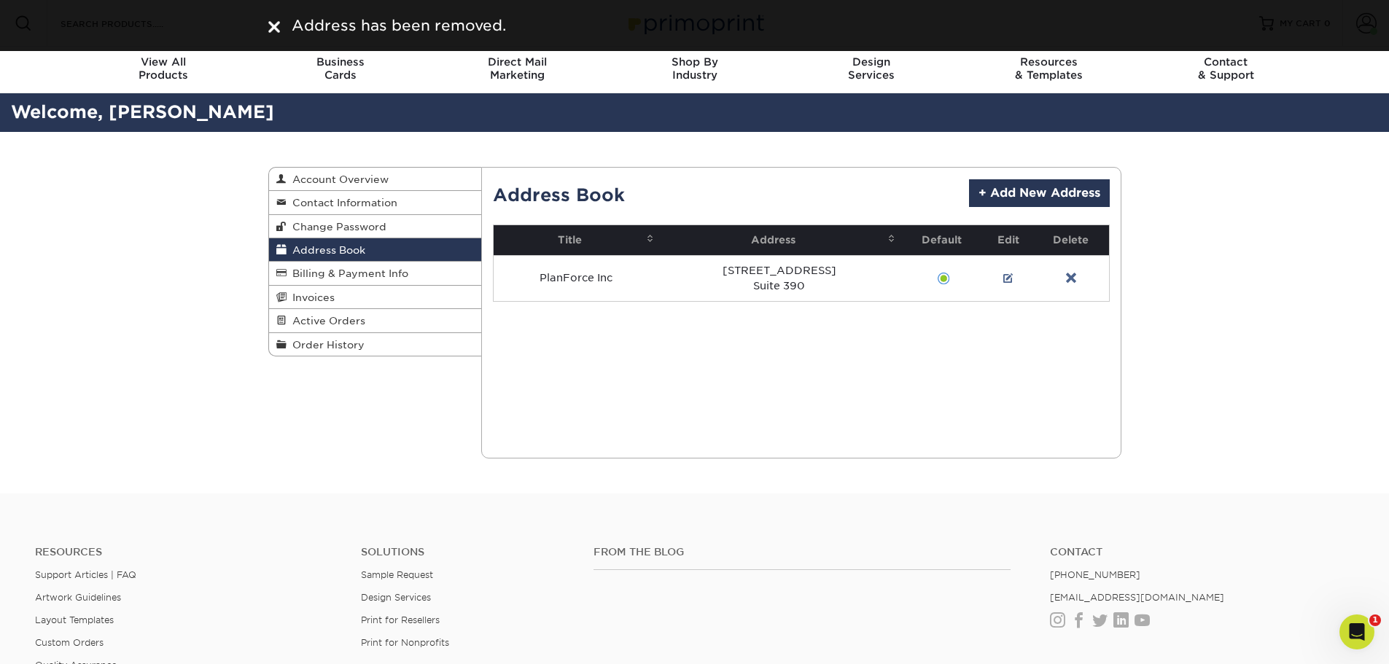
click at [288, 403] on div "Address Book Account Overview Contact Information Change Password Address Book …" at bounding box center [694, 313] width 875 height 362
click at [307, 182] on span "Account Overview" at bounding box center [337, 179] width 102 height 12
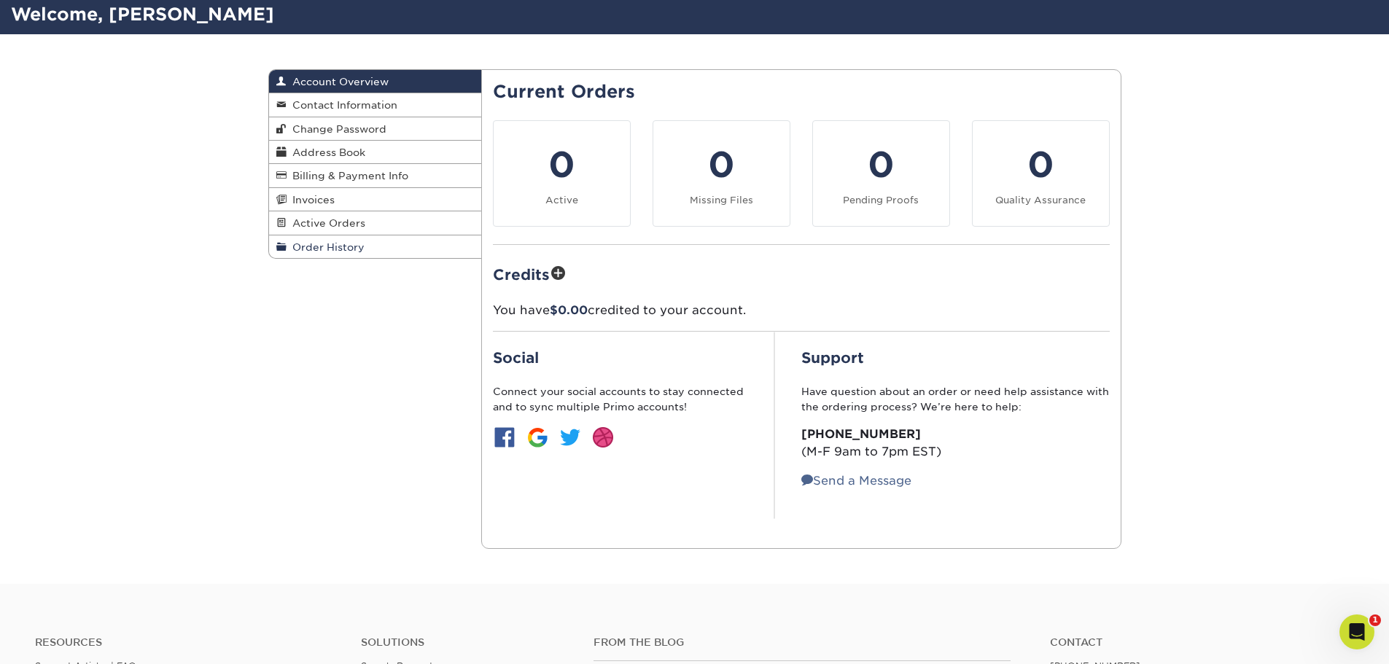
scroll to position [73, 0]
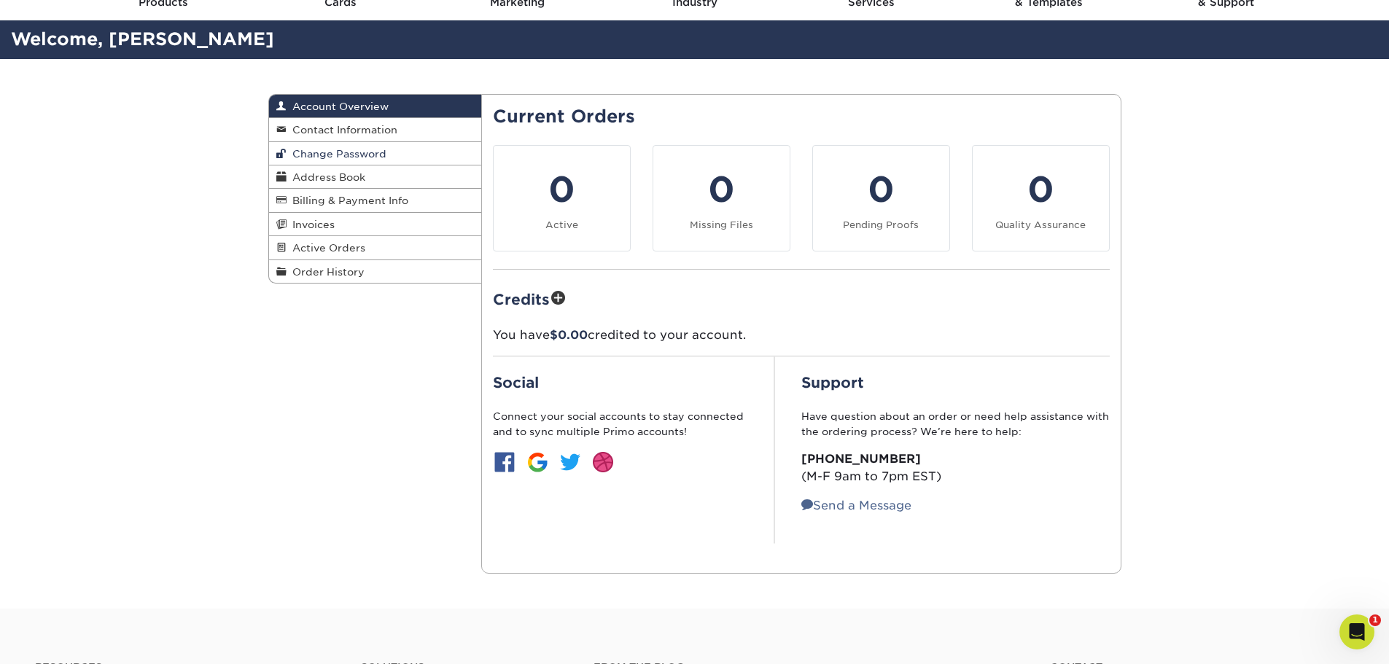
click at [327, 152] on span "Change Password" at bounding box center [336, 154] width 100 height 12
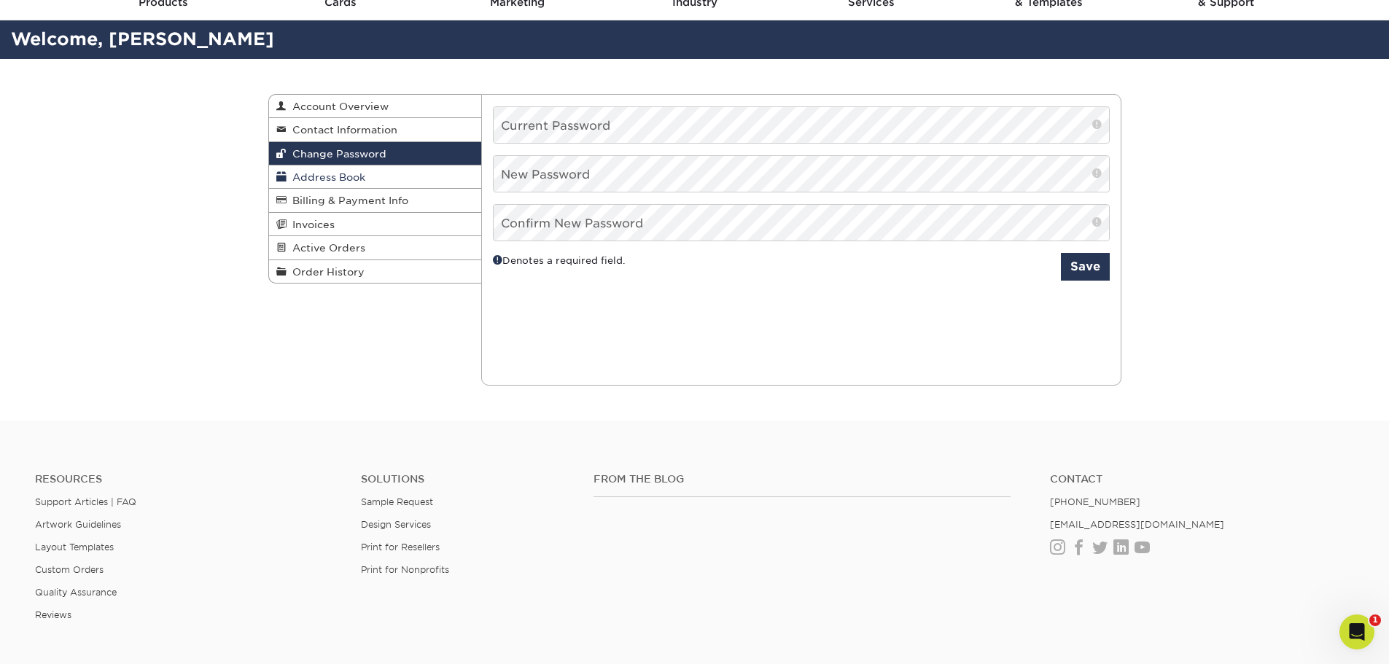
click at [338, 175] on span "Address Book" at bounding box center [325, 177] width 79 height 12
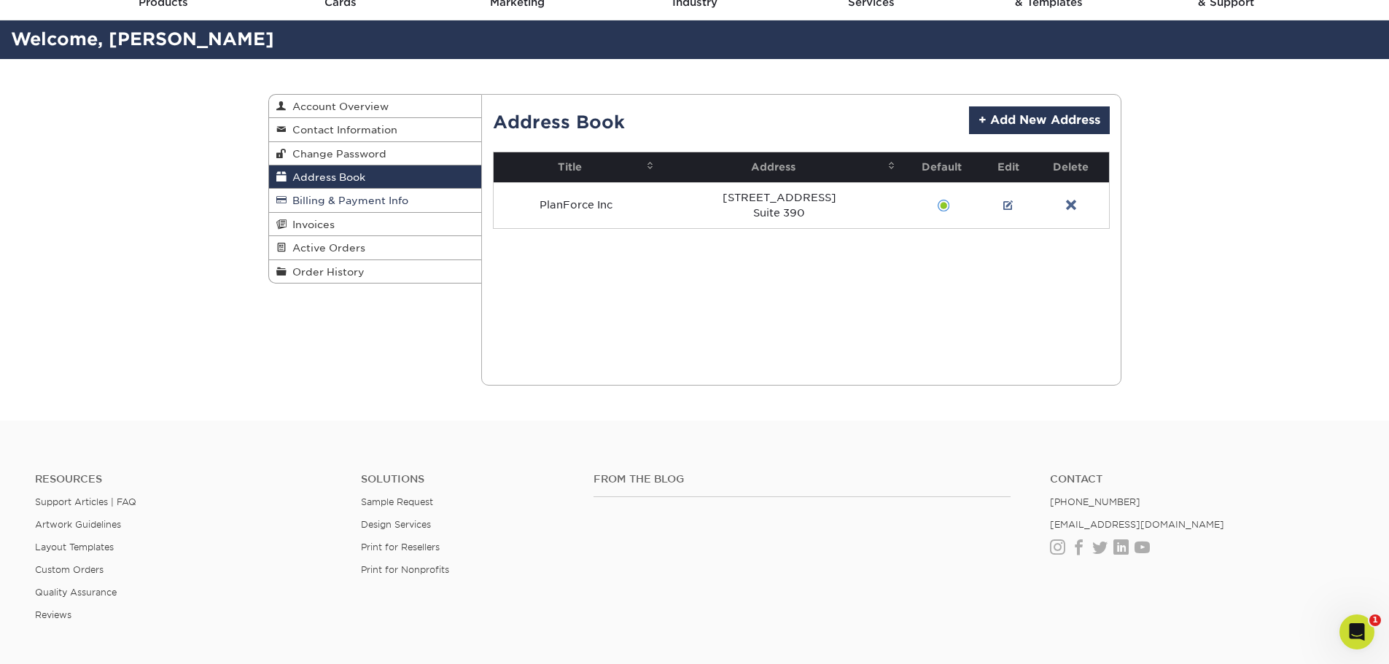
click at [342, 202] on span "Billing & Payment Info" at bounding box center [347, 201] width 122 height 12
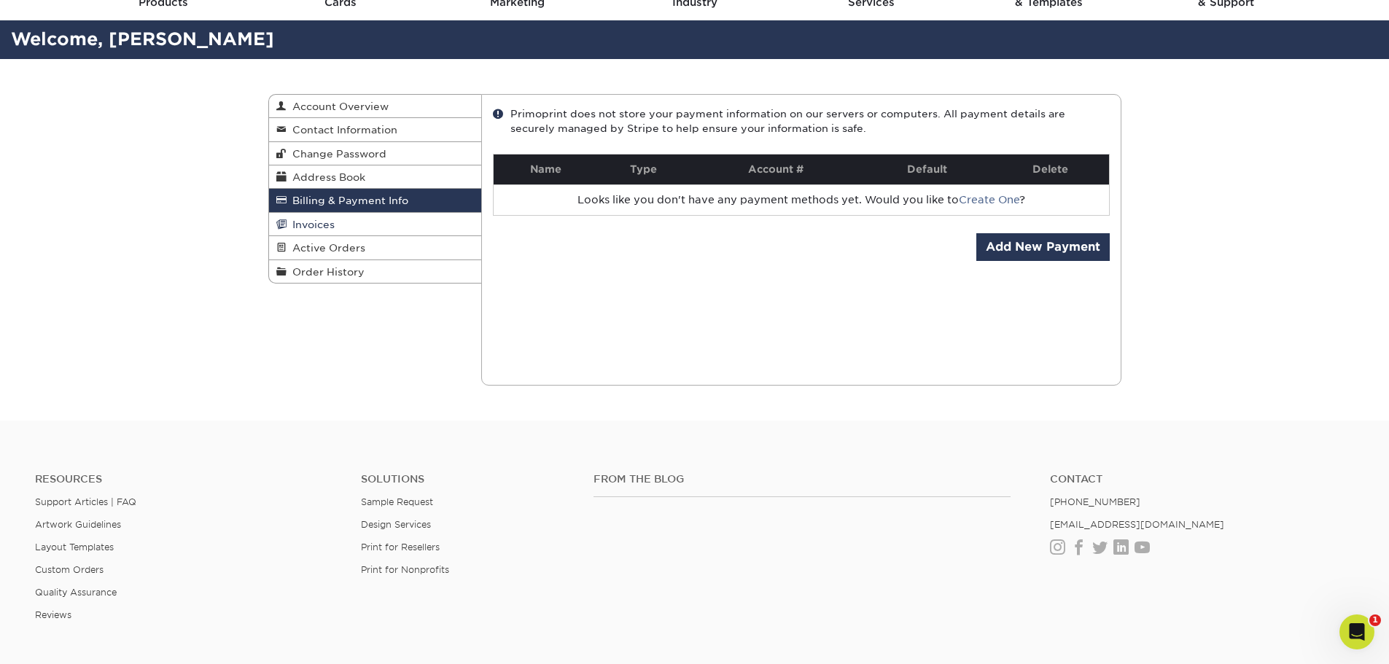
click at [339, 222] on link "Invoices" at bounding box center [375, 224] width 213 height 23
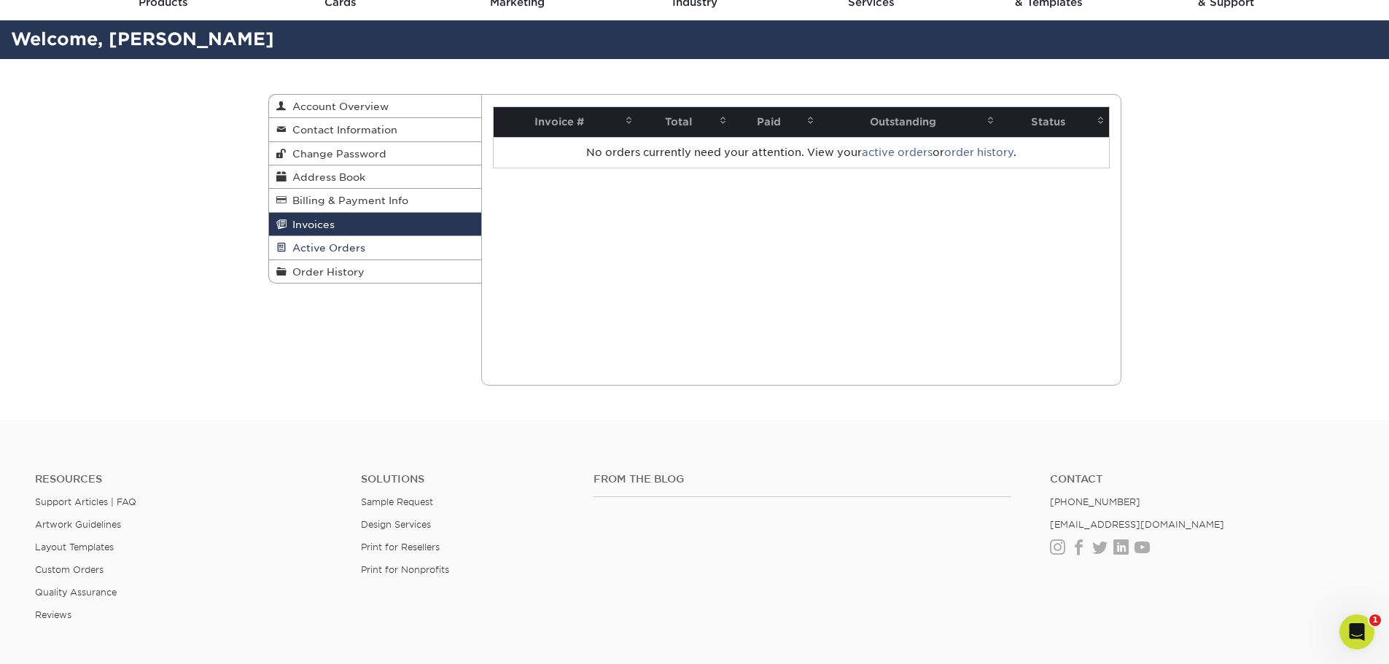
click at [344, 247] on span "Active Orders" at bounding box center [325, 248] width 79 height 12
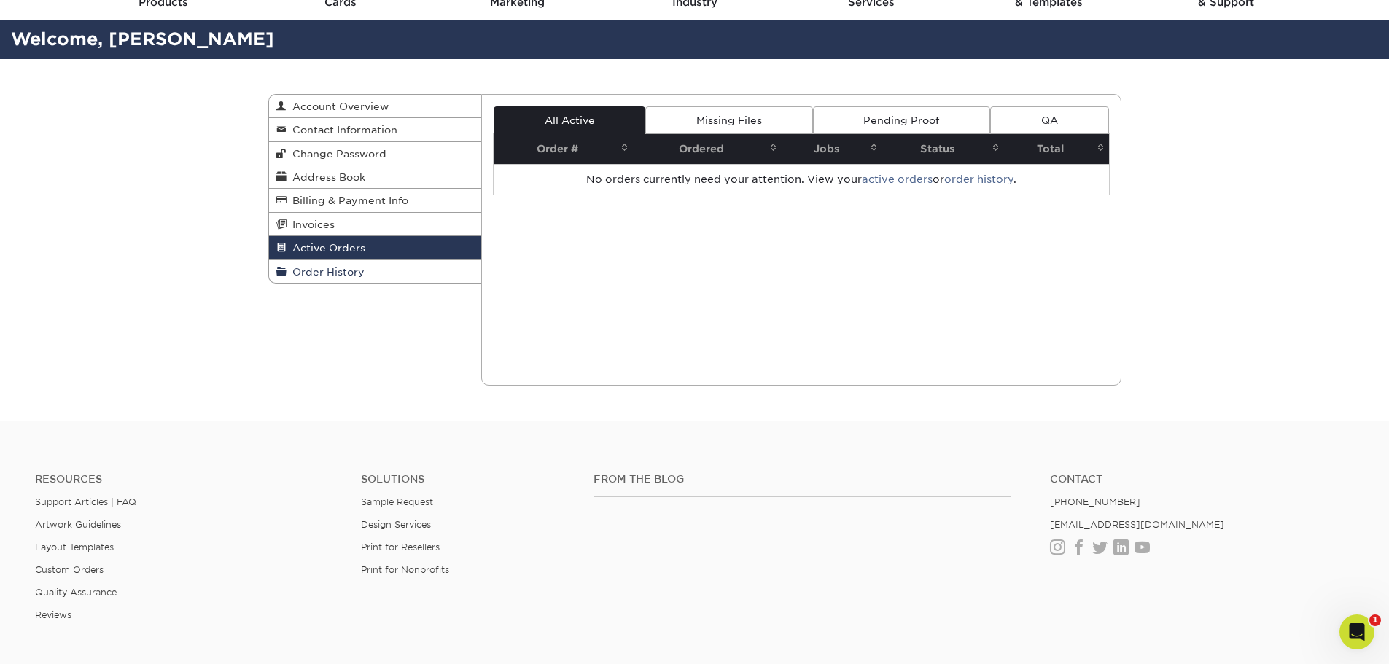
click at [342, 273] on span "Order History" at bounding box center [325, 272] width 78 height 12
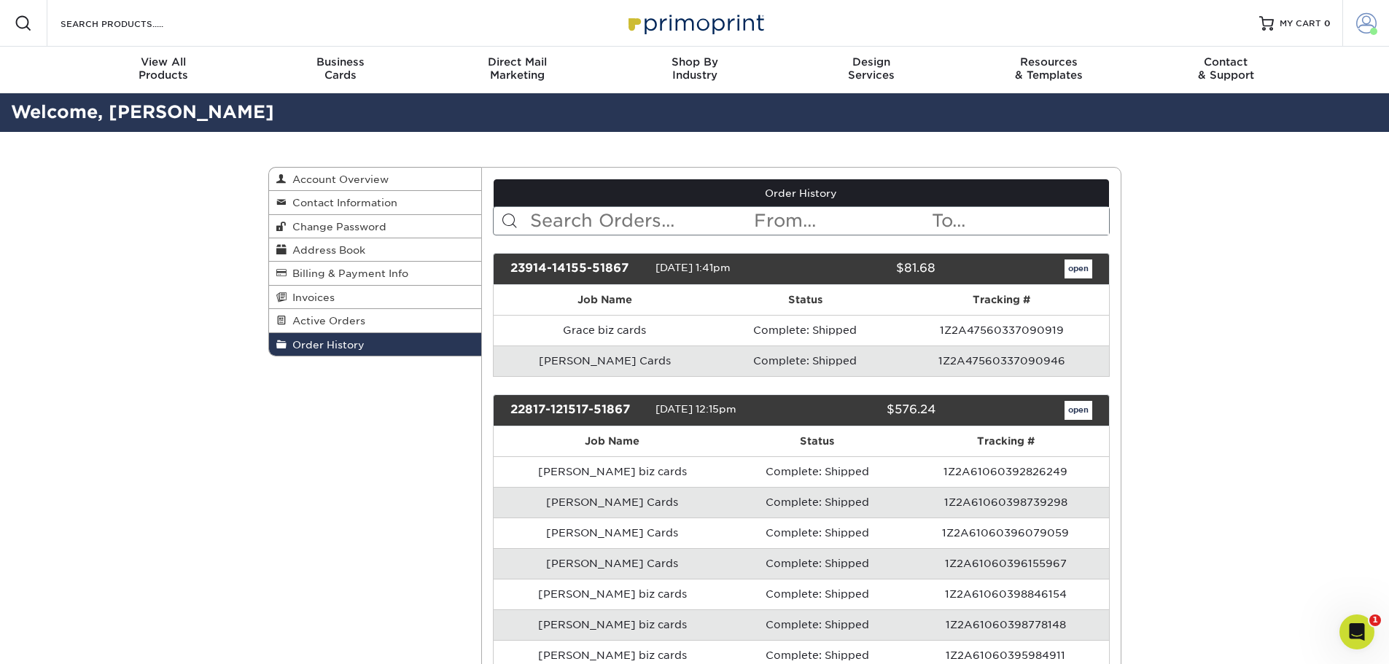
click at [1362, 20] on span at bounding box center [1366, 23] width 20 height 20
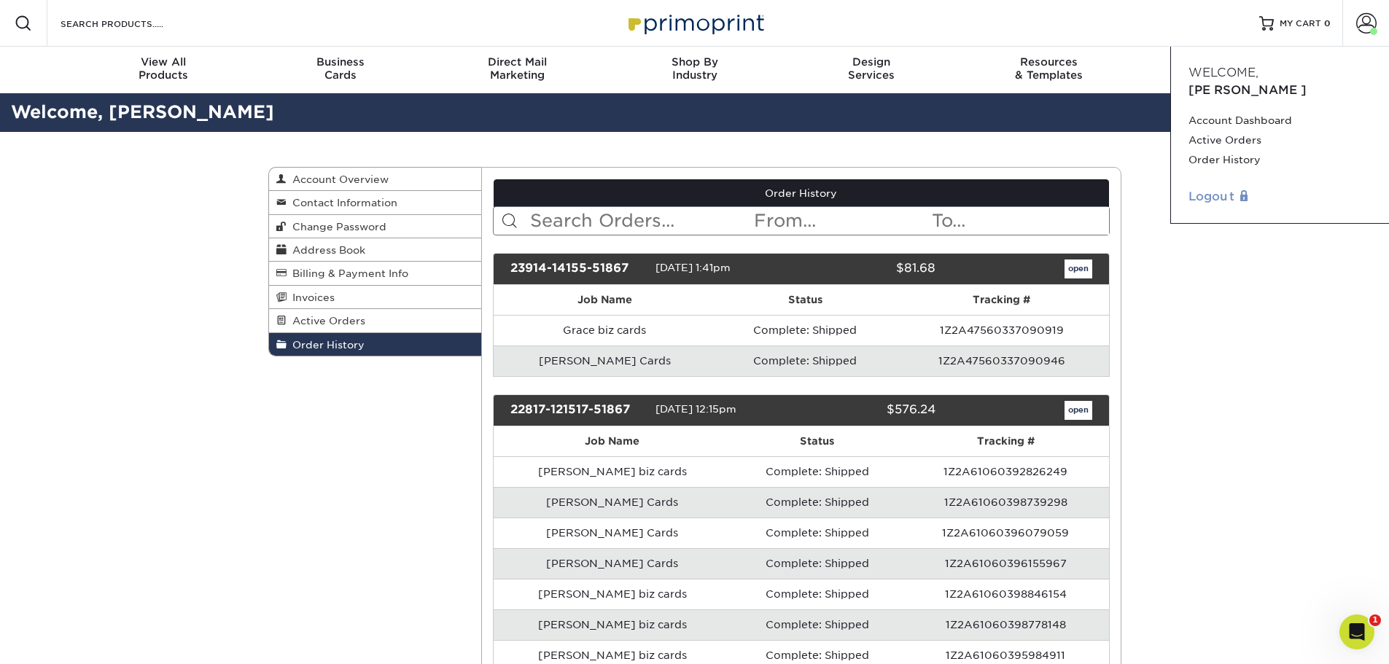
click at [1212, 188] on link "Logout" at bounding box center [1279, 196] width 183 height 17
